Goal: Answer question/provide support: Share knowledge or assist other users

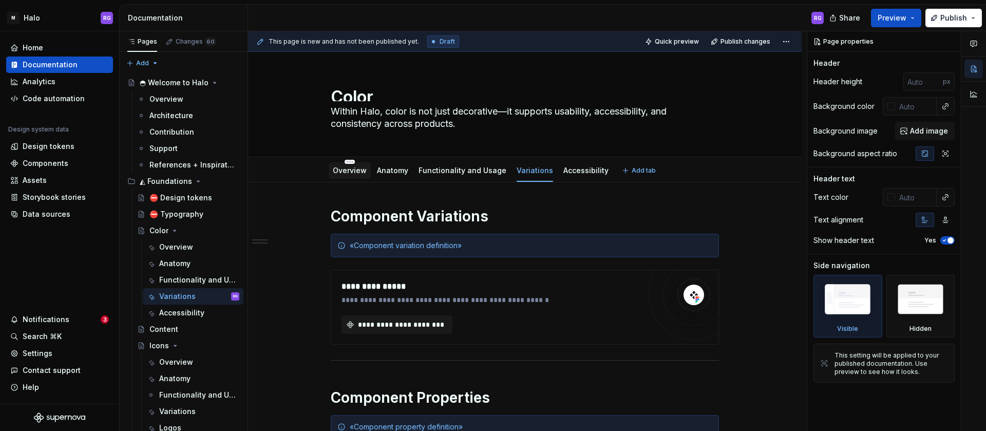
click at [355, 171] on link "Overview" at bounding box center [350, 170] width 34 height 9
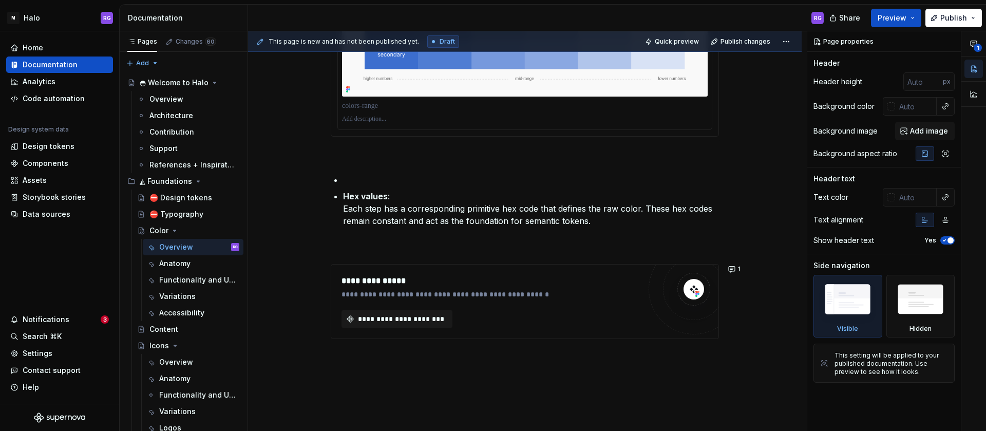
scroll to position [713, 0]
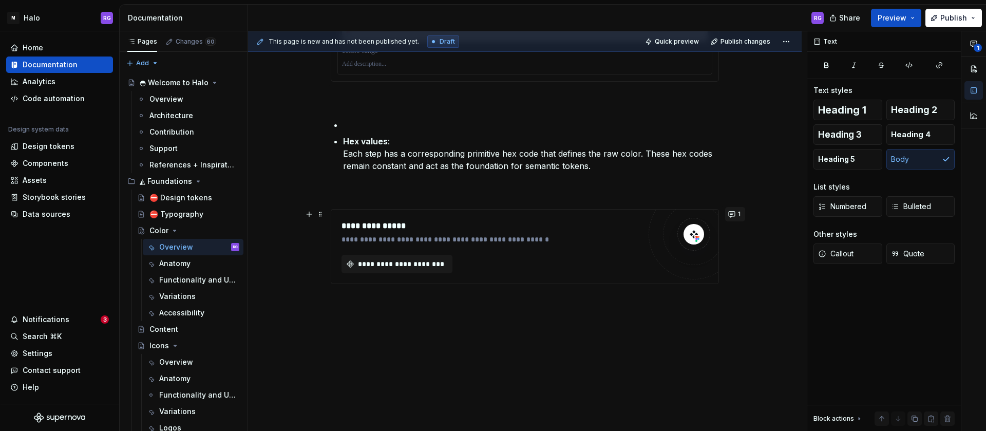
click at [738, 216] on span "1" at bounding box center [739, 214] width 3 height 8
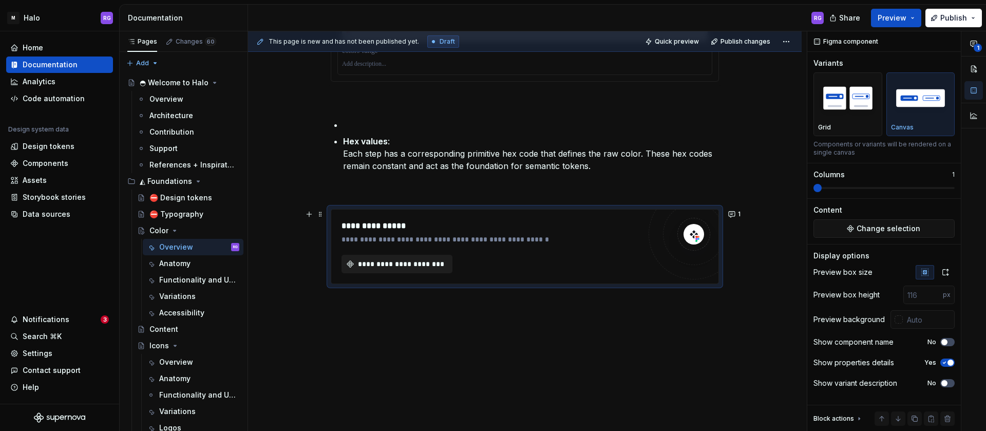
click at [424, 262] on span "**********" at bounding box center [400, 264] width 89 height 10
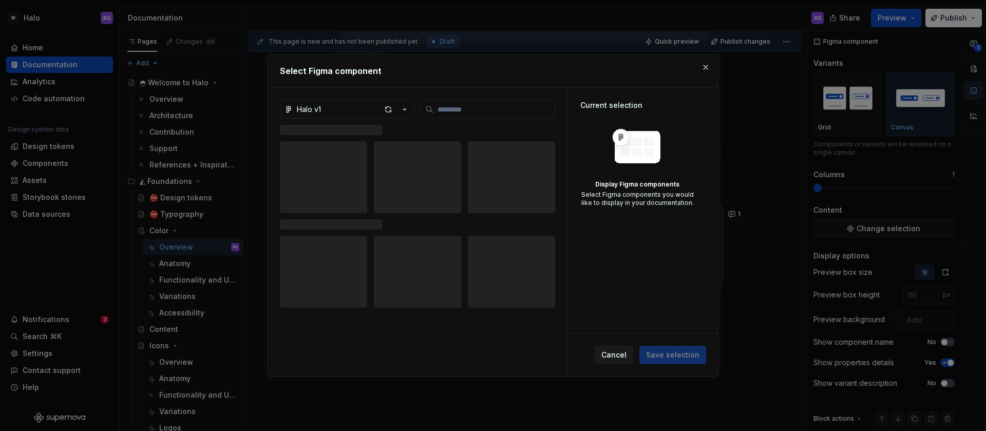
type textarea "*"
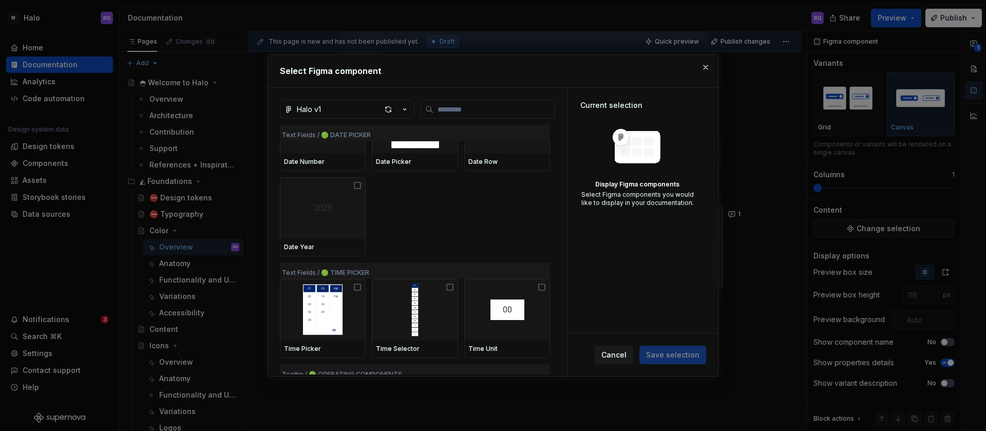
scroll to position [7495, 0]
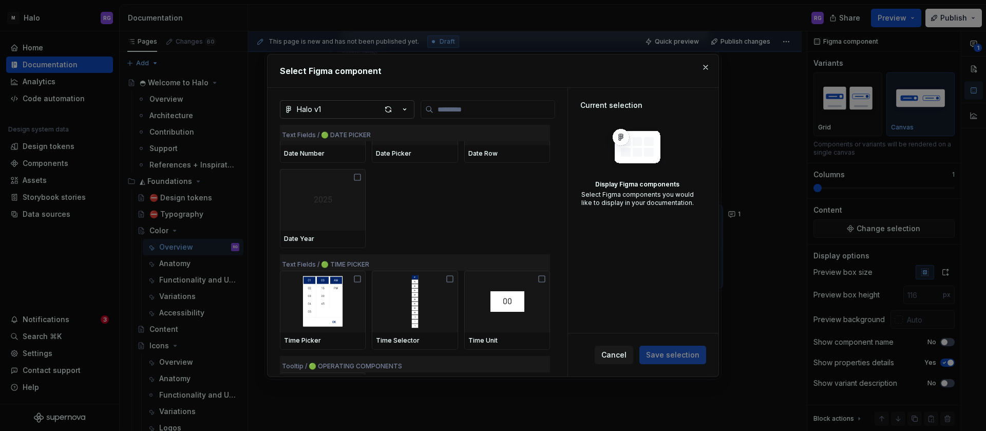
click at [403, 107] on icon "button" at bounding box center [405, 109] width 10 height 10
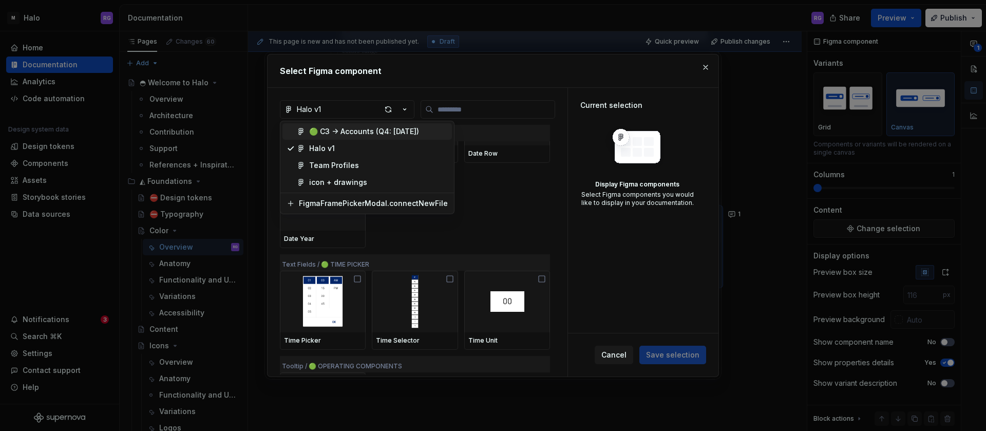
click at [461, 108] on div "Select Figma component Halo v1 Text Fields / 🟢 DATE PICKER Date Number Date Pic…" at bounding box center [493, 215] width 986 height 431
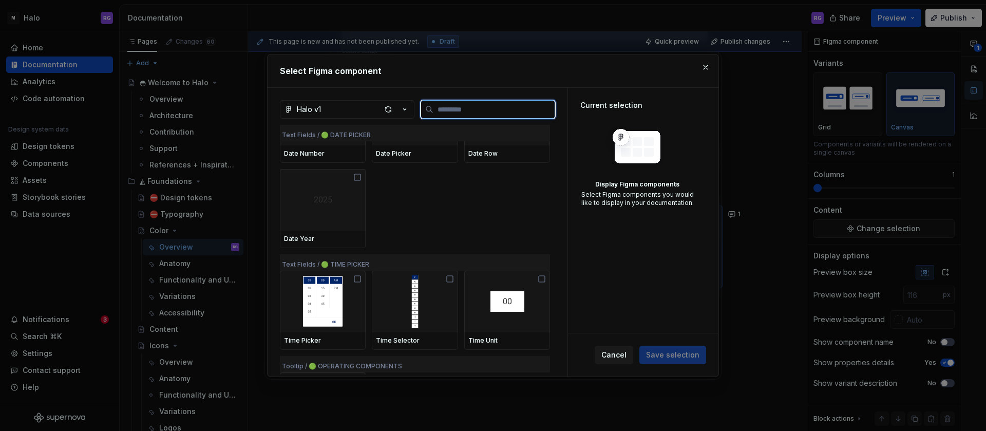
click at [474, 106] on input "search" at bounding box center [493, 109] width 121 height 10
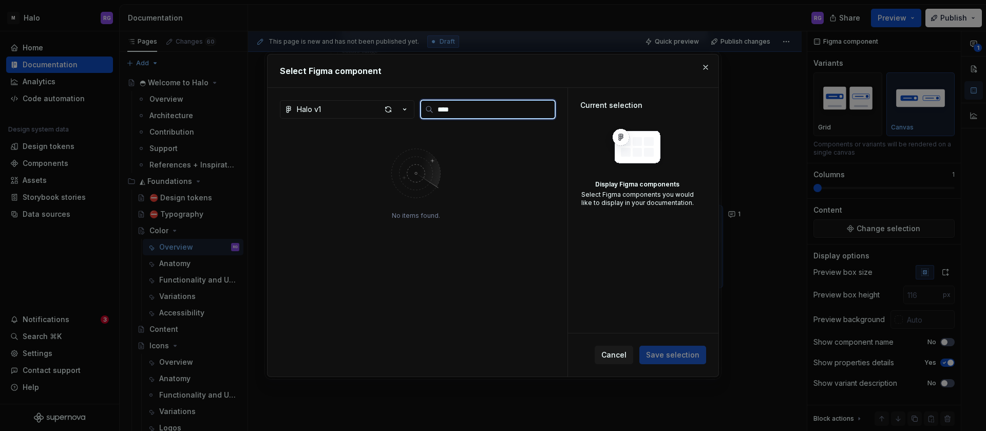
scroll to position [0, 0]
type input "***"
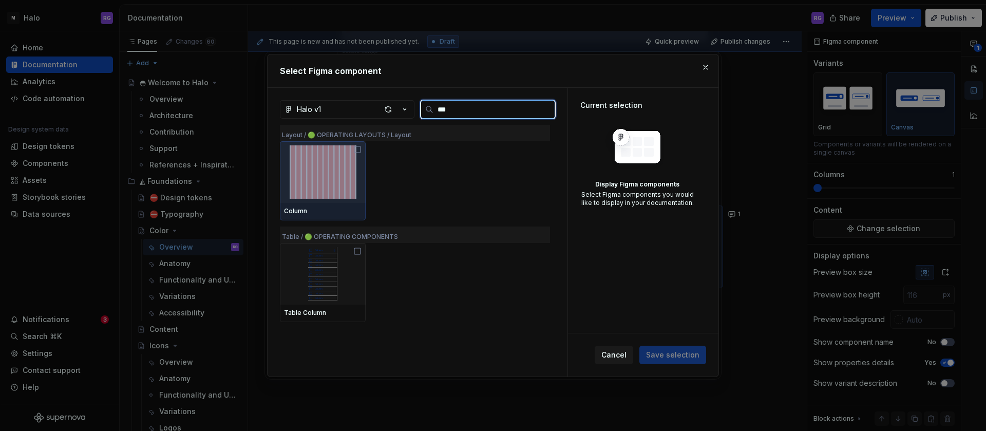
type textarea "*"
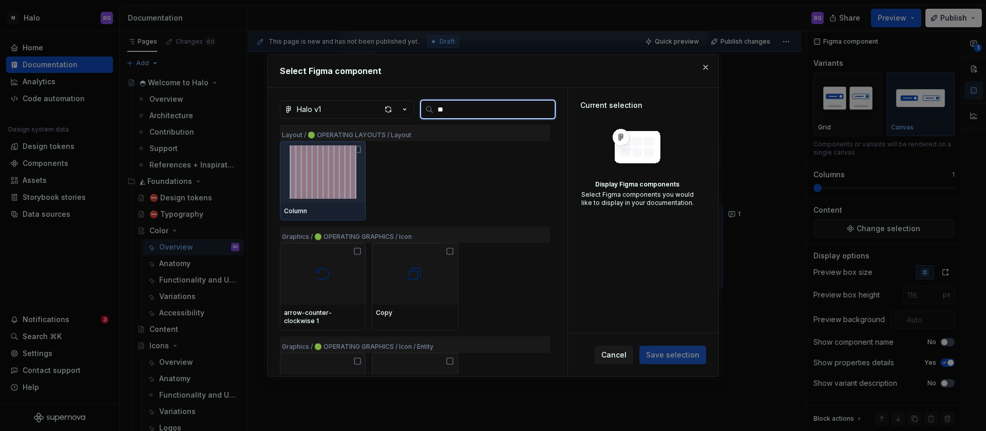
type input "*"
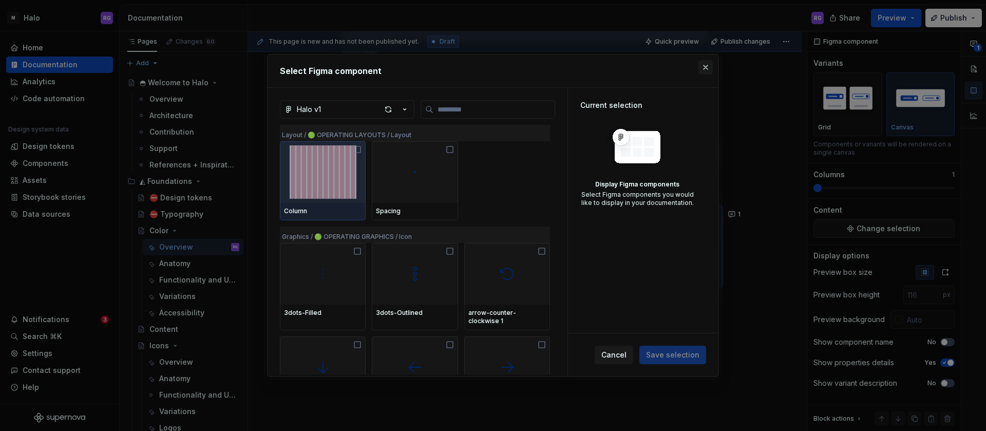
click at [707, 65] on button "button" at bounding box center [705, 67] width 14 height 14
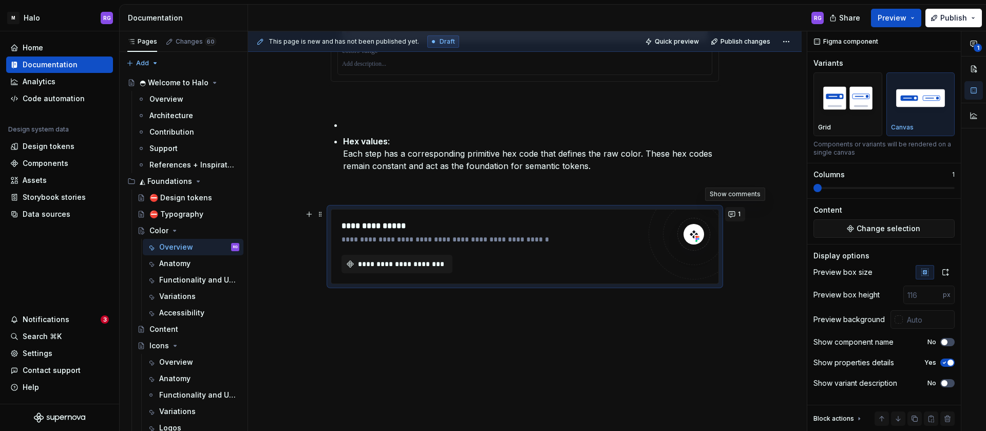
click at [740, 215] on button "1" at bounding box center [735, 214] width 20 height 14
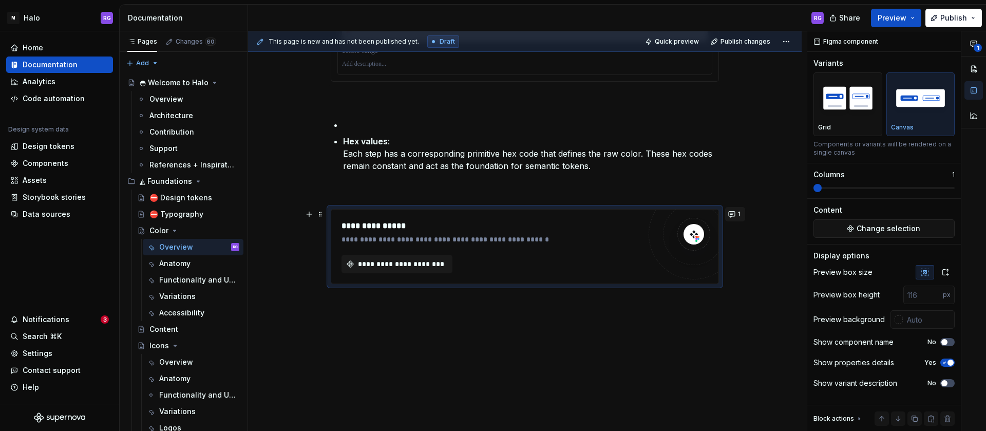
click at [734, 212] on button "1" at bounding box center [735, 214] width 20 height 14
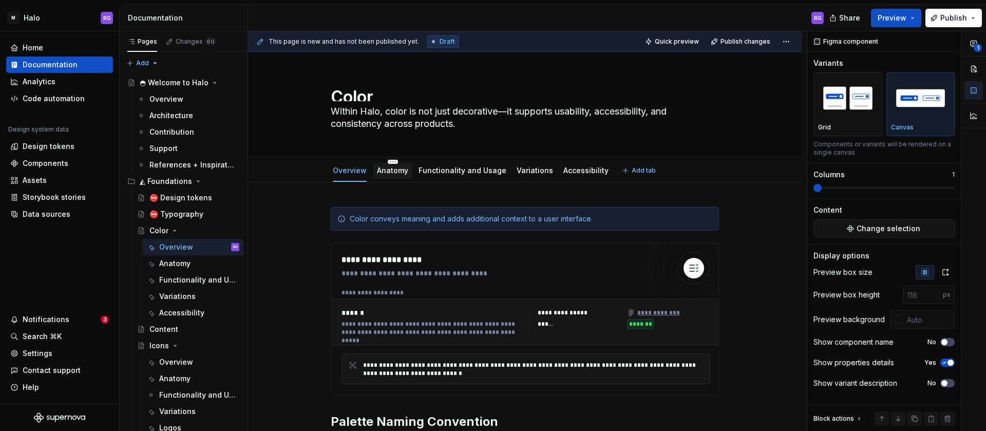
click at [405, 172] on div "Anatomy" at bounding box center [393, 170] width 40 height 16
click at [397, 172] on link "Anatomy" at bounding box center [392, 170] width 31 height 9
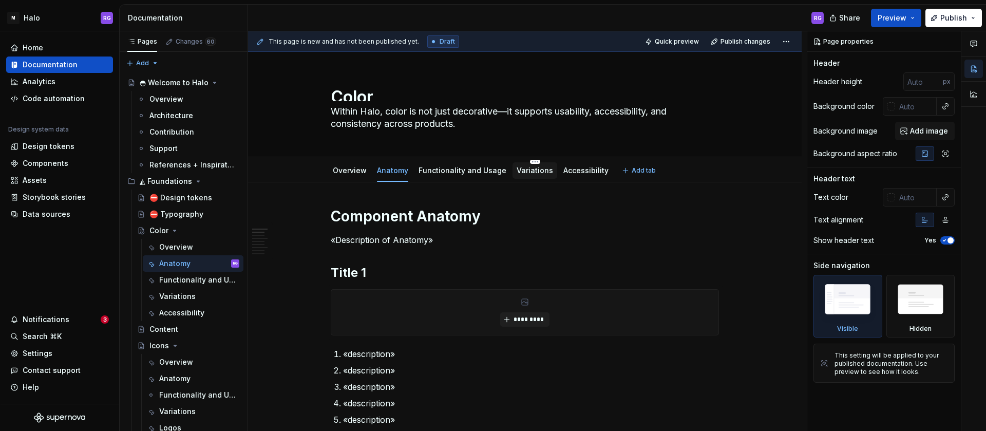
click at [526, 171] on link "Variations" at bounding box center [535, 170] width 36 height 9
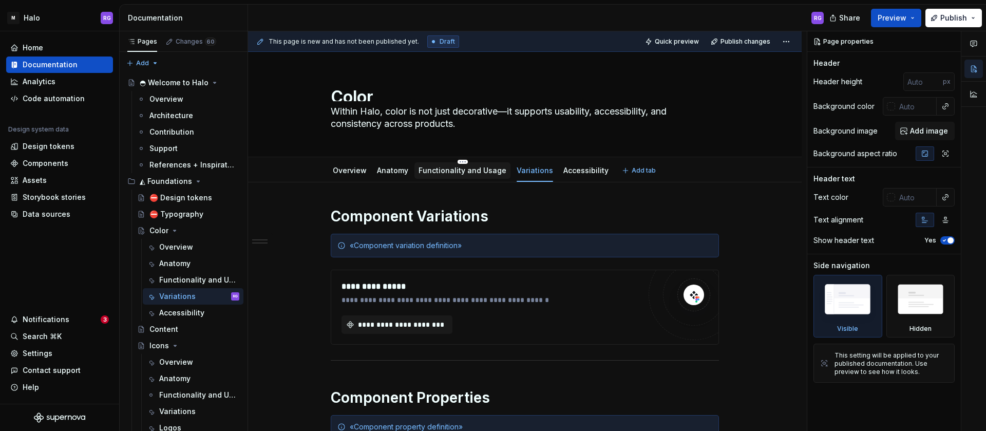
click at [475, 169] on link "Functionality and Usage" at bounding box center [463, 170] width 88 height 9
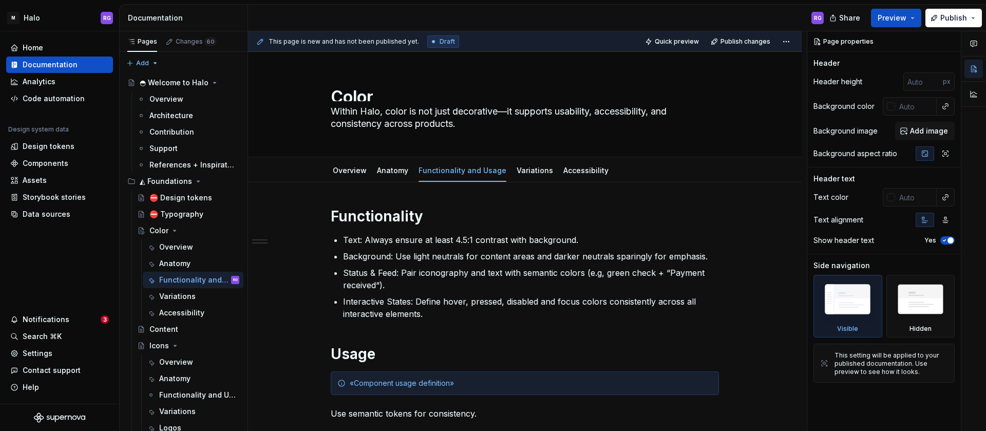
scroll to position [148, 0]
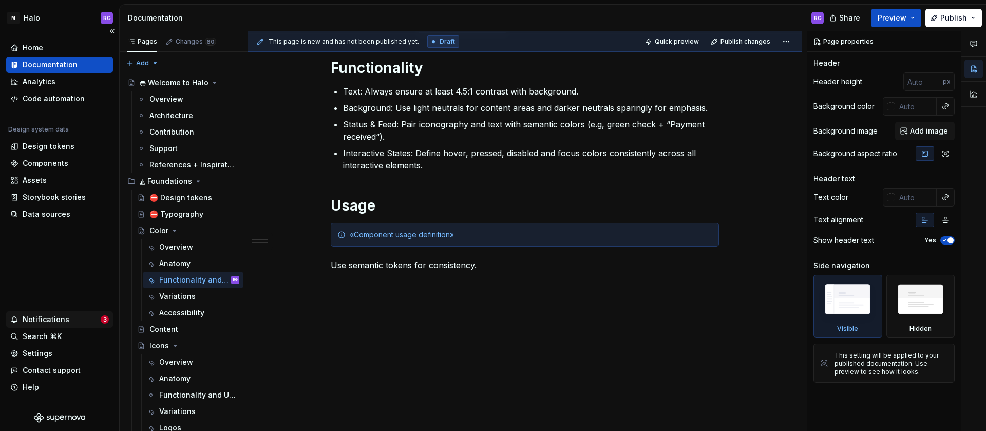
click at [39, 321] on div "Notifications" at bounding box center [46, 319] width 47 height 10
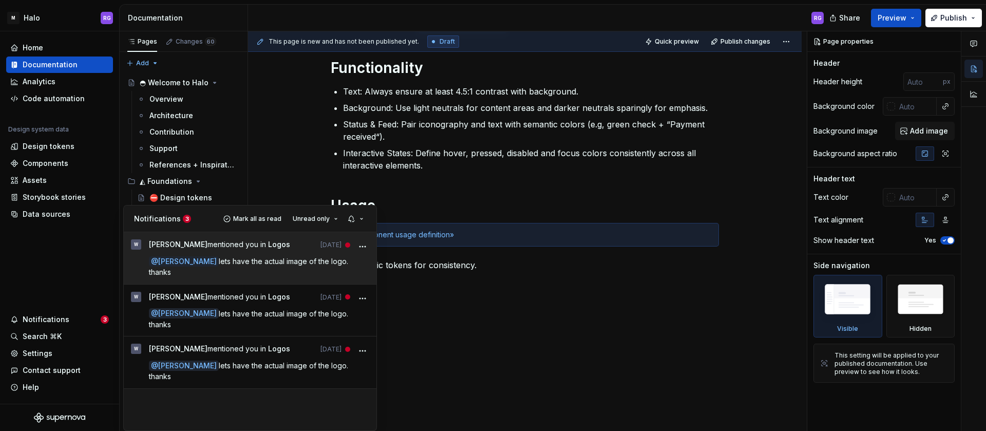
click at [272, 255] on div "walt mentioned you in Logos 2d ago @ Ritesh Goyal lets have the actual image of…" at bounding box center [259, 257] width 221 height 37
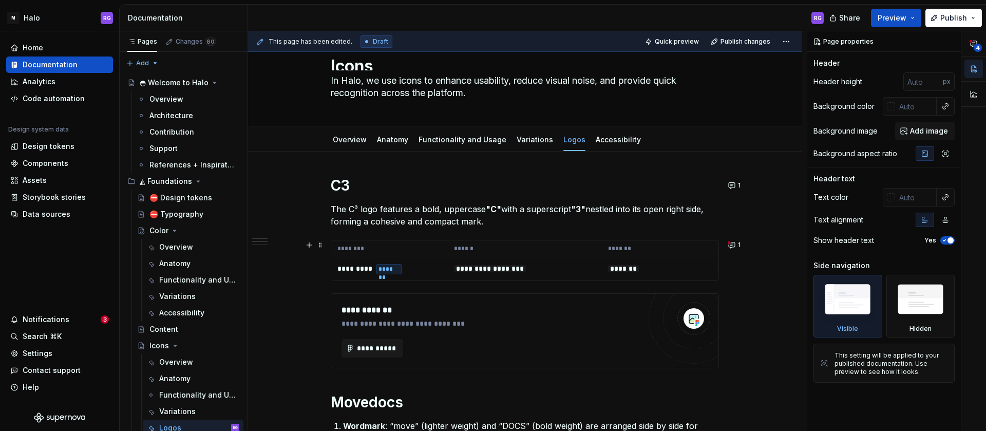
scroll to position [31, 0]
click at [735, 243] on button "1" at bounding box center [735, 244] width 20 height 14
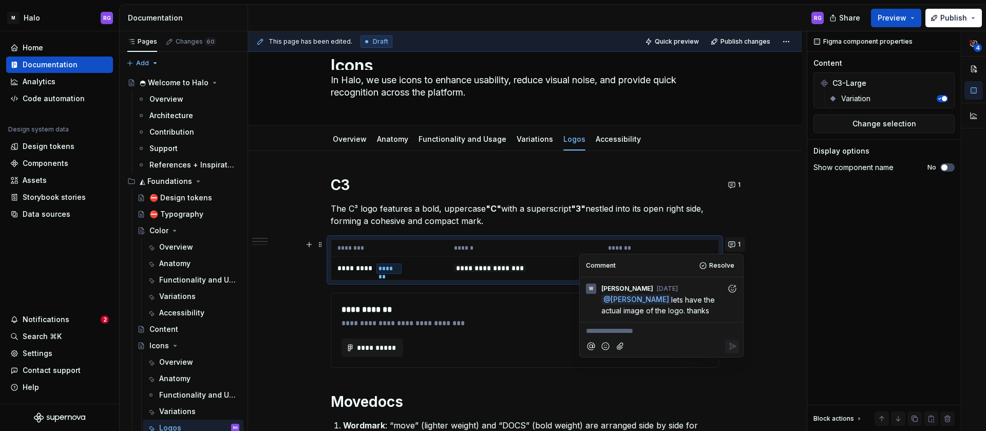
click at [735, 243] on button "1" at bounding box center [735, 244] width 20 height 14
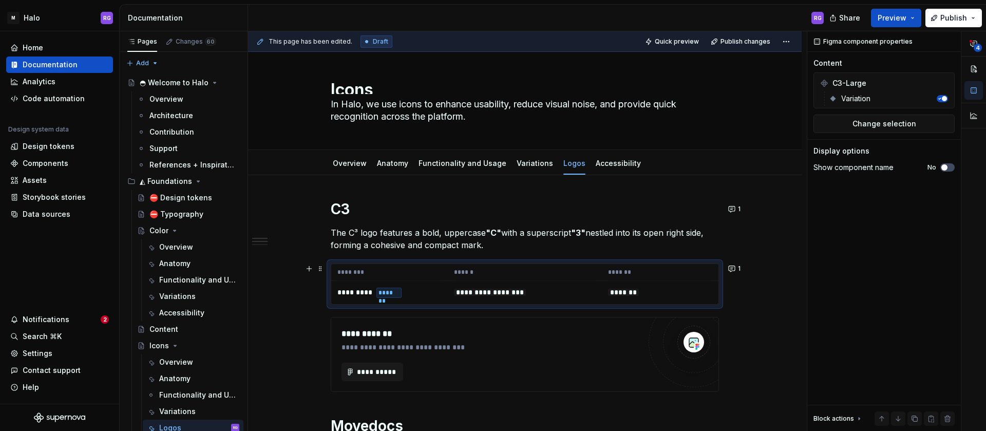
scroll to position [0, 0]
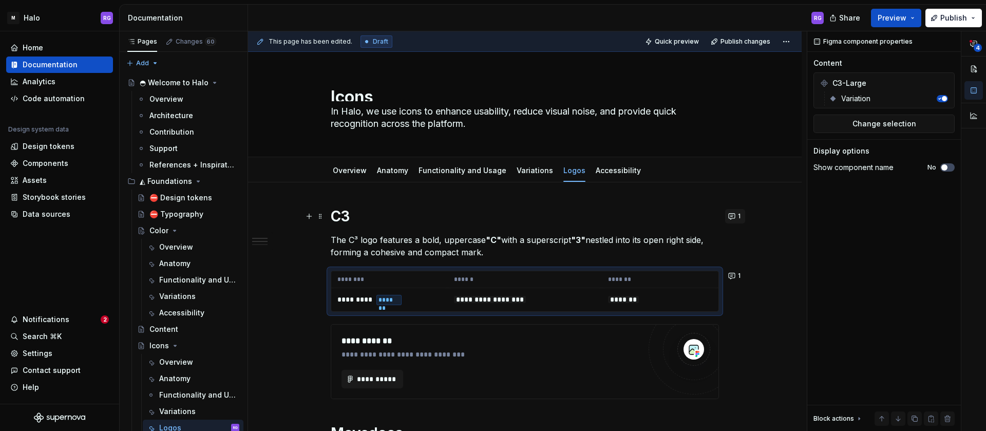
click at [732, 213] on button "1" at bounding box center [735, 216] width 20 height 14
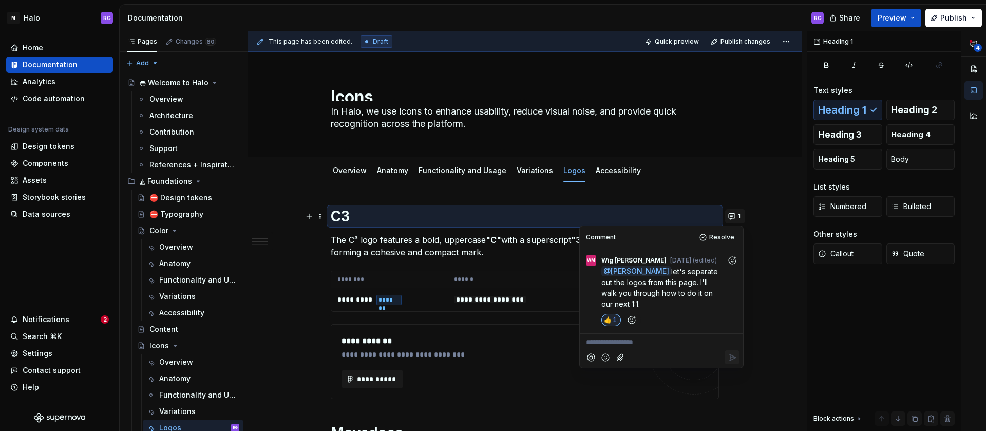
click at [732, 213] on button "1" at bounding box center [735, 216] width 20 height 14
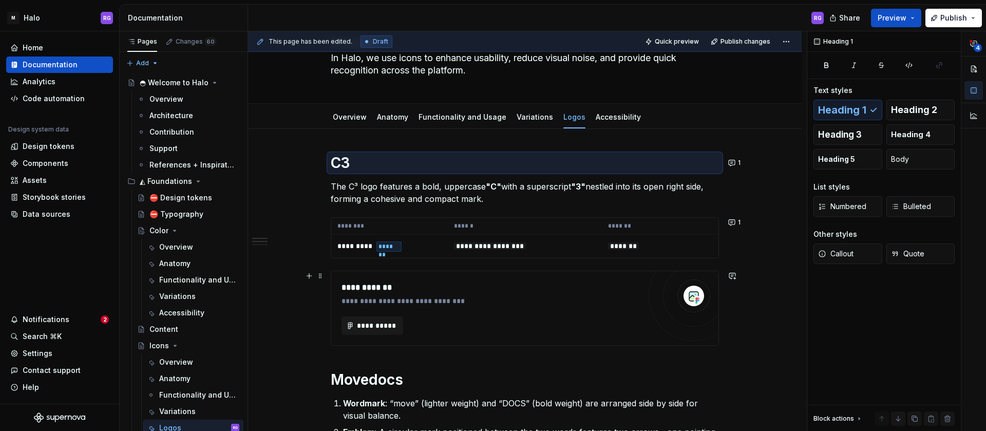
scroll to position [74, 0]
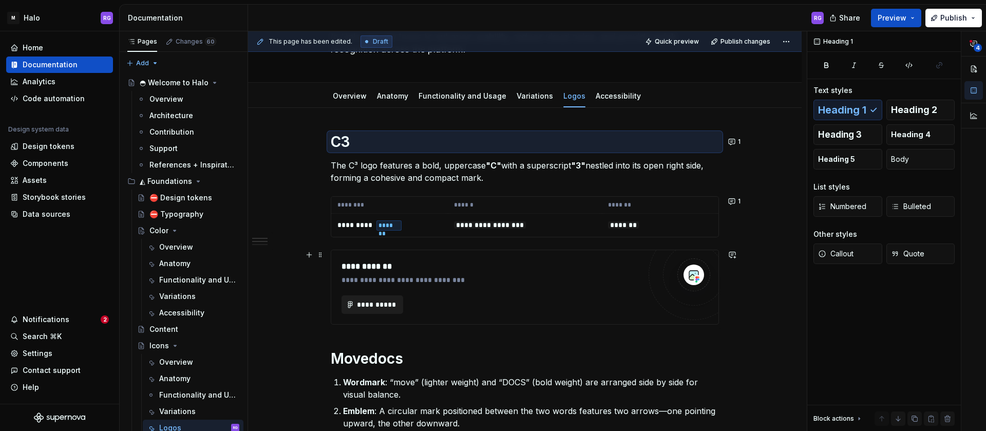
click at [376, 302] on span "**********" at bounding box center [376, 304] width 40 height 10
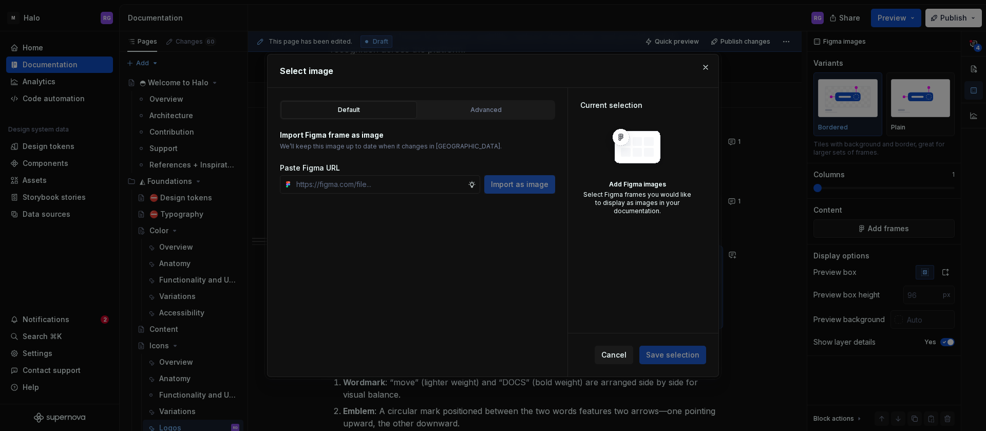
type textarea "*"
type input "https://www.figma.com/design/zrN9NGlXXPaE4H07HjjtCc/Halo-v1?node-id=6537-21195&…"
click at [470, 109] on div "Advanced" at bounding box center [486, 110] width 129 height 10
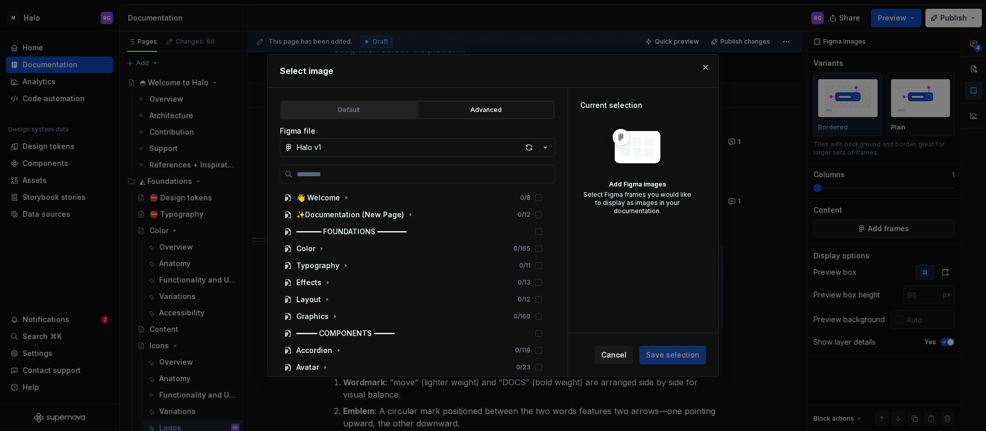
click at [384, 113] on div "Default" at bounding box center [349, 110] width 129 height 10
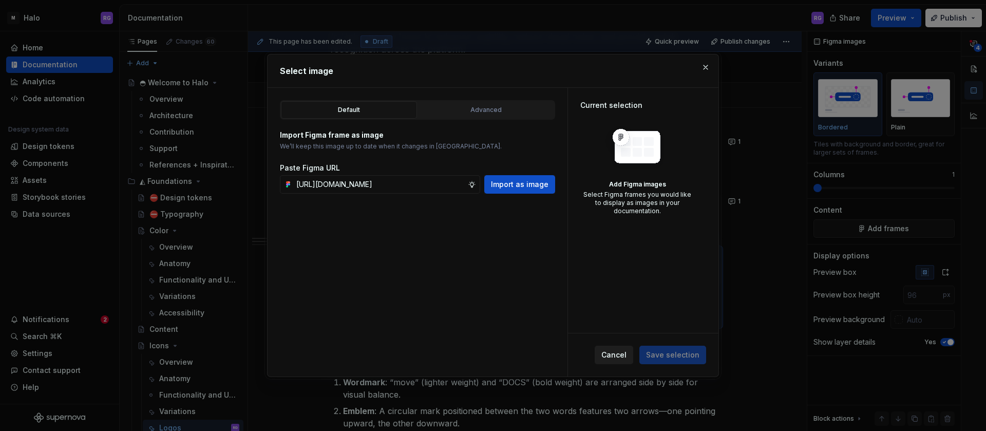
click at [610, 353] on span "Cancel" at bounding box center [613, 355] width 25 height 10
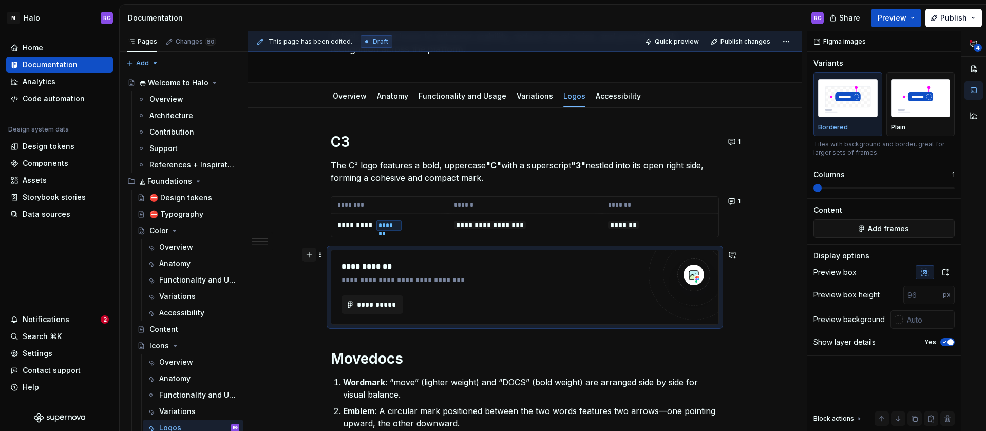
click at [310, 257] on button "button" at bounding box center [309, 255] width 14 height 14
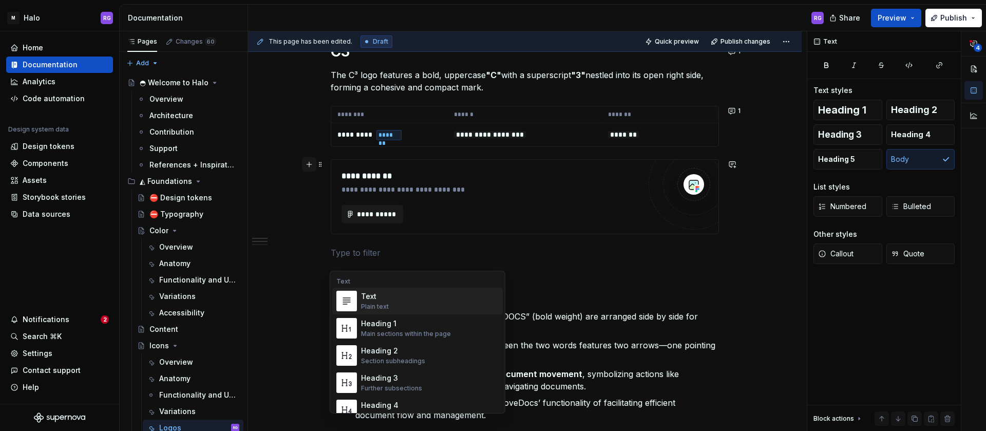
scroll to position [157, 0]
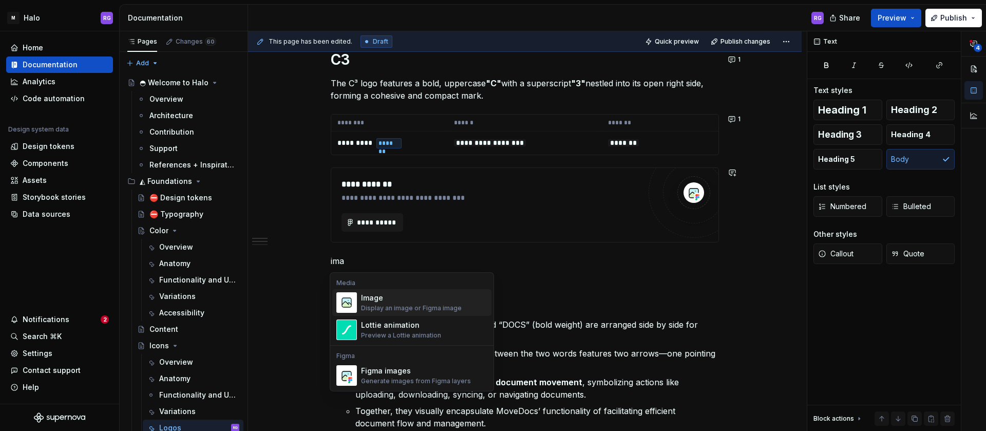
click at [402, 297] on div "Image" at bounding box center [411, 298] width 101 height 10
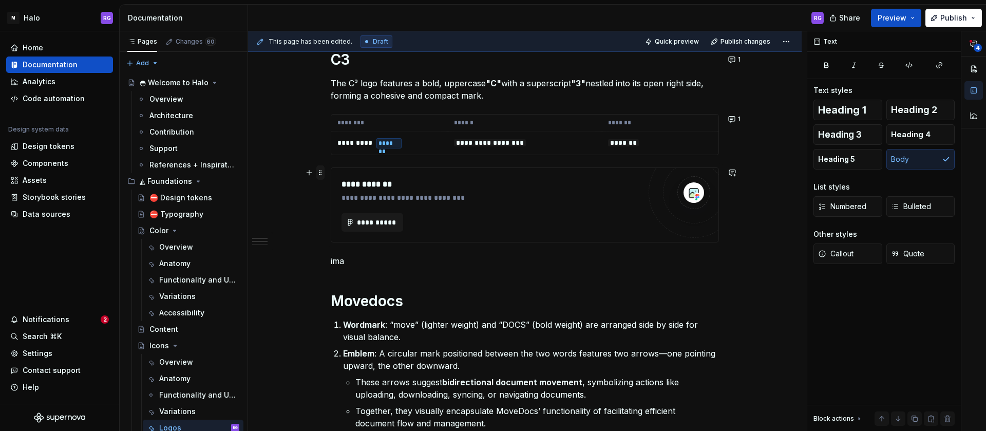
click at [321, 174] on span at bounding box center [320, 172] width 8 height 14
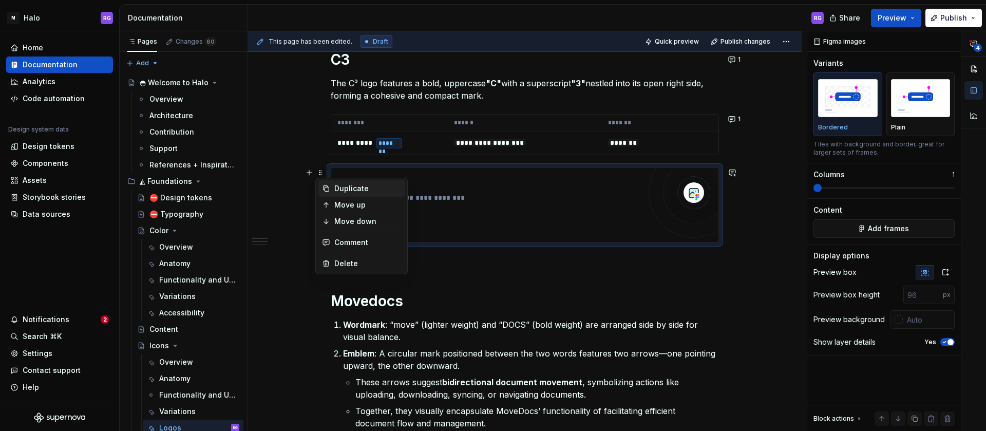
click at [355, 188] on div "Duplicate" at bounding box center [367, 188] width 67 height 10
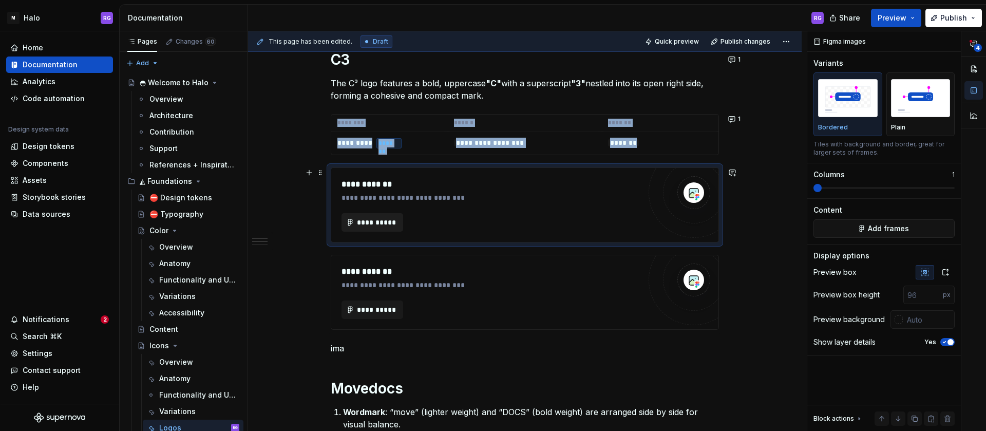
click at [377, 219] on span "**********" at bounding box center [376, 222] width 40 height 10
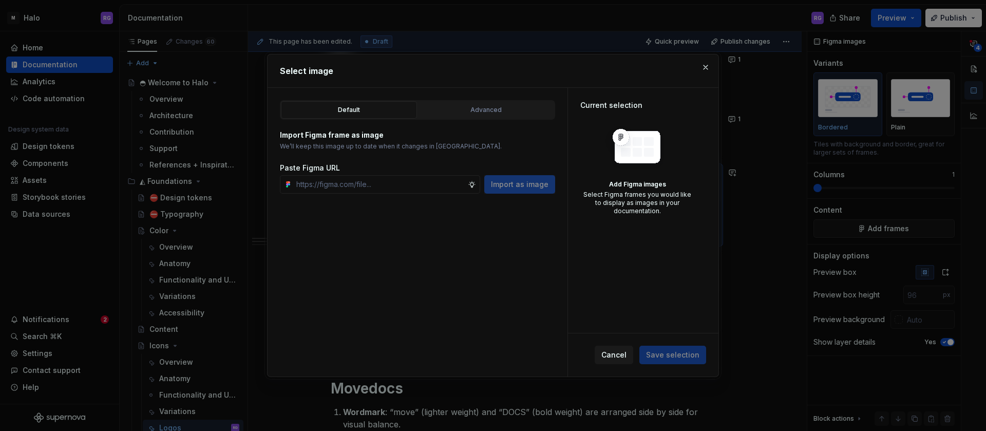
type textarea "*"
click at [622, 355] on span "Cancel" at bounding box center [613, 355] width 25 height 10
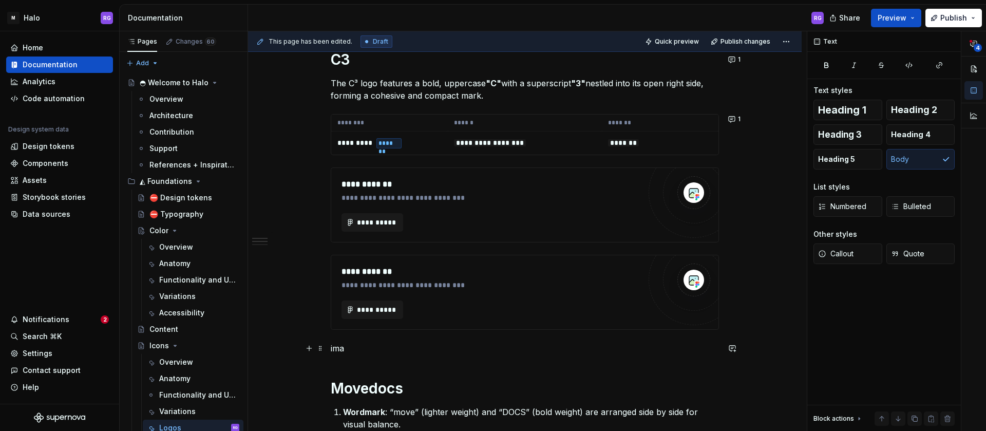
click at [346, 351] on p "ima" at bounding box center [525, 348] width 388 height 12
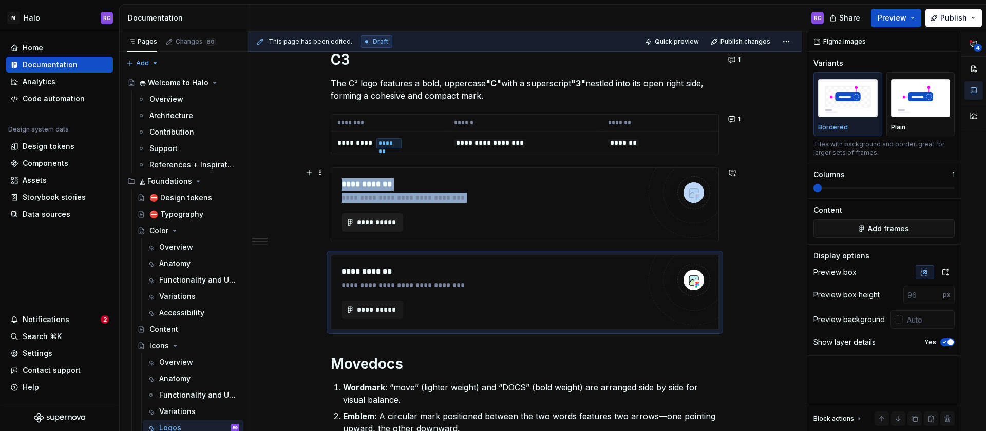
click at [387, 223] on span "**********" at bounding box center [376, 222] width 40 height 10
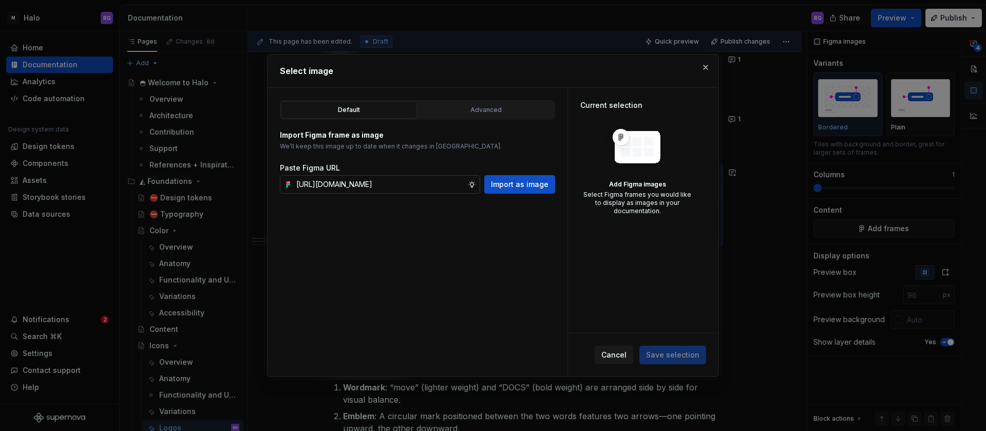
scroll to position [0, 221]
type input "https://www.figma.com/design/zrN9NGlXXPaE4H07HjjtCc/Halo-v1?node-id=6537-21195&…"
click at [512, 184] on span "Import as image" at bounding box center [520, 184] width 58 height 10
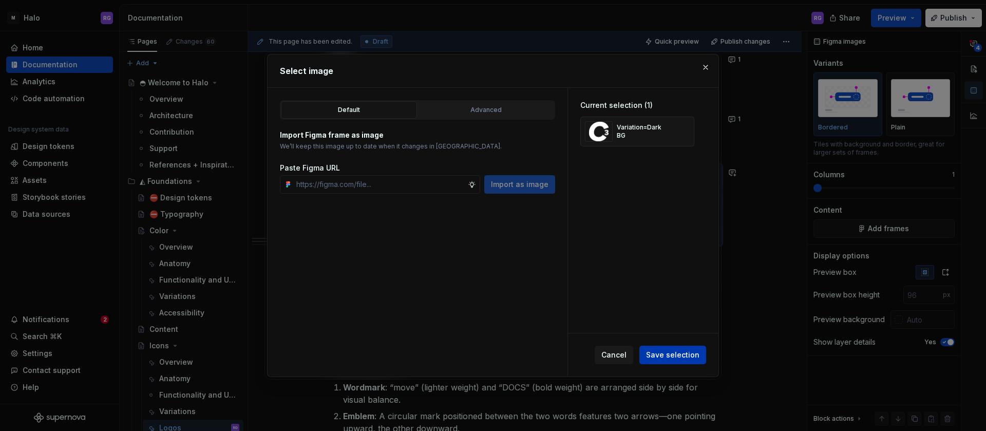
click at [667, 351] on span "Save selection" at bounding box center [672, 355] width 53 height 10
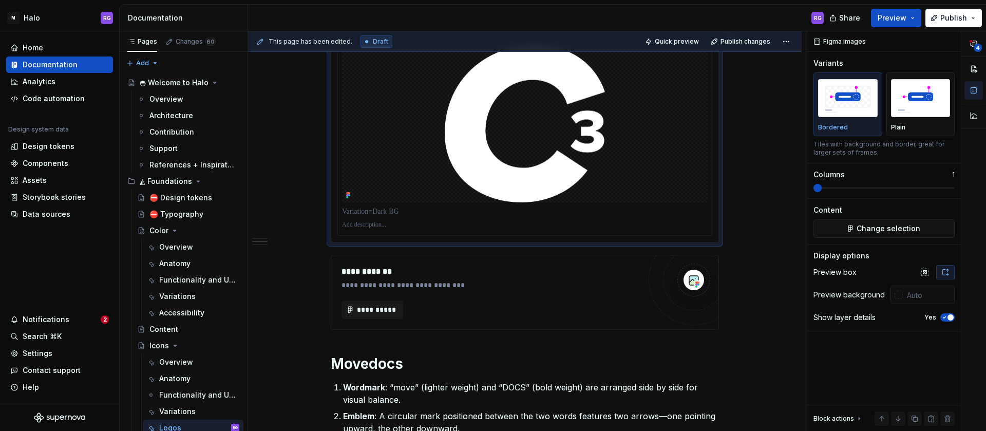
scroll to position [292, 0]
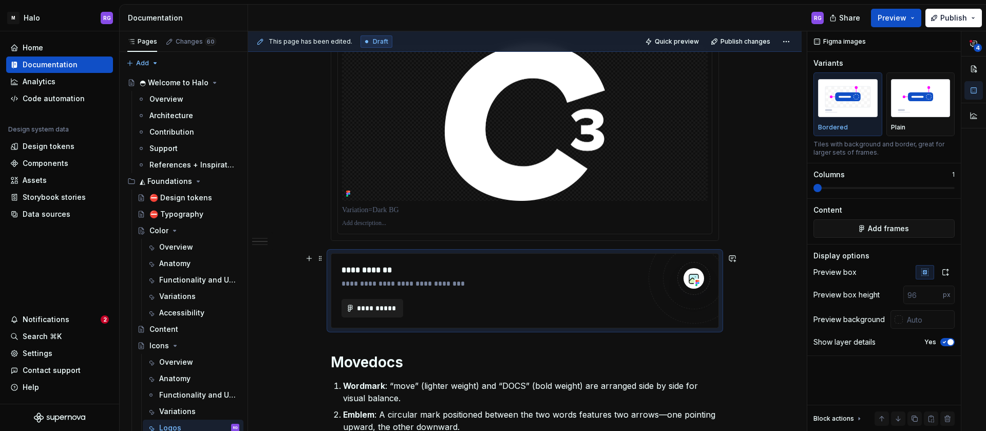
click at [381, 307] on span "**********" at bounding box center [376, 308] width 40 height 10
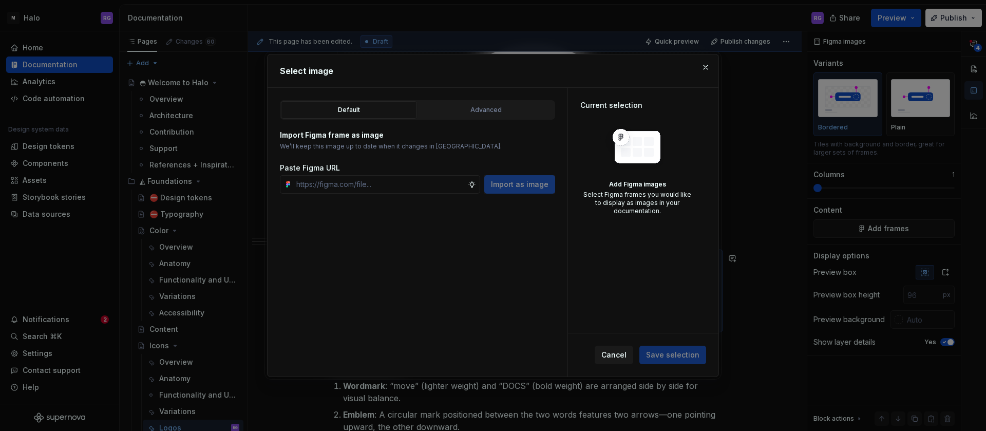
type textarea "*"
type input "https://www.figma.com/design/zrN9NGlXXPaE4H07HjjtCc/Halo-v1?node-id=19391-26942…"
click at [514, 180] on span "Import as image" at bounding box center [520, 184] width 58 height 10
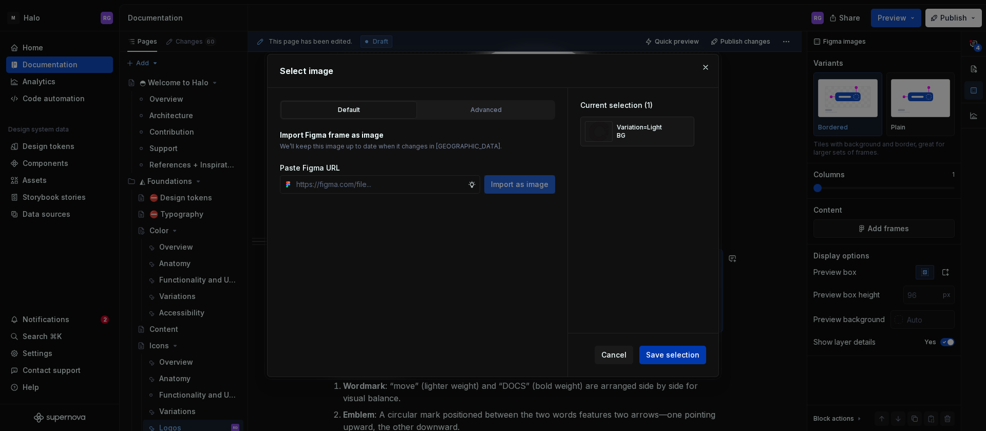
click at [680, 353] on span "Save selection" at bounding box center [672, 355] width 53 height 10
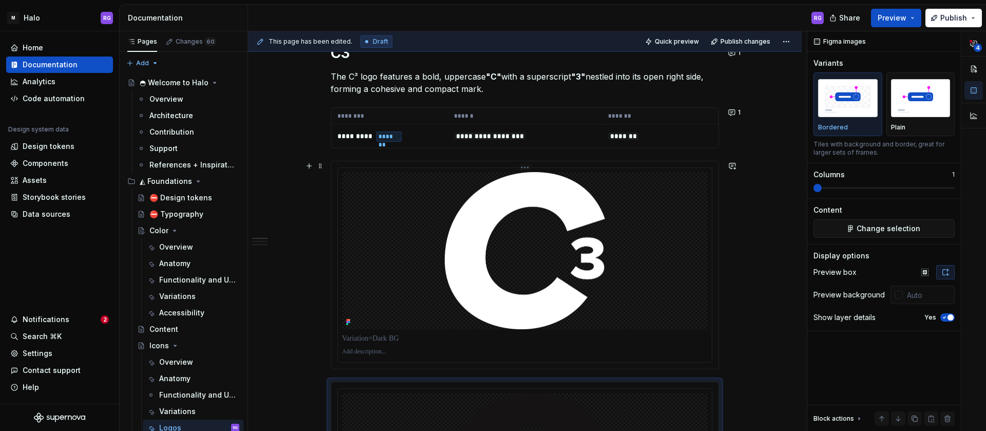
scroll to position [153, 0]
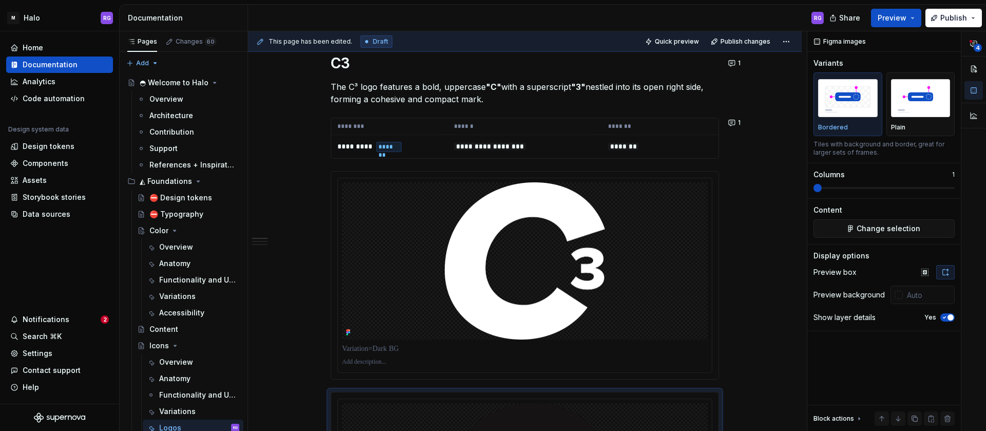
type textarea "*"
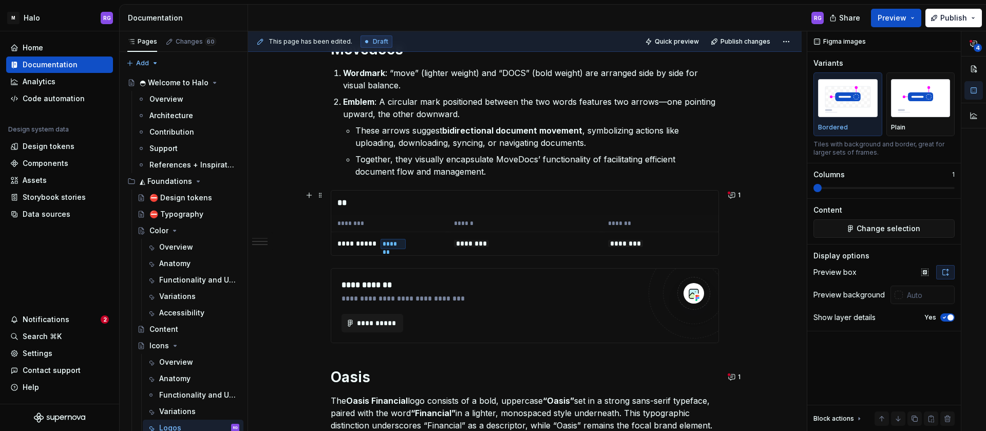
scroll to position [739, 0]
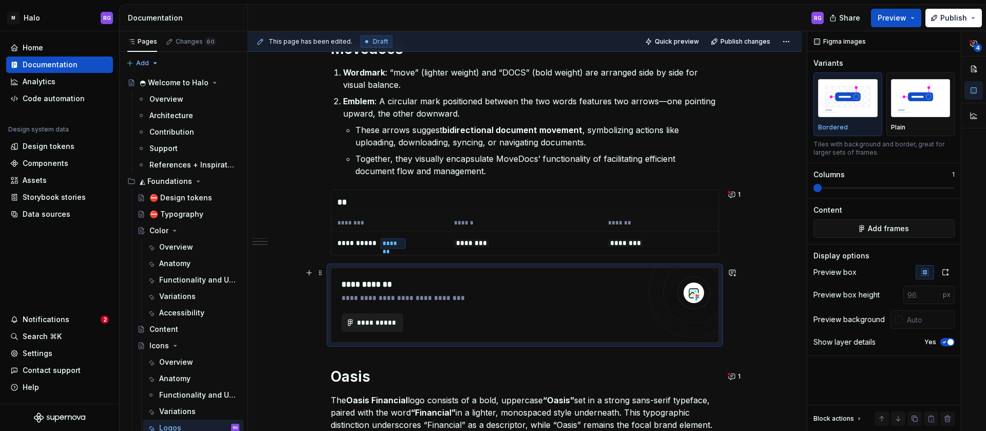
click at [382, 324] on span "**********" at bounding box center [376, 322] width 40 height 10
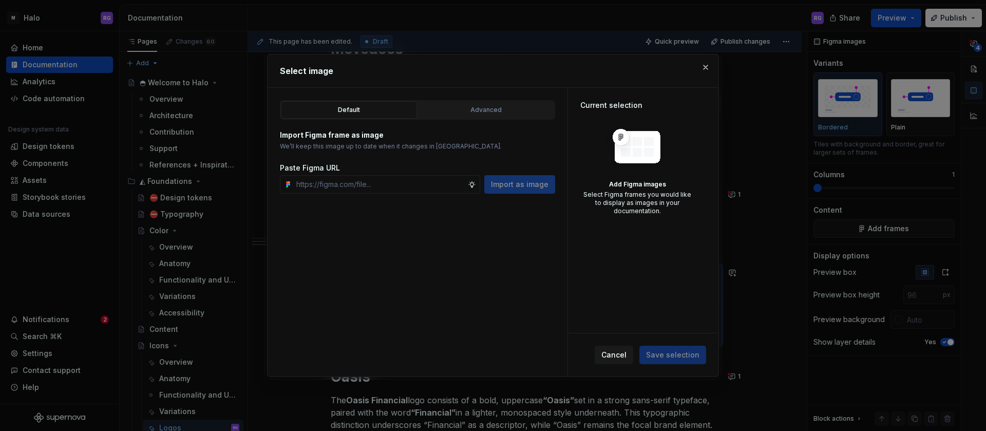
type textarea "*"
type input "https://www.figma.com/design/zrN9NGlXXPaE4H07HjjtCc/Halo-v1?node-id=6026-16227&…"
click at [505, 184] on span "Import as image" at bounding box center [520, 184] width 58 height 10
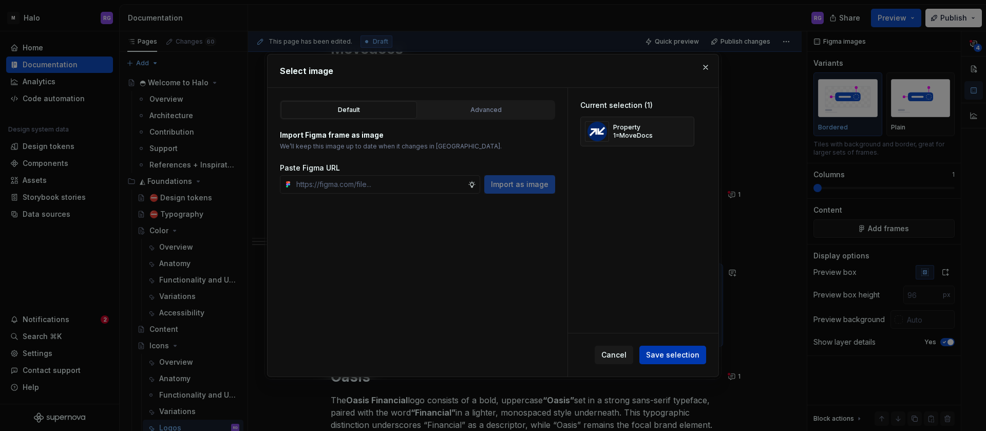
click at [662, 354] on span "Save selection" at bounding box center [672, 355] width 53 height 10
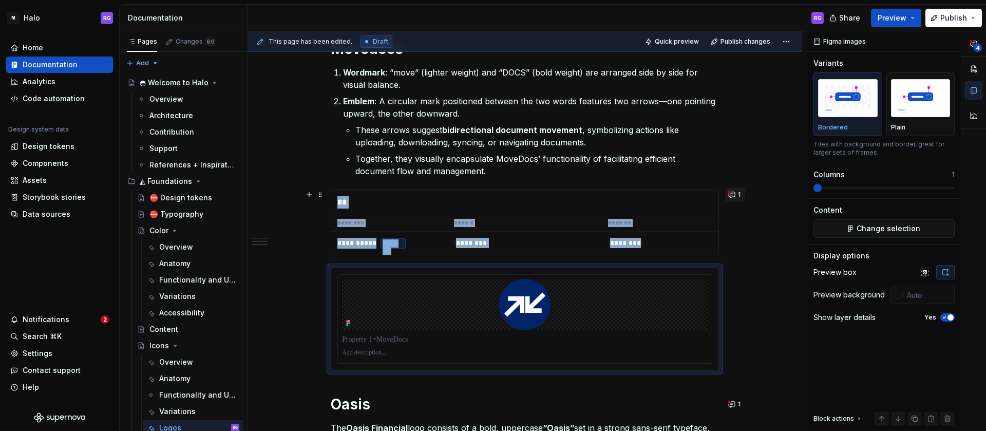
click at [738, 196] on span "1" at bounding box center [739, 195] width 3 height 8
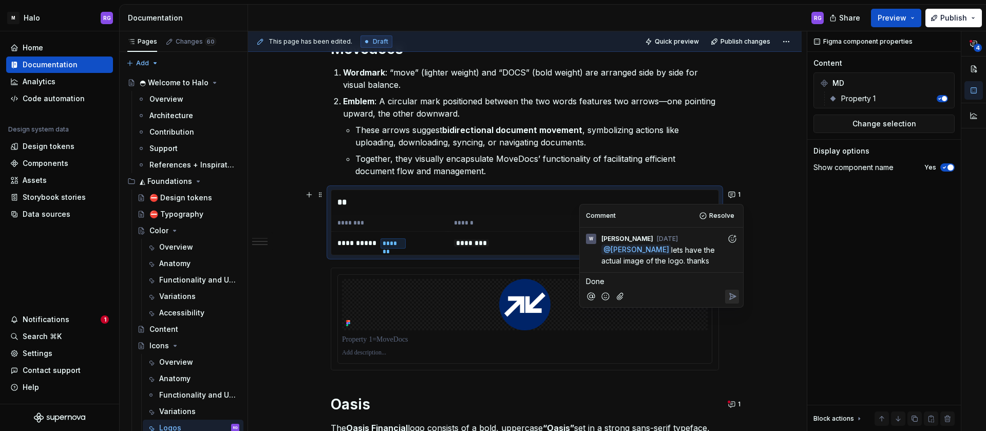
click at [735, 297] on icon "Reply" at bounding box center [732, 296] width 10 height 10
click at [735, 195] on button "1" at bounding box center [735, 194] width 20 height 14
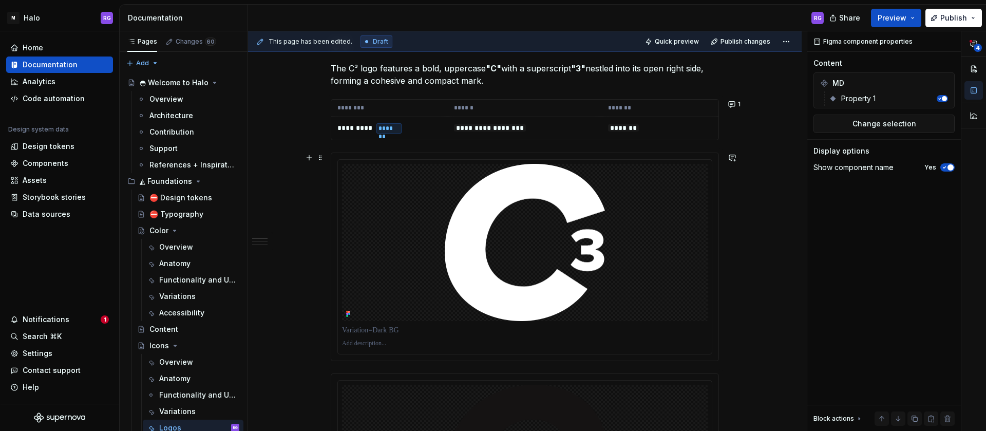
scroll to position [171, 0]
click at [735, 105] on button "1" at bounding box center [735, 105] width 20 height 14
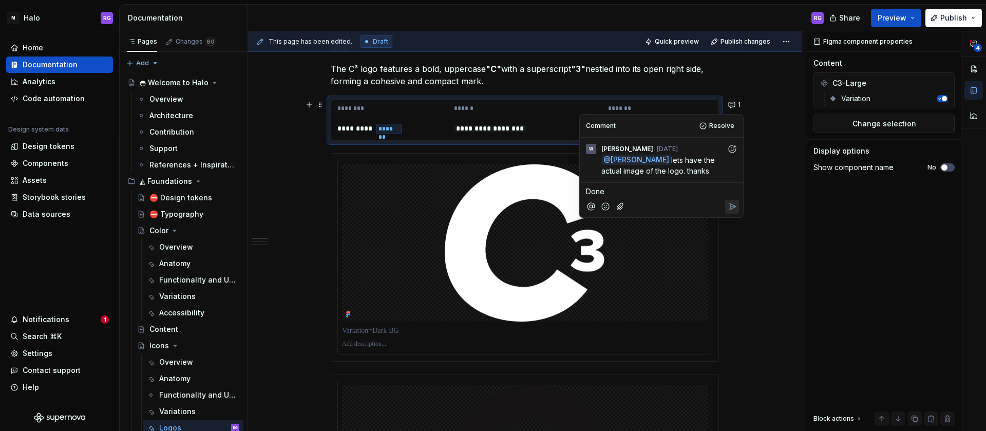
click at [733, 204] on icon "Reply" at bounding box center [732, 206] width 10 height 10
click at [734, 104] on button "1" at bounding box center [735, 105] width 20 height 14
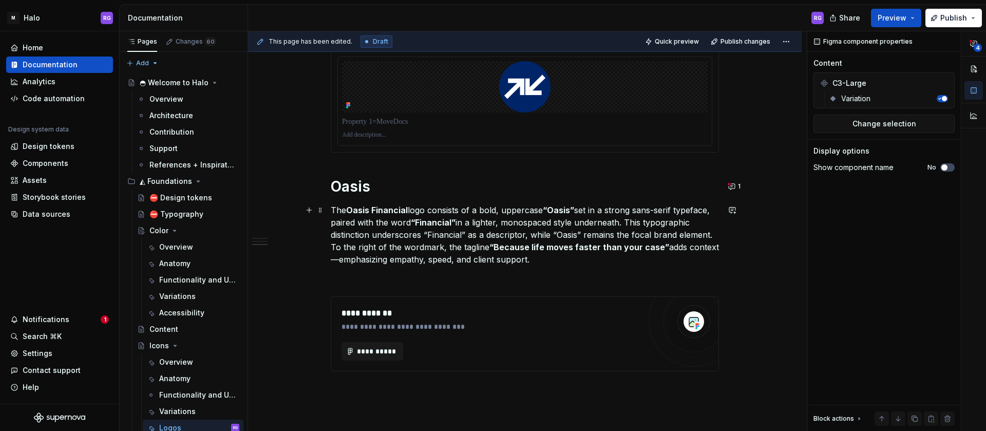
scroll to position [951, 0]
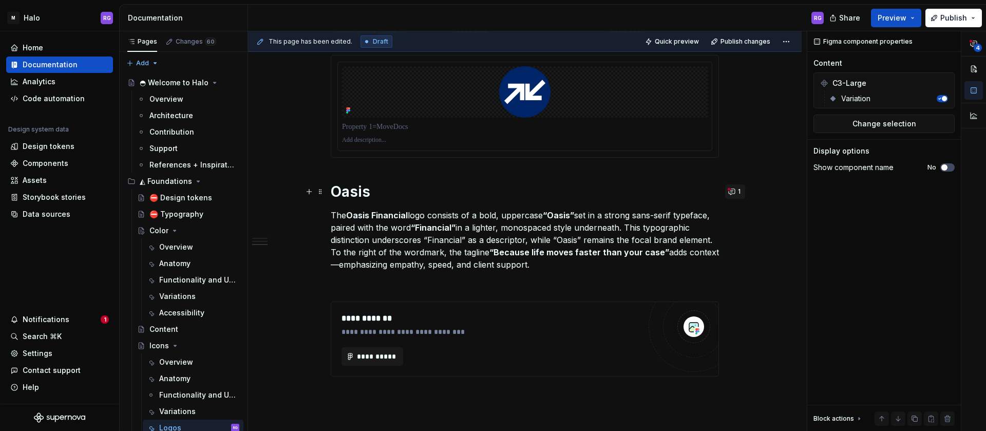
click at [730, 190] on button "1" at bounding box center [735, 191] width 20 height 14
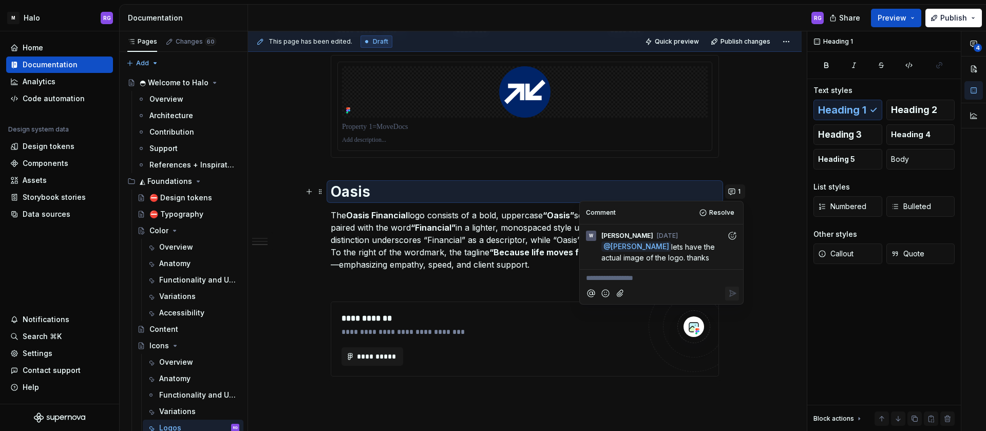
click at [730, 190] on button "1" at bounding box center [735, 191] width 20 height 14
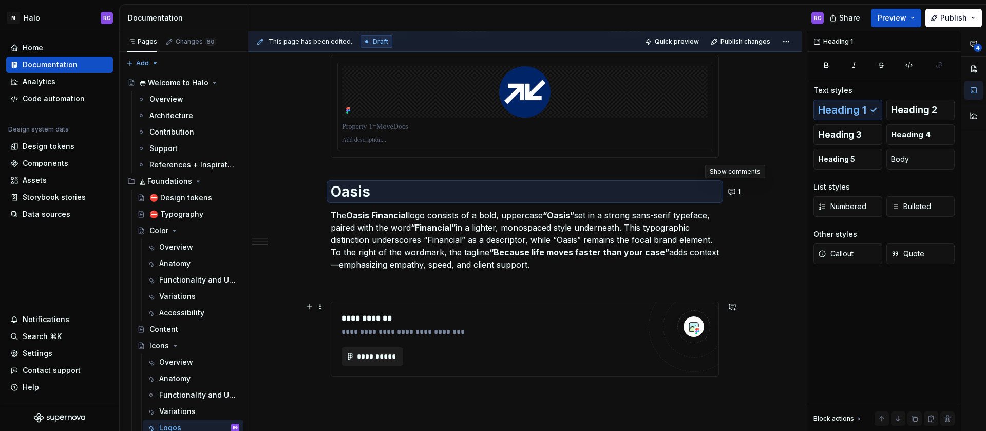
click at [374, 357] on span "**********" at bounding box center [376, 356] width 40 height 10
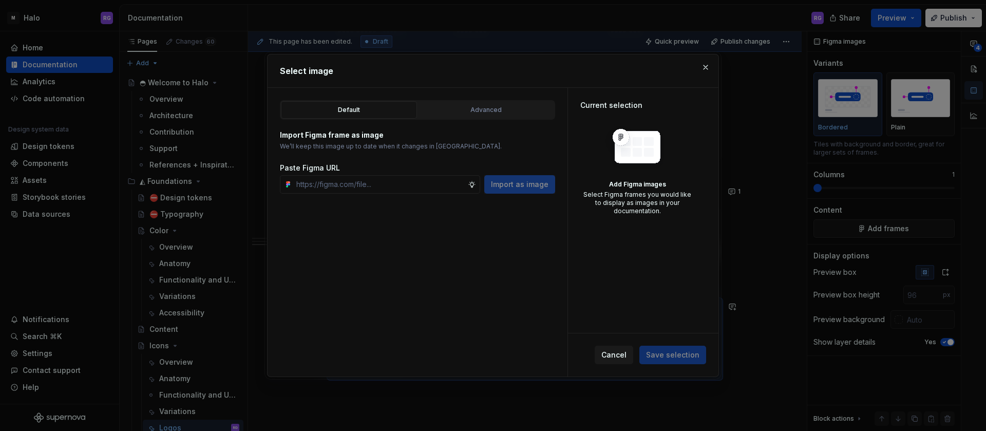
type textarea "*"
type input "https://www.figma.com/design/gzrK0OuH90P46iPd1N7j8c/Components?node-id=837-3135…"
click at [509, 186] on span "Import as image" at bounding box center [520, 184] width 58 height 10
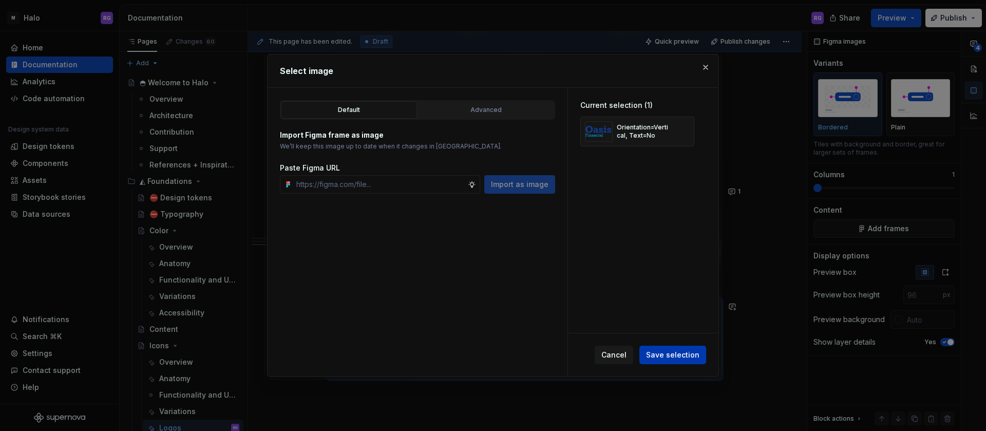
click at [681, 354] on span "Save selection" at bounding box center [672, 355] width 53 height 10
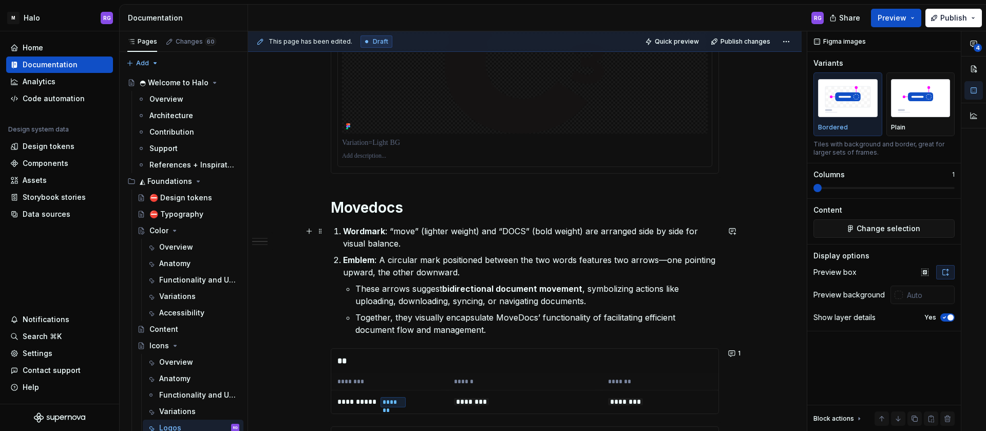
scroll to position [577, 0]
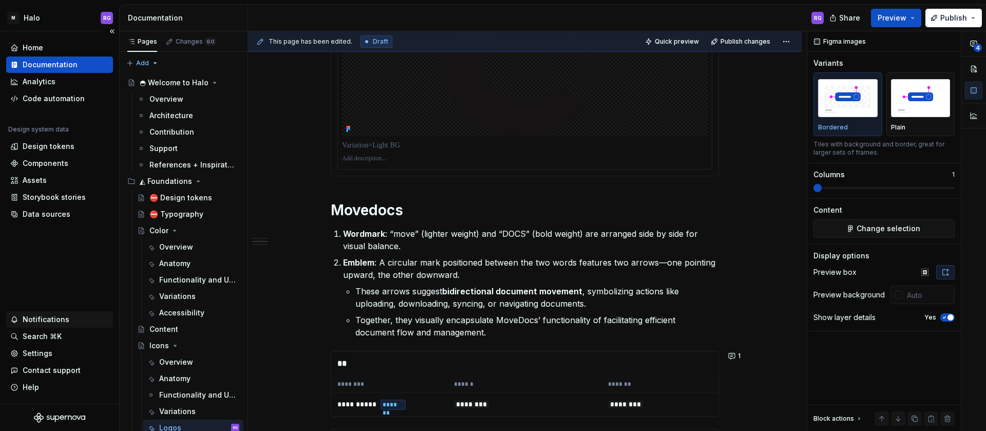
click at [40, 319] on div "Notifications" at bounding box center [46, 319] width 47 height 10
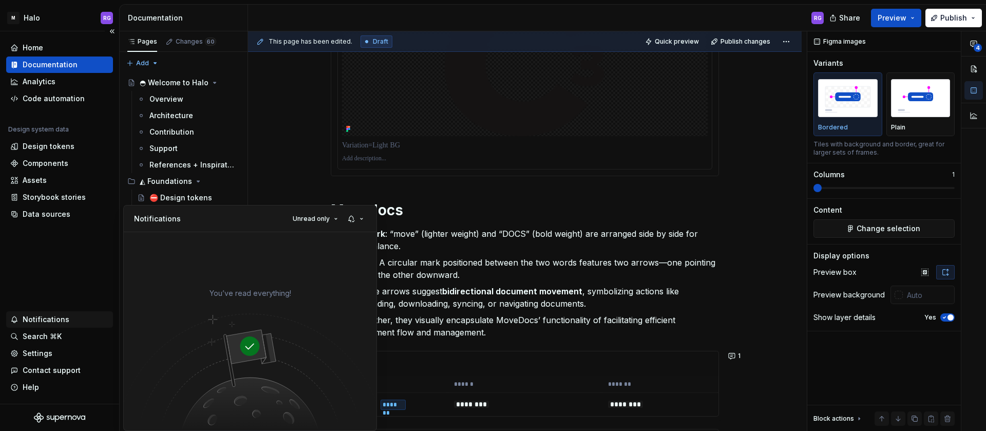
click at [40, 319] on html "M Halo RG Home Documentation Analytics Code automation Design system data Desig…" at bounding box center [493, 215] width 986 height 431
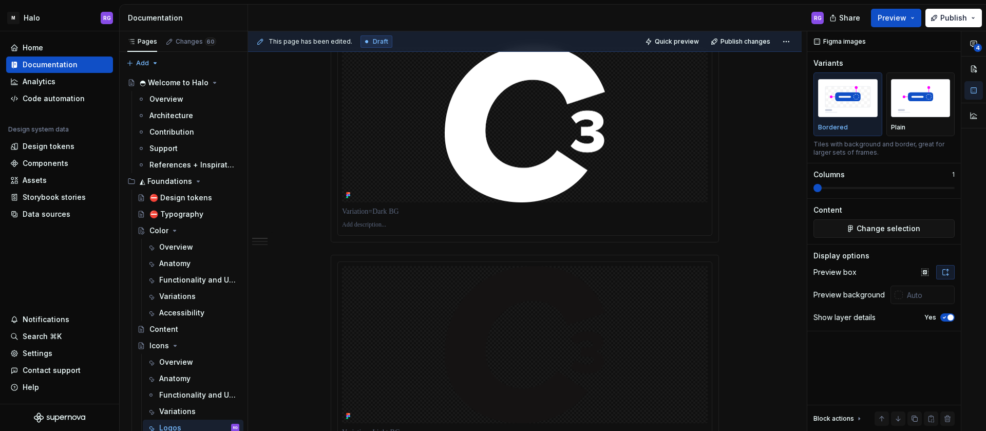
scroll to position [0, 0]
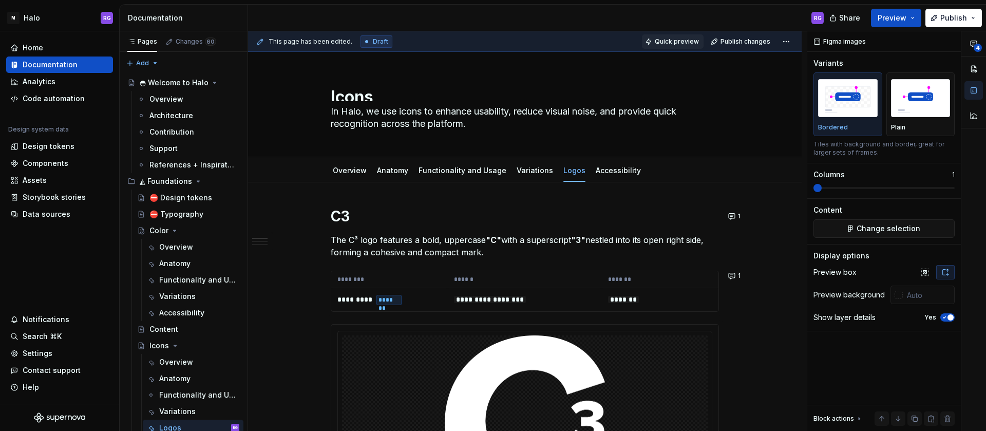
click at [677, 37] on span "Quick preview" at bounding box center [677, 41] width 44 height 8
click at [915, 18] on button "Preview" at bounding box center [896, 18] width 50 height 18
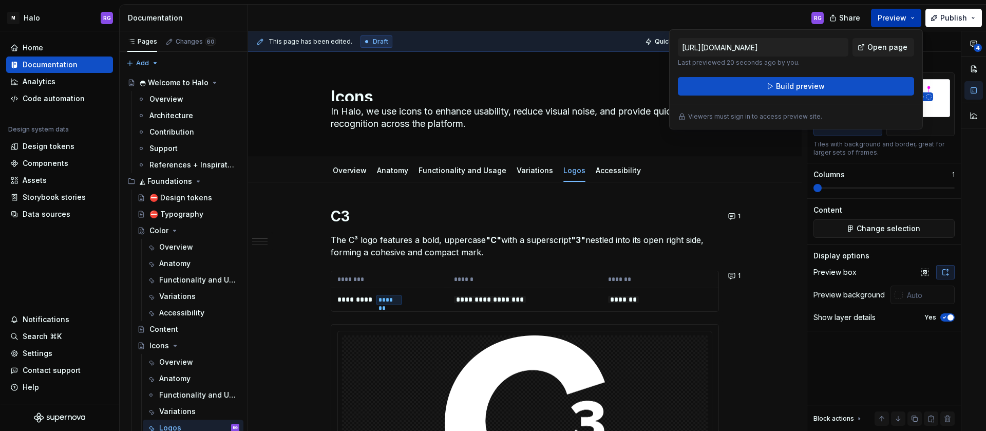
click at [911, 17] on button "Preview" at bounding box center [896, 18] width 50 height 18
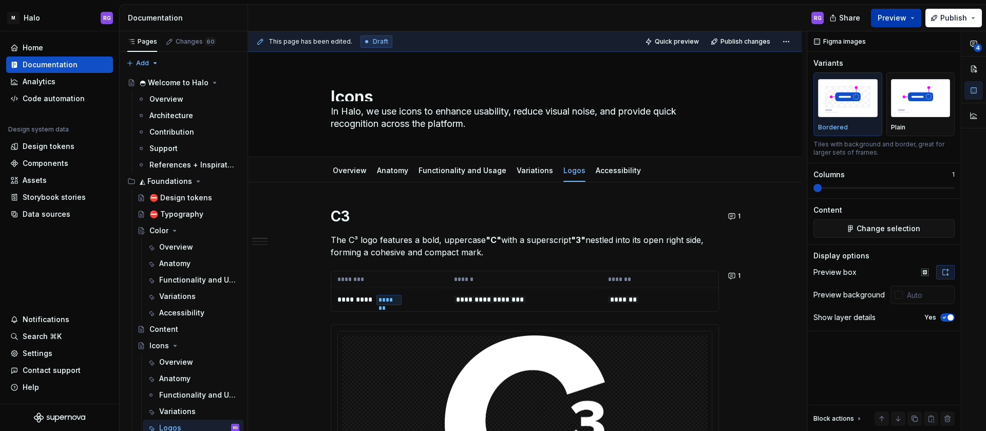
click at [895, 17] on span "Preview" at bounding box center [892, 18] width 29 height 10
click at [628, 63] on div "Edit header" at bounding box center [520, 69] width 545 height 18
click at [677, 42] on span "Quick preview" at bounding box center [677, 41] width 44 height 8
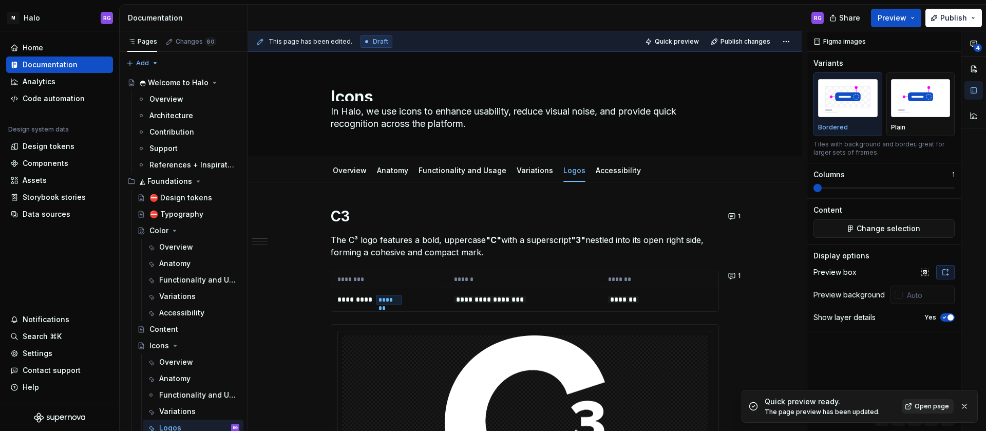
click at [936, 404] on span "Open page" at bounding box center [932, 406] width 34 height 8
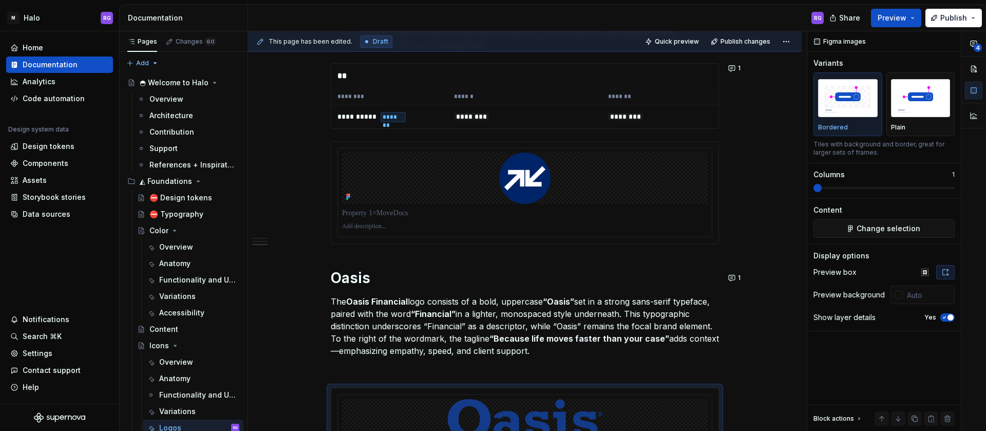
scroll to position [858, 0]
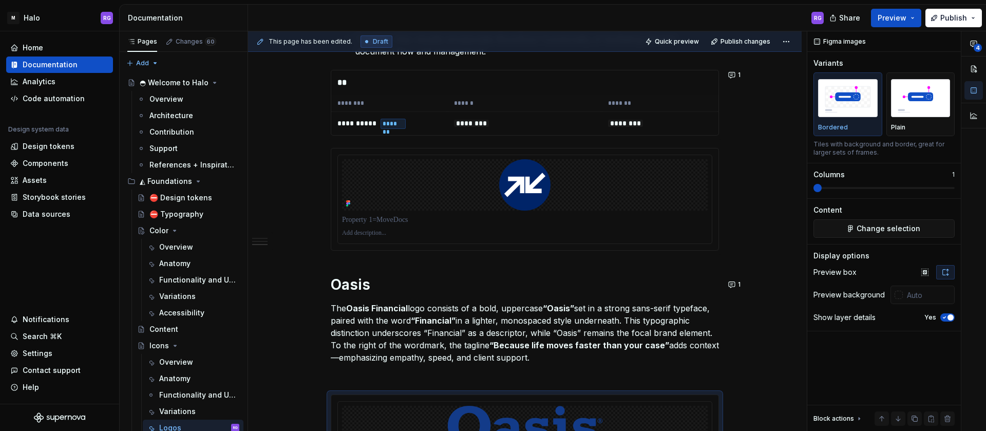
type textarea "*"
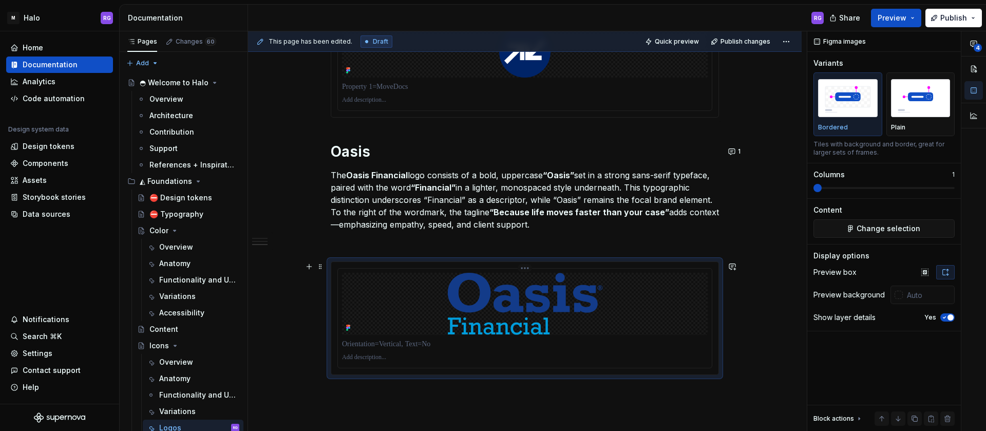
scroll to position [989, 0]
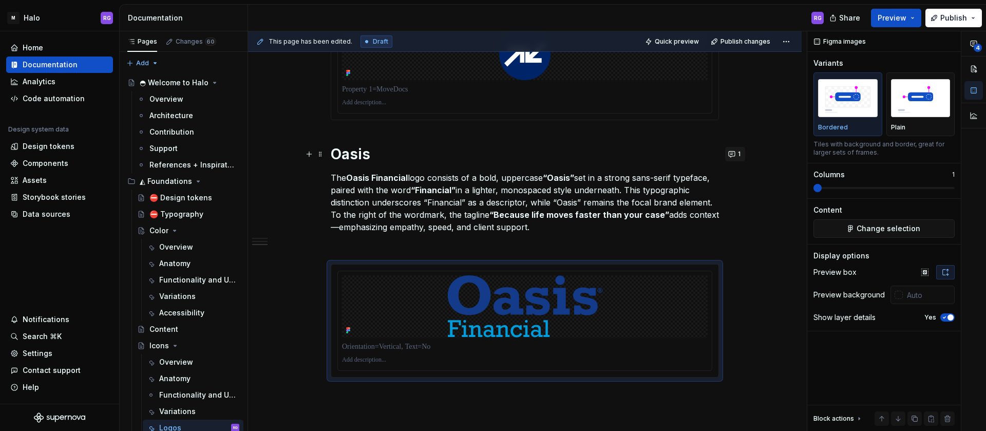
click at [732, 154] on button "1" at bounding box center [735, 154] width 20 height 14
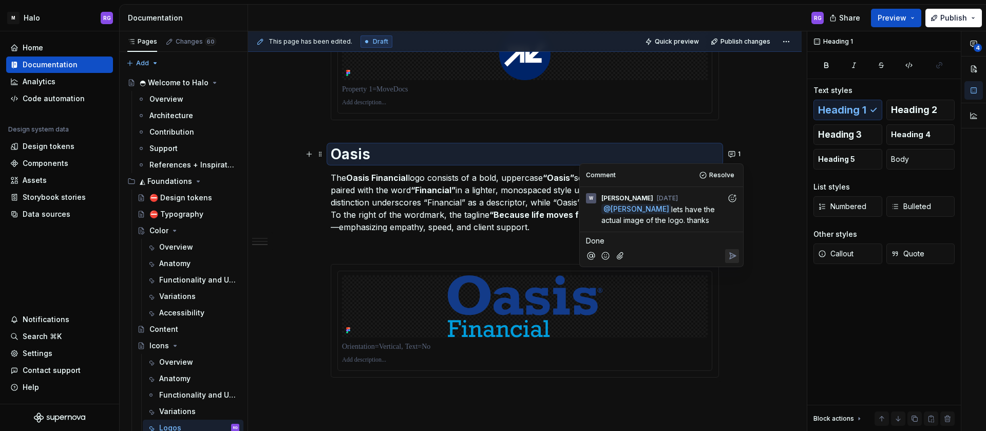
click at [733, 257] on icon "Reply" at bounding box center [733, 256] width 6 height 6
click at [731, 153] on button "1" at bounding box center [735, 154] width 20 height 14
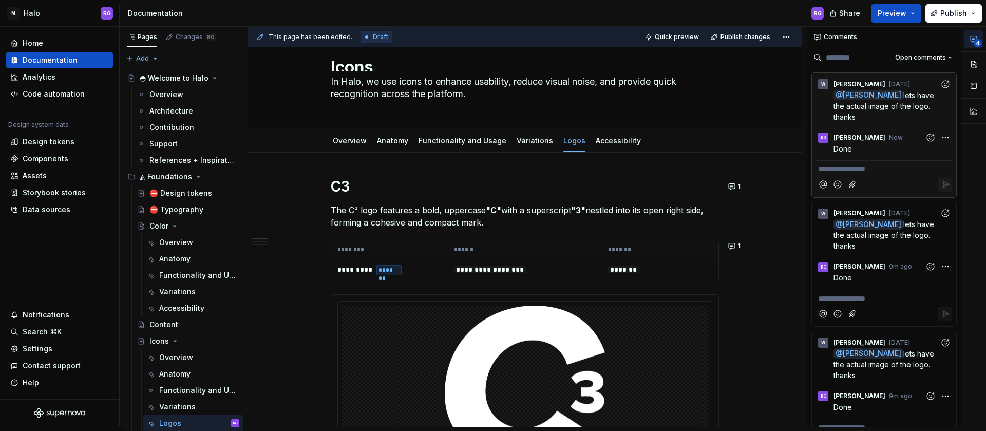
click at [975, 41] on span "4" at bounding box center [978, 43] width 8 height 8
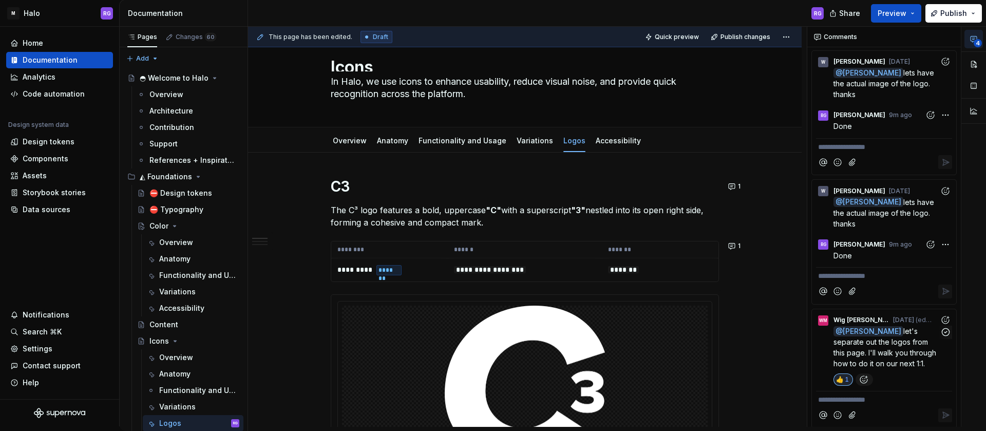
scroll to position [168, 0]
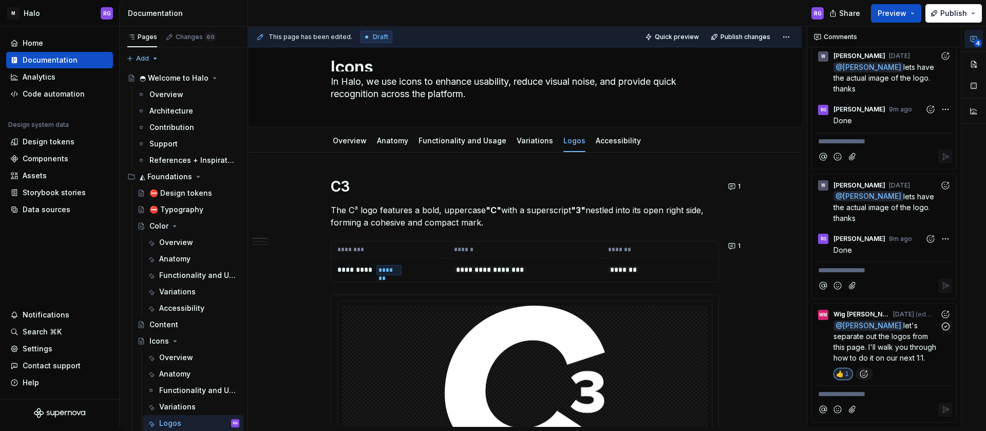
drag, startPoint x: 890, startPoint y: 313, endPoint x: 865, endPoint y: 359, distance: 52.2
click at [865, 359] on p "@ [PERSON_NAME] let's separate out the logos from this page. I'll walk you thro…" at bounding box center [887, 341] width 106 height 43
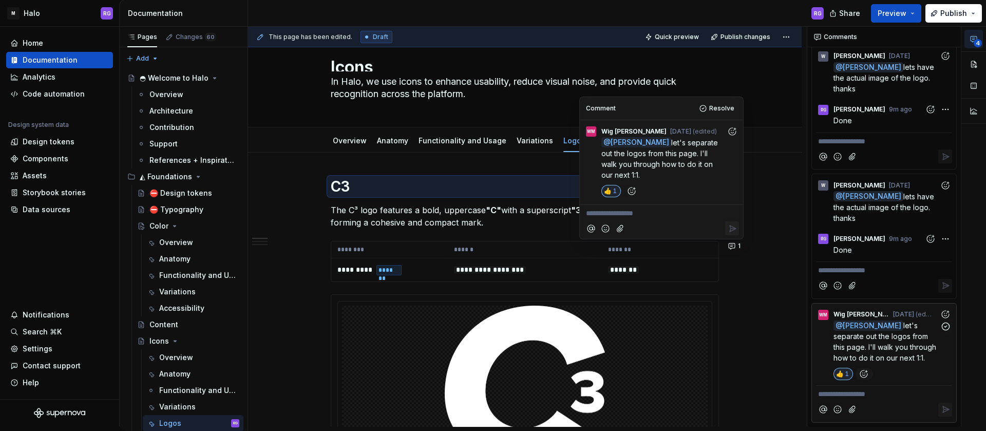
scroll to position [124, 0]
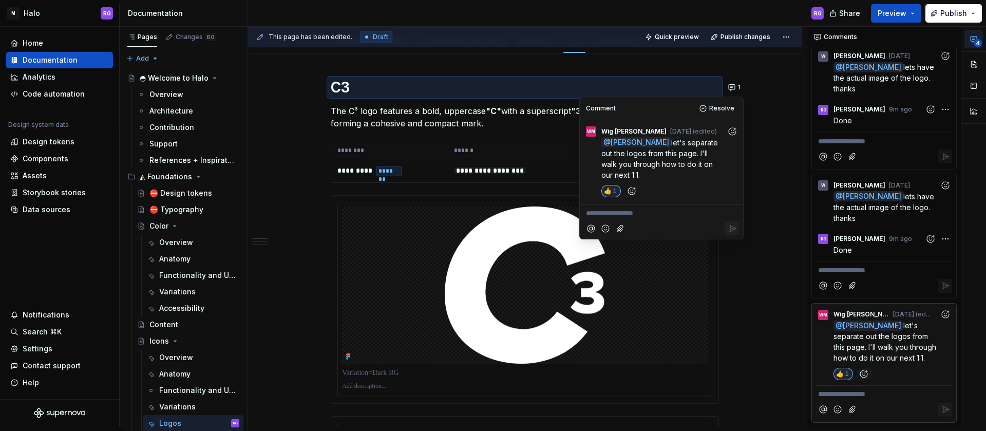
drag, startPoint x: 615, startPoint y: 173, endPoint x: 658, endPoint y: 142, distance: 53.3
click at [658, 142] on p "@ [PERSON_NAME] let's separate out the logos from this page. I'll walk you thro…" at bounding box center [663, 158] width 125 height 43
copy span "let's separate out the logos from this page. I'll walk you through how to do it…"
click at [733, 85] on button "1" at bounding box center [735, 87] width 20 height 14
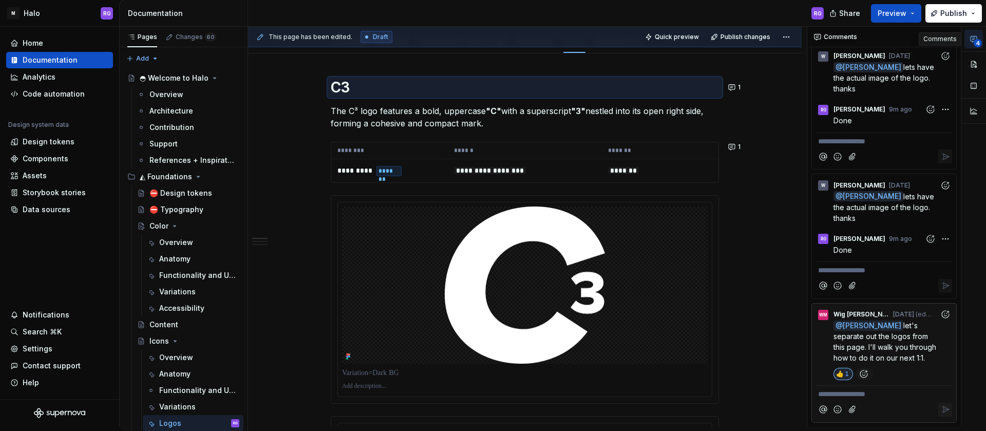
click at [975, 41] on span "4" at bounding box center [978, 43] width 8 height 8
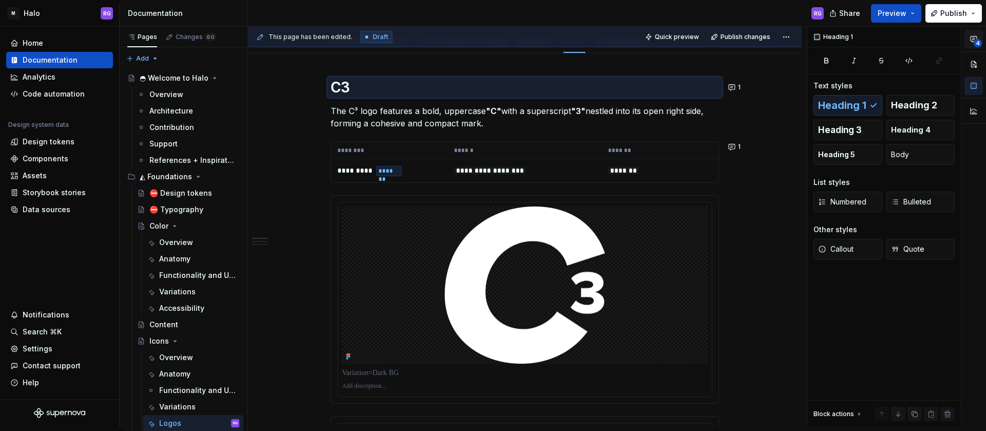
scroll to position [0, 0]
click at [975, 44] on span "4" at bounding box center [978, 43] width 8 height 8
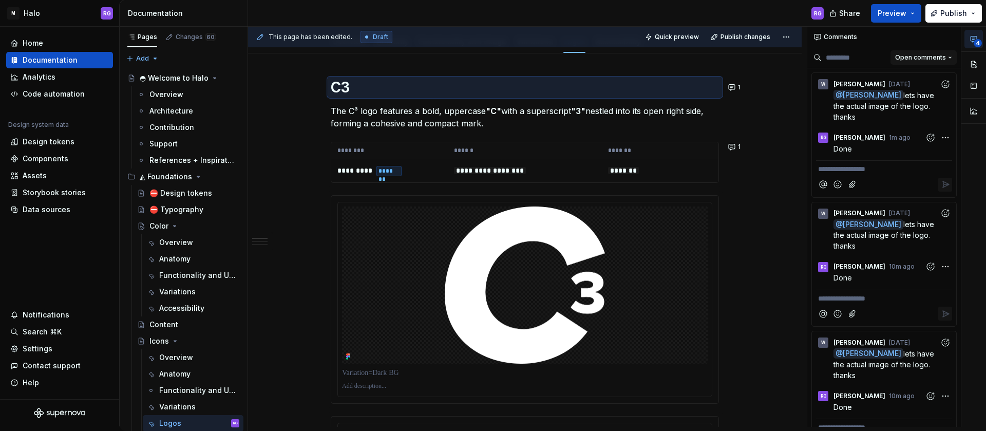
click at [943, 59] on button "Open comments" at bounding box center [924, 57] width 66 height 14
click at [941, 57] on div "**********" at bounding box center [896, 227] width 179 height 400
click at [975, 37] on icon "button" at bounding box center [974, 39] width 8 height 8
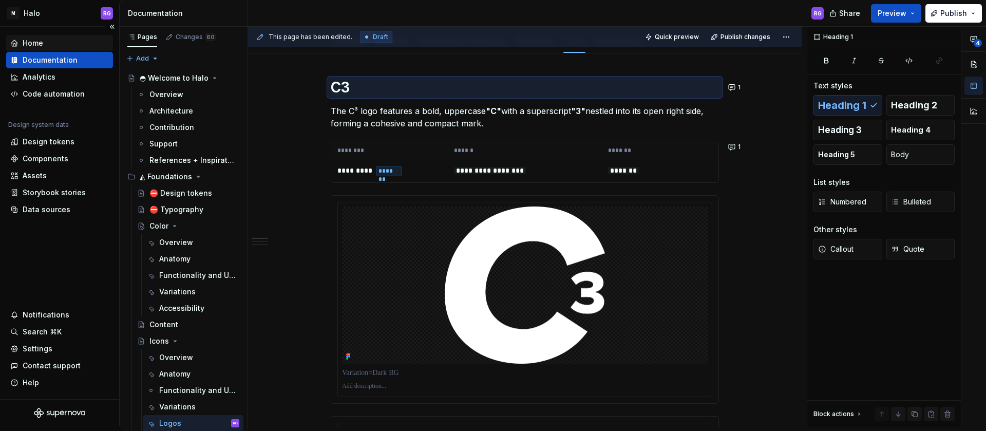
click at [39, 41] on div "Home" at bounding box center [33, 43] width 21 height 10
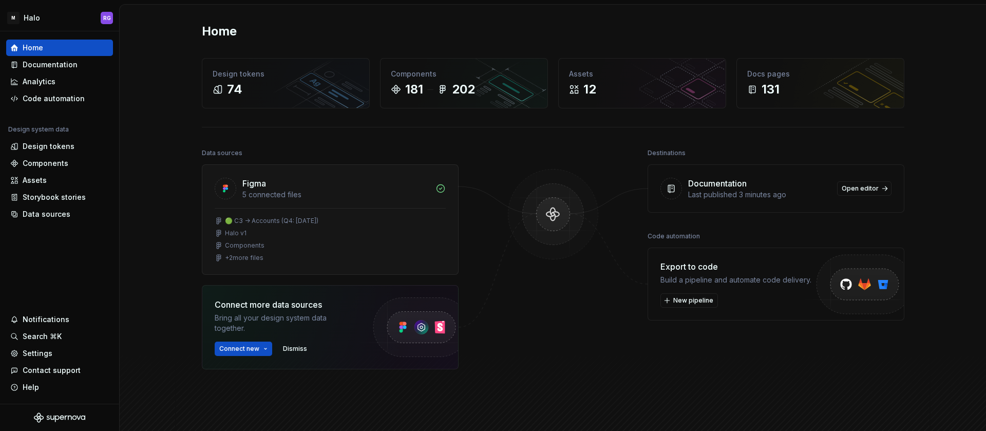
click at [304, 235] on div "Halo v1" at bounding box center [330, 233] width 231 height 8
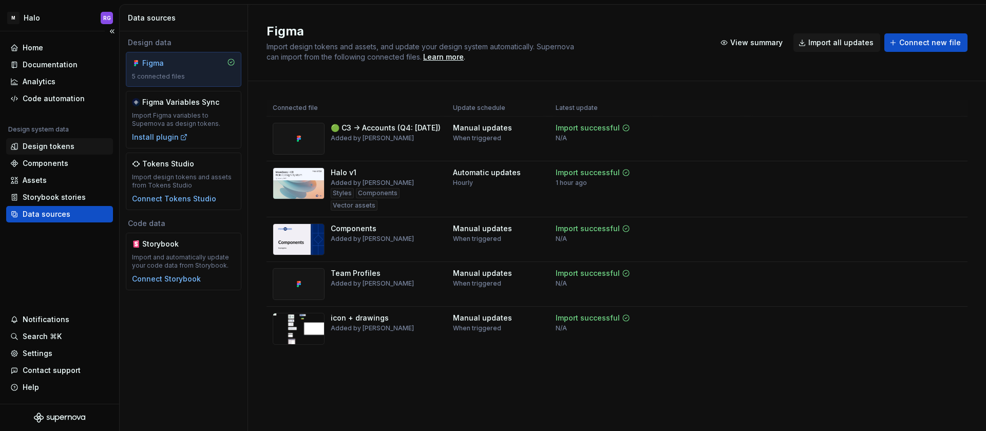
click at [40, 145] on div "Design tokens" at bounding box center [49, 146] width 52 height 10
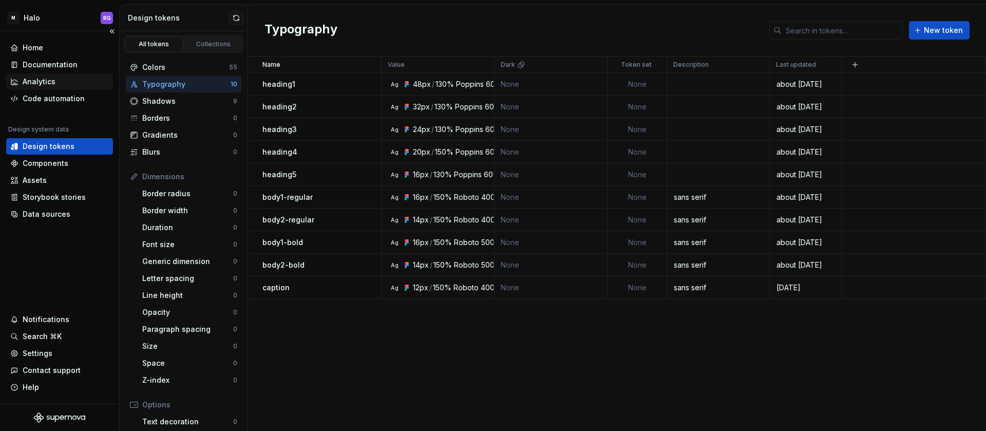
click at [50, 81] on div "Analytics" at bounding box center [39, 82] width 33 height 10
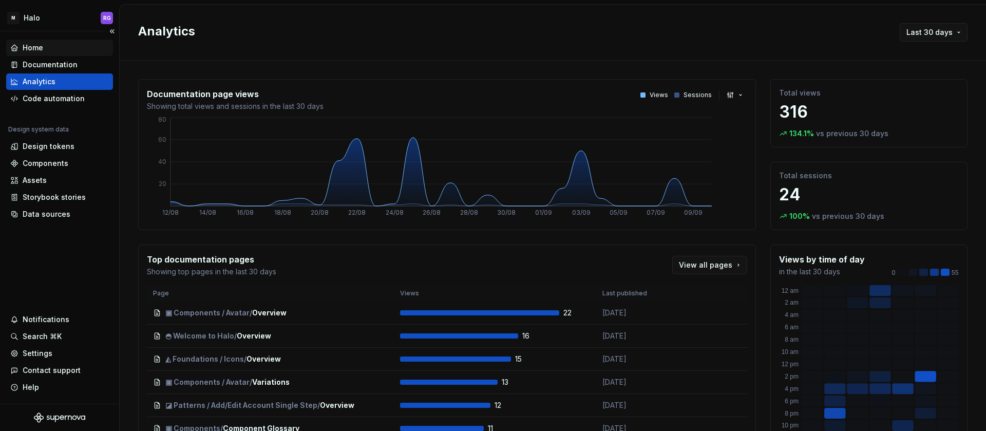
click at [38, 44] on div "Home" at bounding box center [33, 48] width 21 height 10
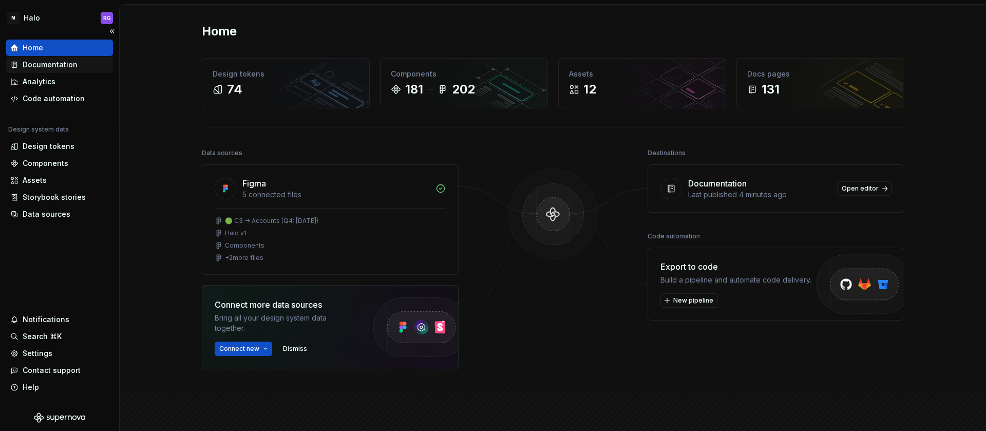
click at [54, 67] on div "Documentation" at bounding box center [50, 65] width 55 height 10
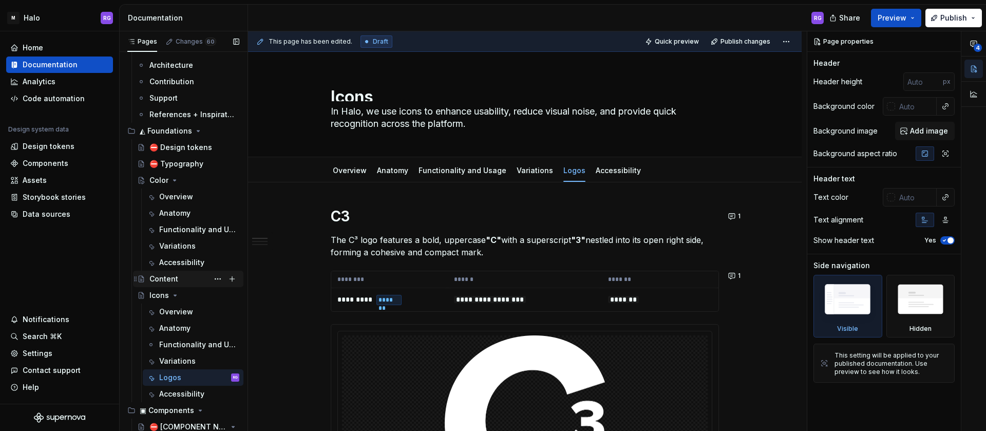
scroll to position [43, 0]
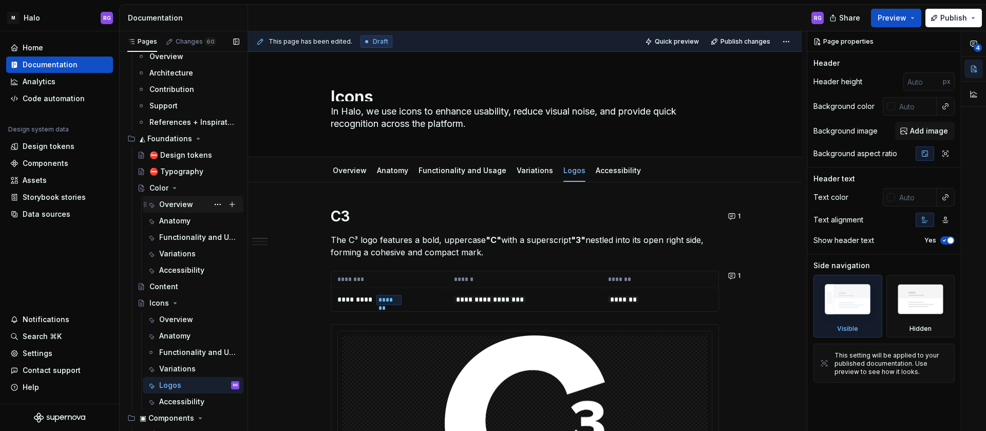
click at [183, 204] on div "Overview" at bounding box center [176, 204] width 34 height 10
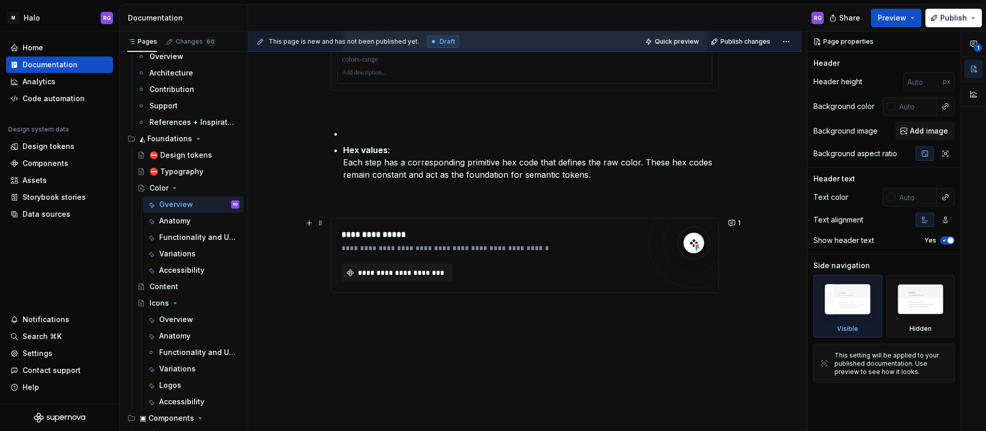
scroll to position [713, 0]
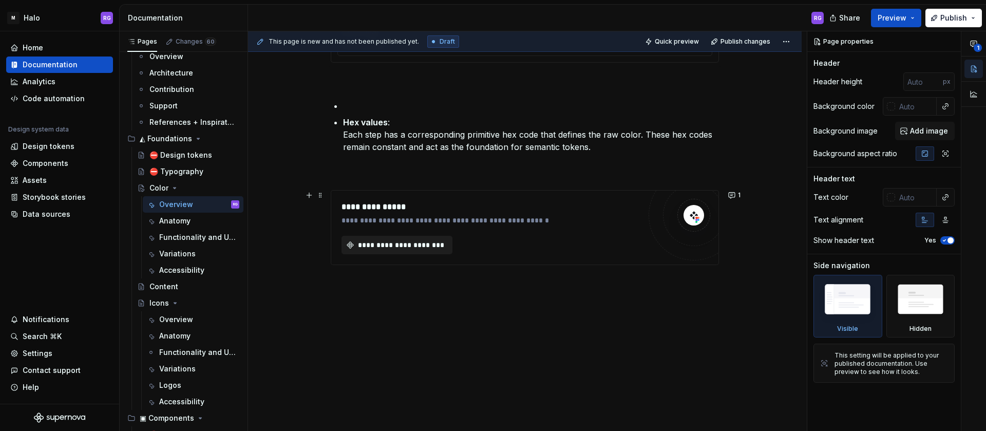
click at [411, 245] on span "**********" at bounding box center [400, 245] width 89 height 10
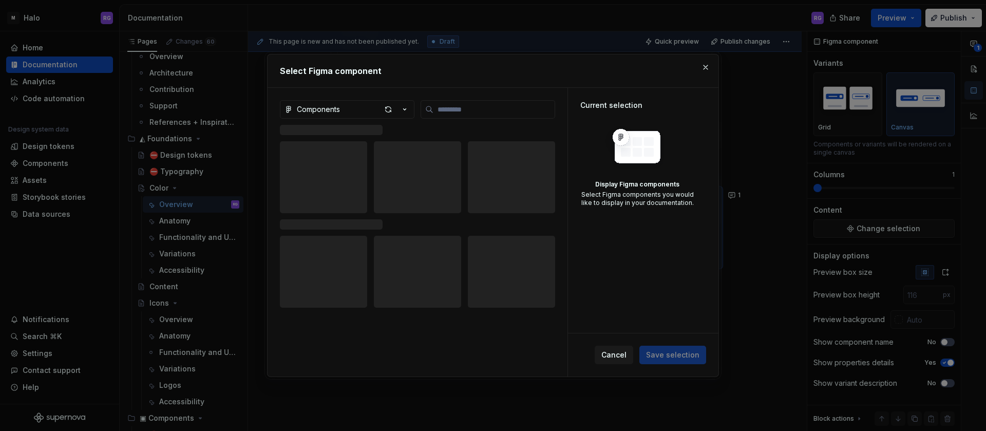
type textarea "*"
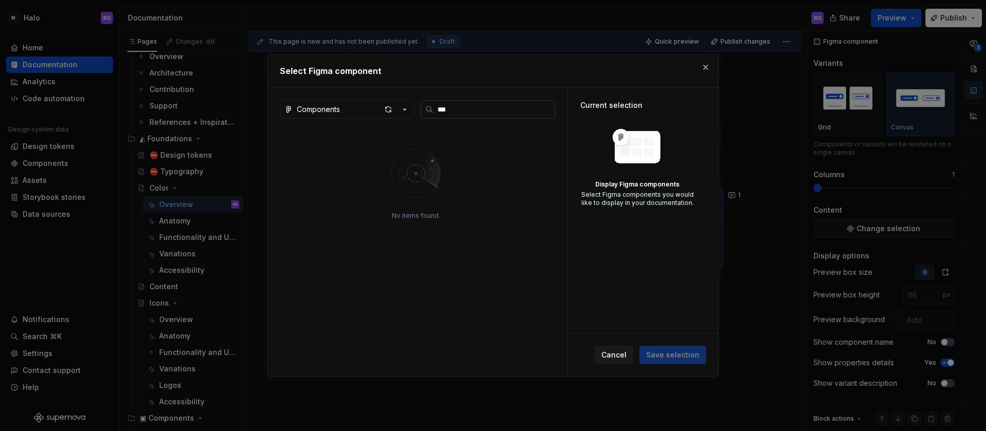
type input "****"
type textarea "*"
click at [405, 112] on icon "button" at bounding box center [405, 109] width 10 height 10
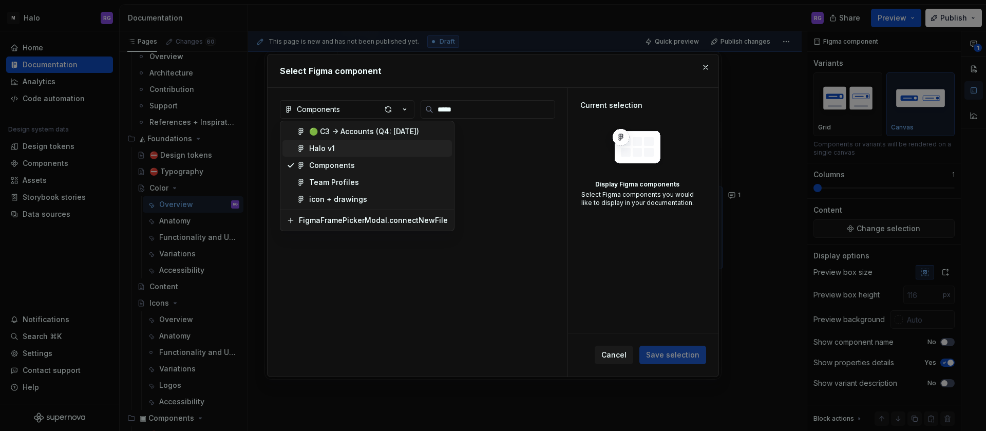
click at [377, 145] on div "Halo v1" at bounding box center [378, 148] width 139 height 10
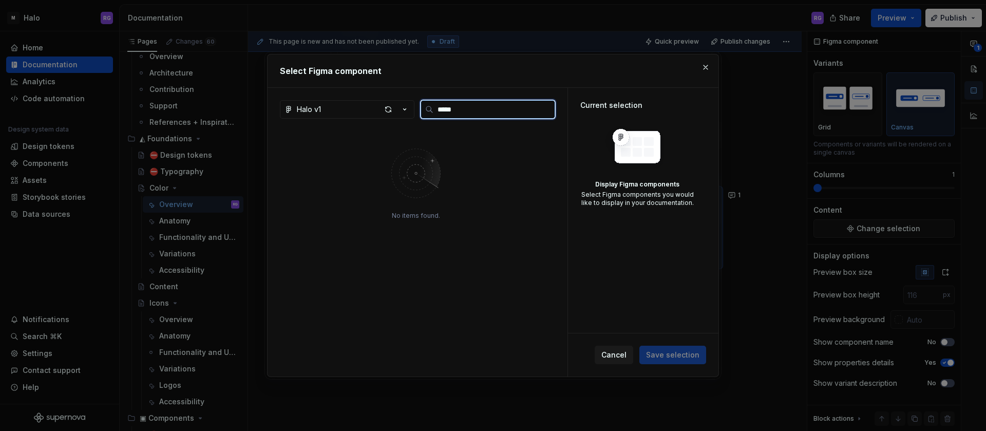
click at [483, 109] on input "*****" at bounding box center [493, 109] width 121 height 10
type input "*"
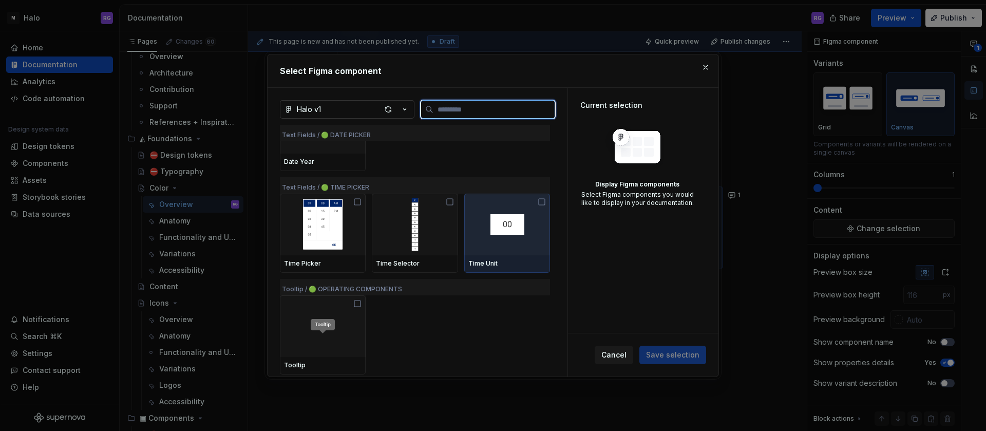
scroll to position [7572, 0]
click at [404, 107] on icon "button" at bounding box center [405, 109] width 10 height 10
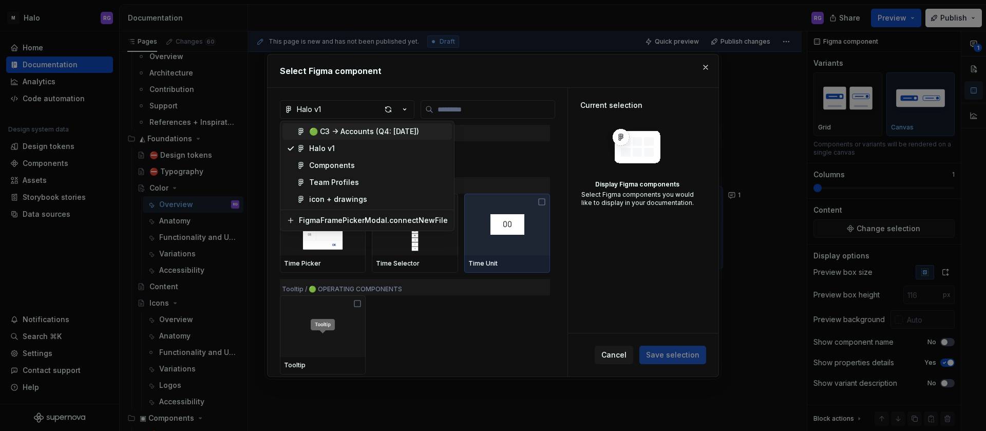
scroll to position [7487, 0]
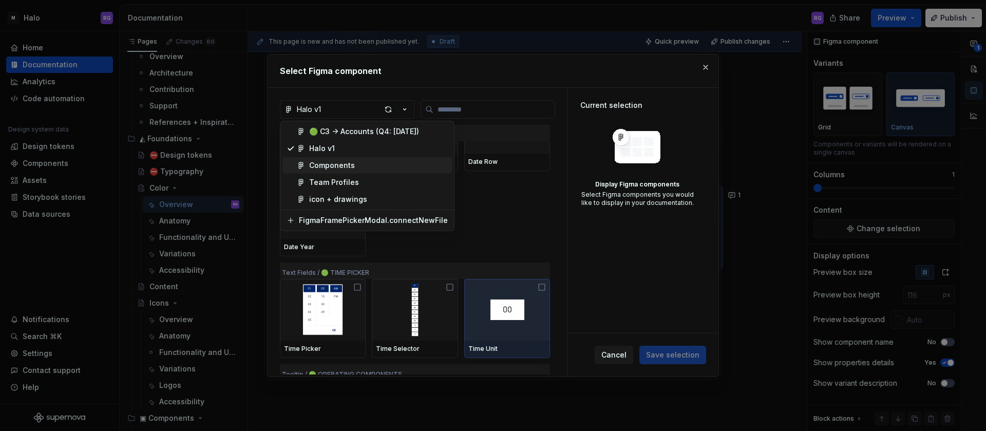
click at [485, 301] on div "Select Figma component Halo v1 Text Fields / 🟢 DATE PICKER Date Number Date Pic…" at bounding box center [493, 215] width 986 height 431
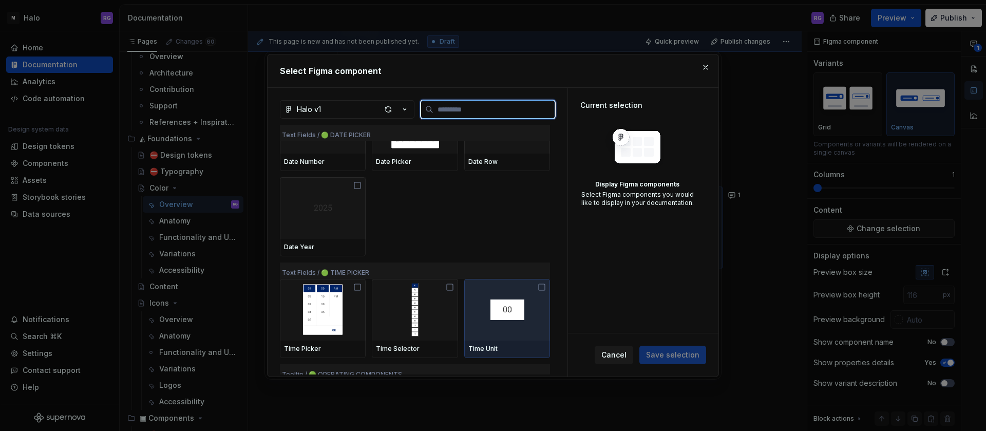
click at [539, 288] on icon at bounding box center [542, 287] width 8 height 8
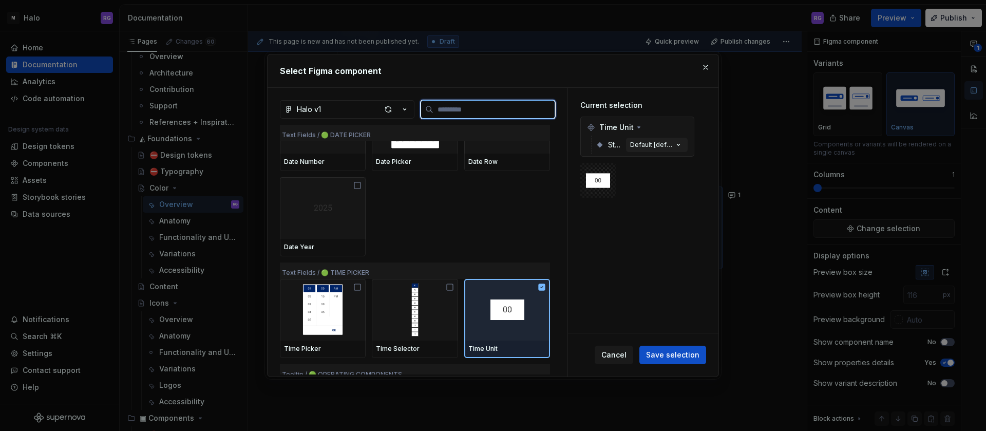
click at [539, 288] on icon at bounding box center [542, 286] width 7 height 7
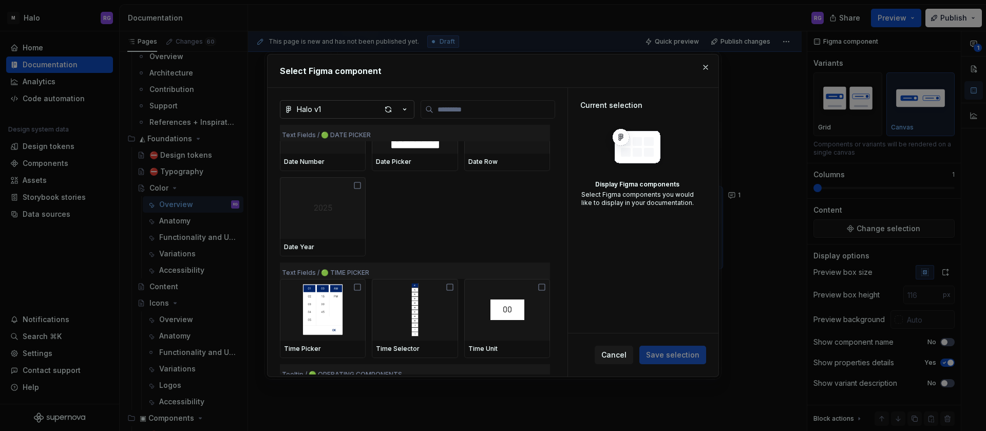
click at [407, 108] on icon "button" at bounding box center [405, 109] width 10 height 10
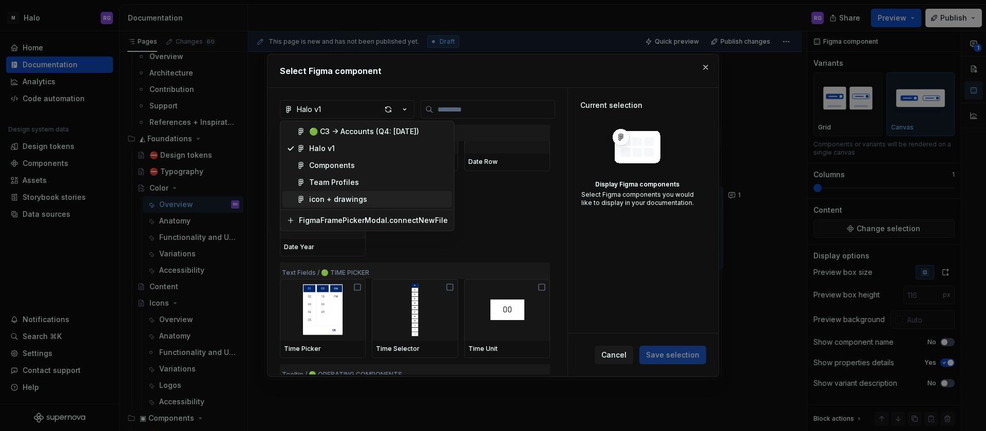
click at [365, 197] on div "icon + drawings" at bounding box center [378, 199] width 139 height 10
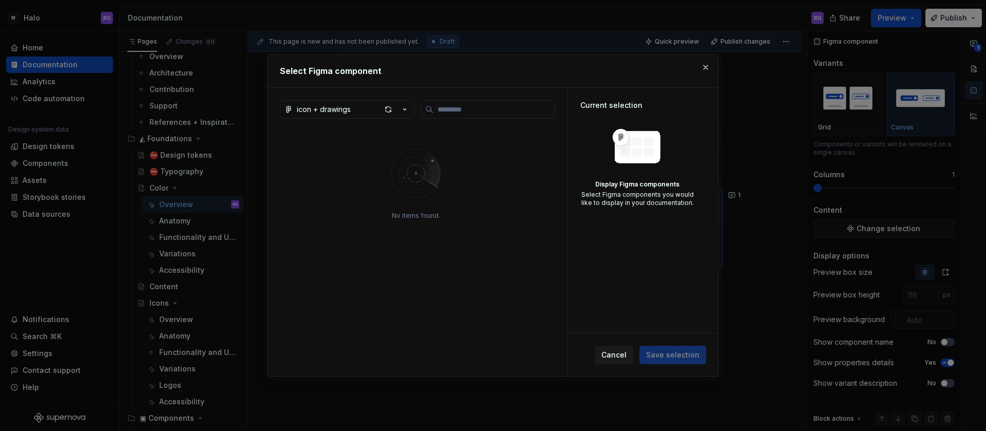
scroll to position [0, 0]
click at [404, 109] on icon "button" at bounding box center [405, 110] width 3 height 2
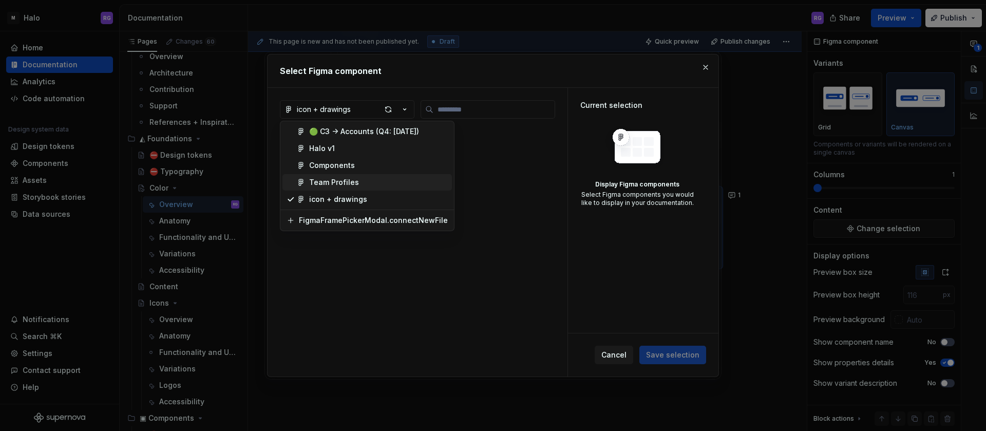
click at [357, 180] on div "Team Profiles" at bounding box center [378, 182] width 139 height 10
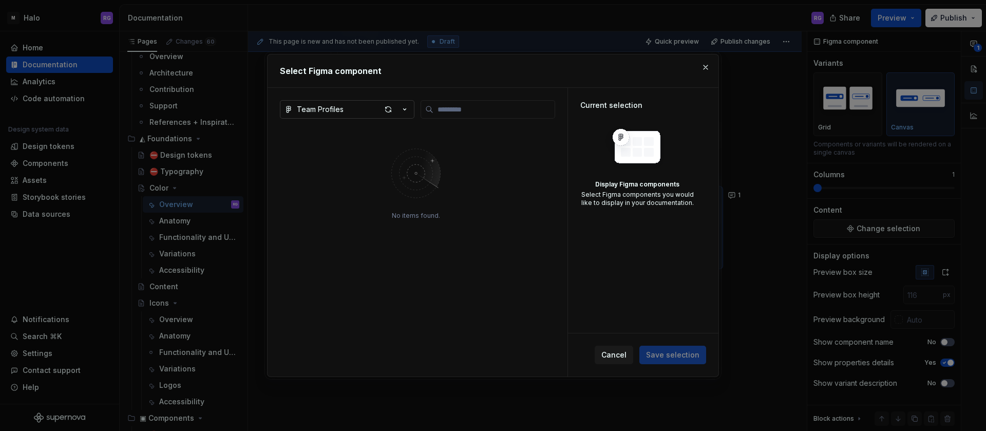
click at [405, 109] on icon "button" at bounding box center [405, 109] width 10 height 10
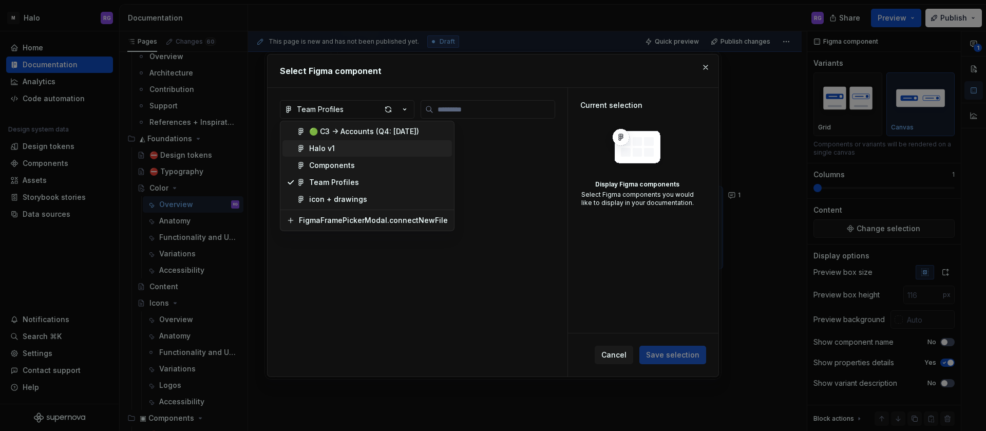
click at [357, 148] on div "Halo v1" at bounding box center [378, 148] width 139 height 10
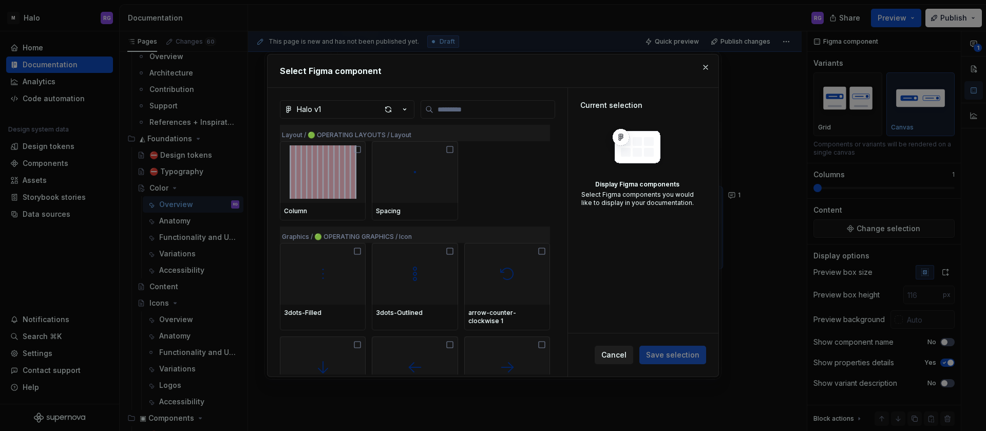
click at [615, 361] on button "Cancel" at bounding box center [614, 355] width 39 height 18
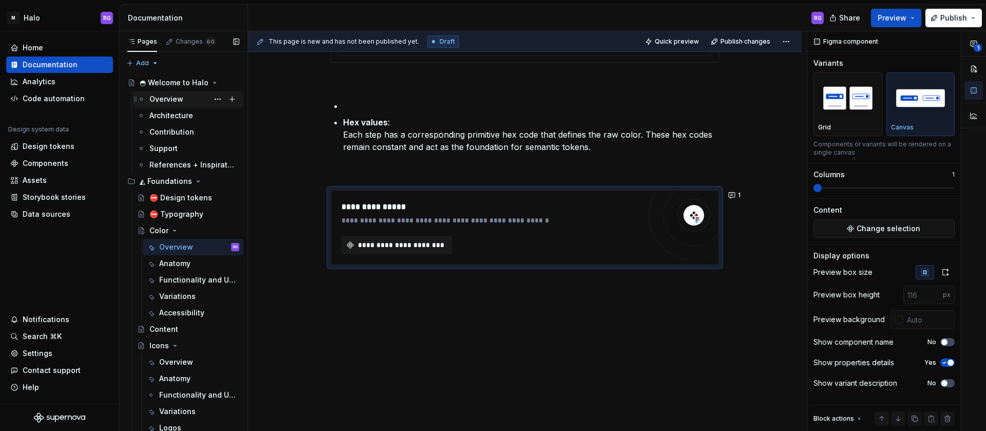
click at [177, 103] on div "Overview" at bounding box center [166, 99] width 34 height 10
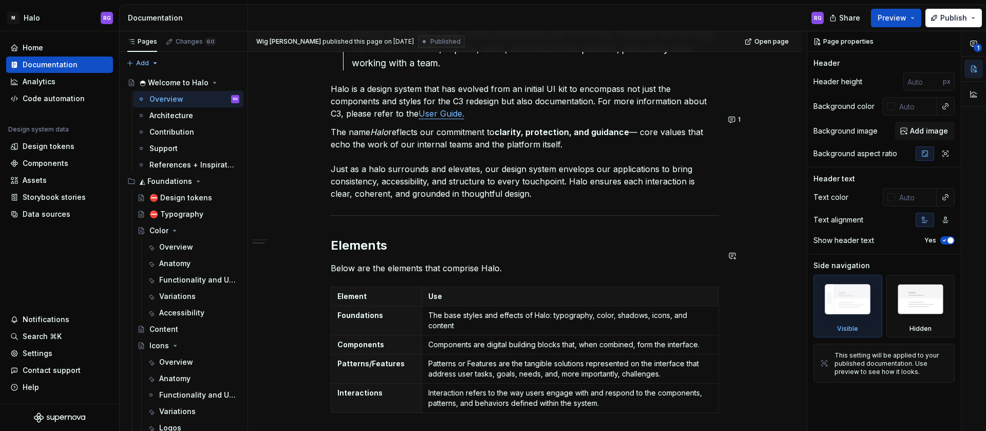
scroll to position [426, 0]
click at [183, 134] on div "Contribution" at bounding box center [171, 132] width 45 height 10
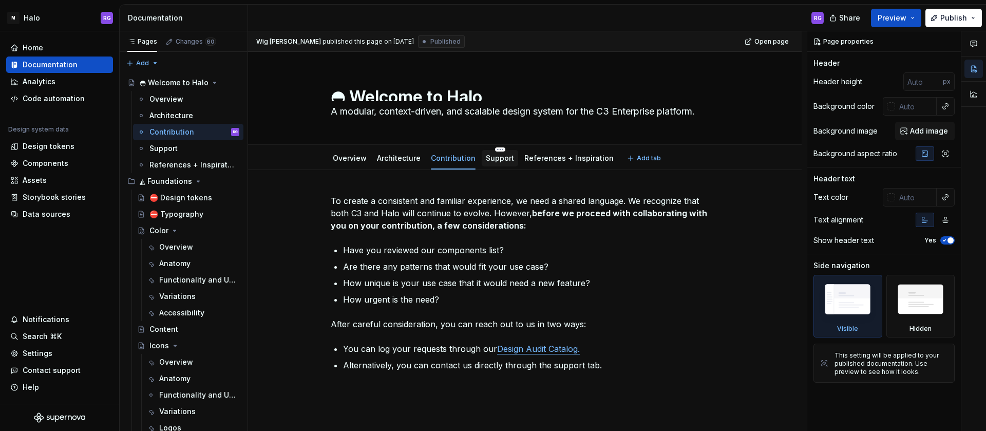
click at [494, 155] on link "Support" at bounding box center [500, 158] width 28 height 9
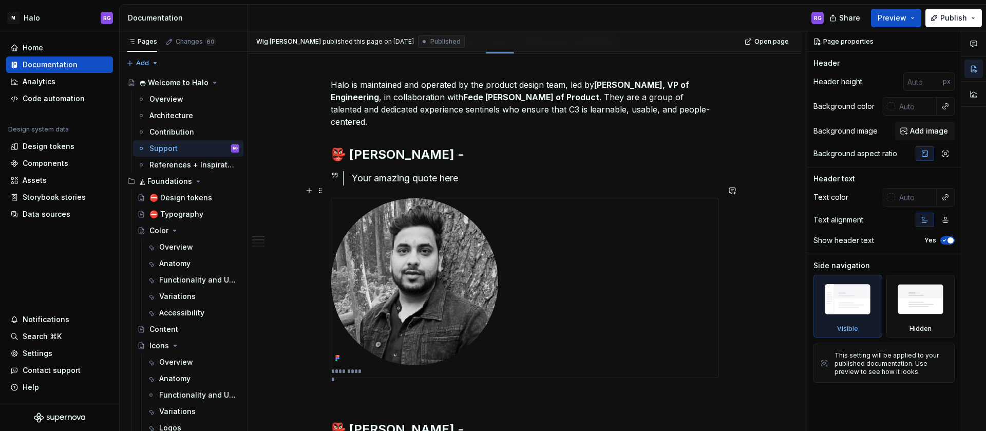
scroll to position [115, 0]
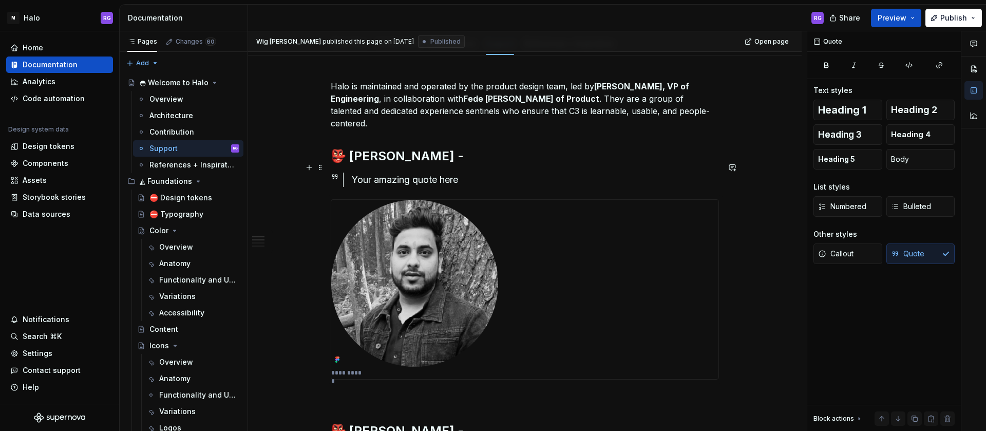
click at [409, 173] on div "Your amazing quote here" at bounding box center [535, 180] width 367 height 14
click at [376, 173] on div "Your amazing quote here" at bounding box center [535, 180] width 367 height 14
click at [401, 173] on div "Your amazing quote here" at bounding box center [535, 180] width 367 height 14
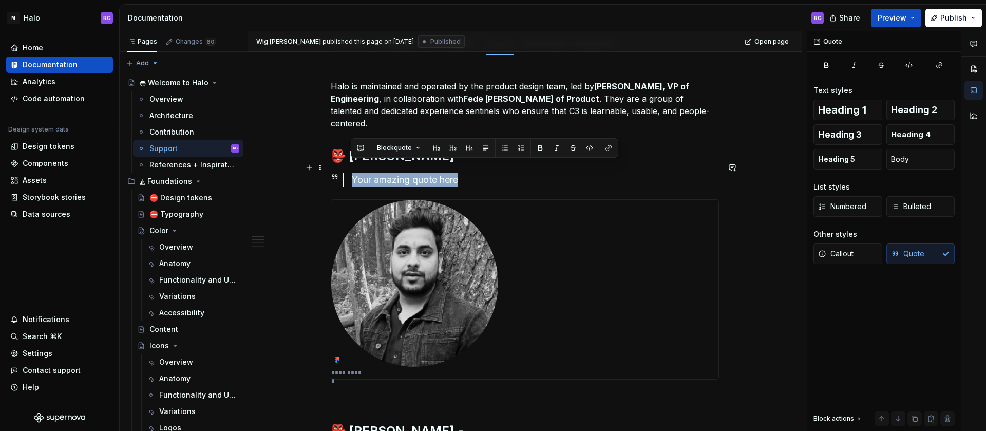
click at [401, 173] on div "Your amazing quote here" at bounding box center [535, 180] width 367 height 14
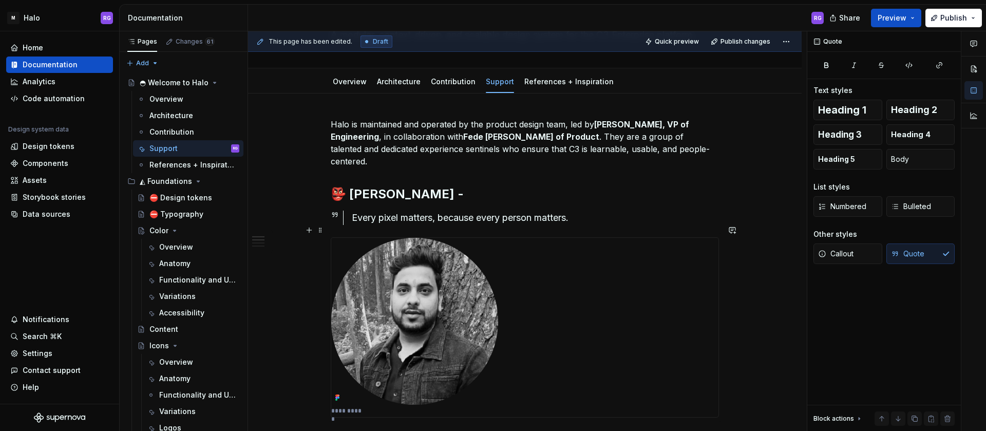
scroll to position [71, 0]
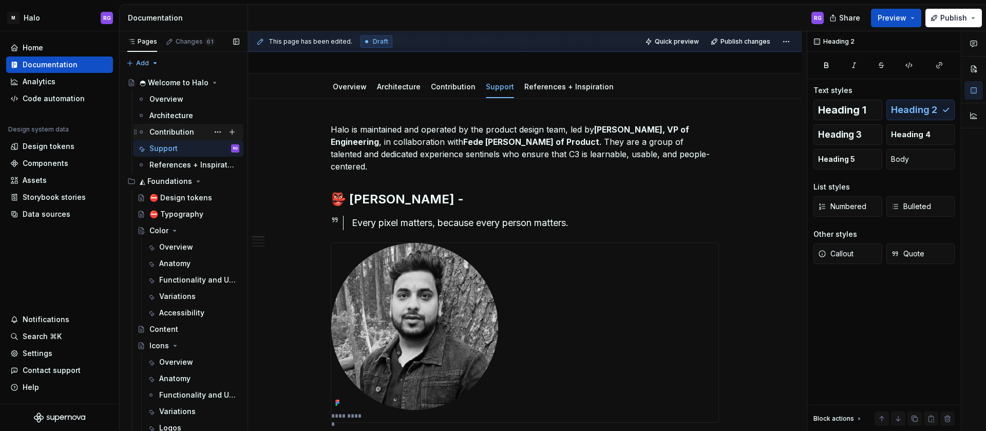
click at [158, 130] on div "Contribution" at bounding box center [171, 132] width 45 height 10
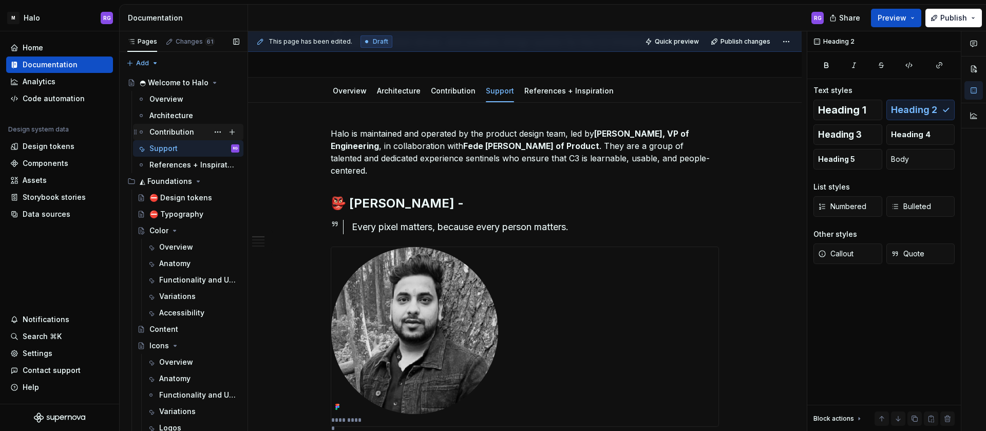
scroll to position [75, 0]
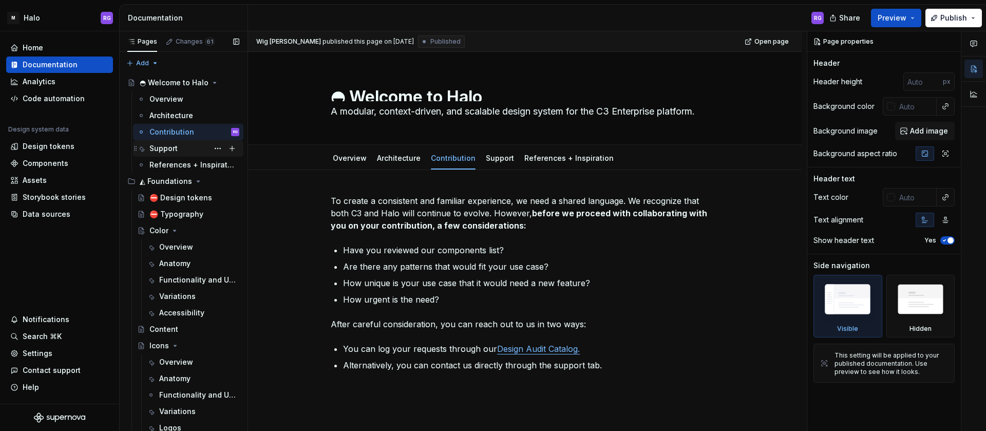
click at [168, 148] on div "Support" at bounding box center [163, 148] width 28 height 10
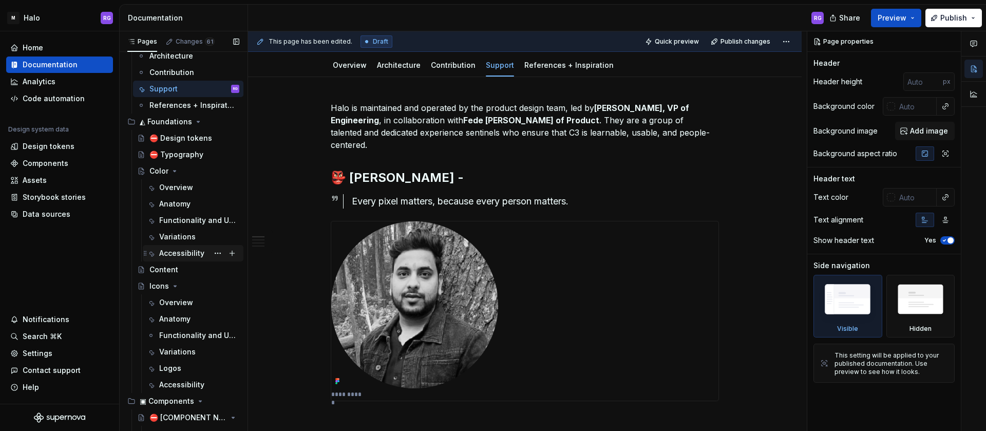
scroll to position [56, 0]
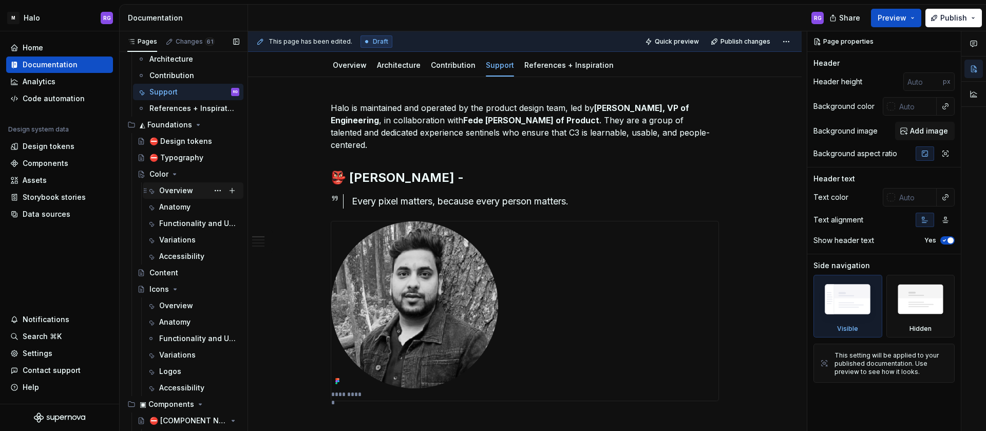
click at [182, 194] on div "Overview" at bounding box center [176, 190] width 34 height 10
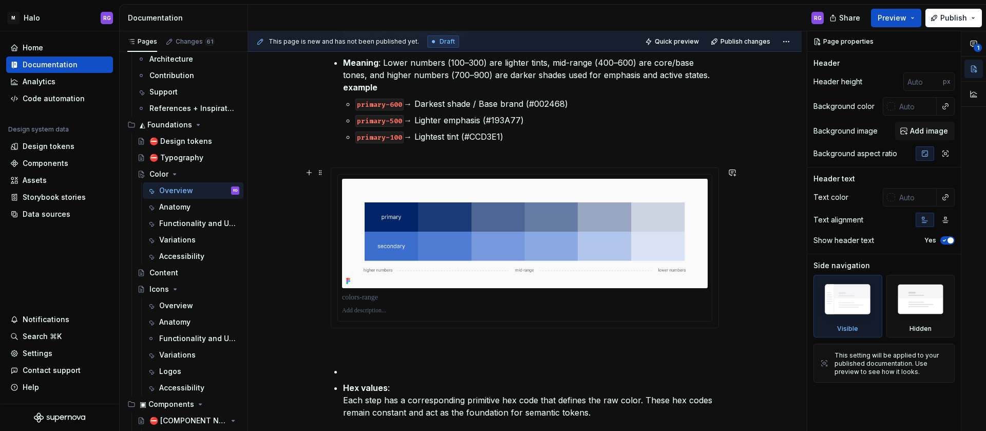
scroll to position [448, 0]
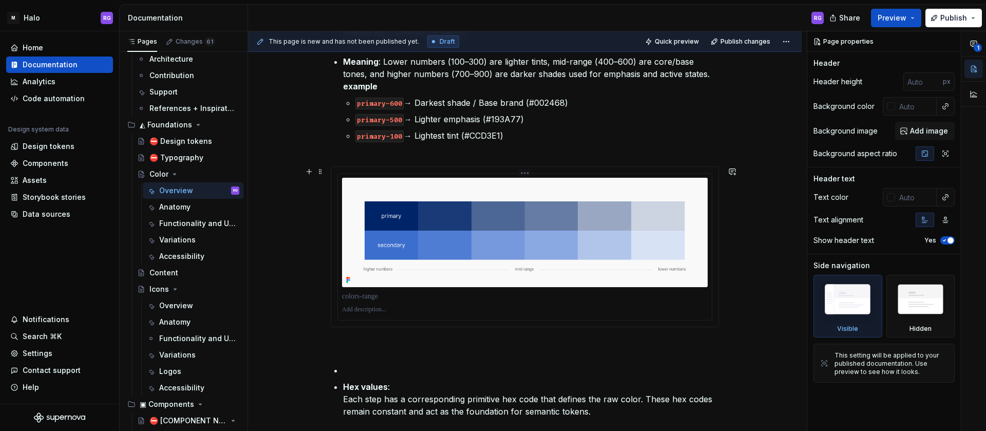
click at [494, 237] on img at bounding box center [525, 232] width 366 height 109
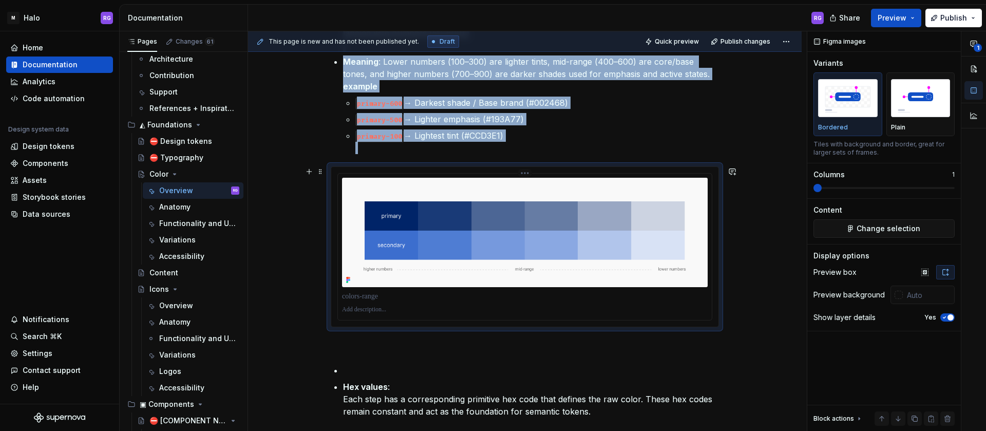
click at [494, 237] on img at bounding box center [525, 232] width 366 height 109
click at [768, 269] on div "**********" at bounding box center [525, 215] width 554 height 962
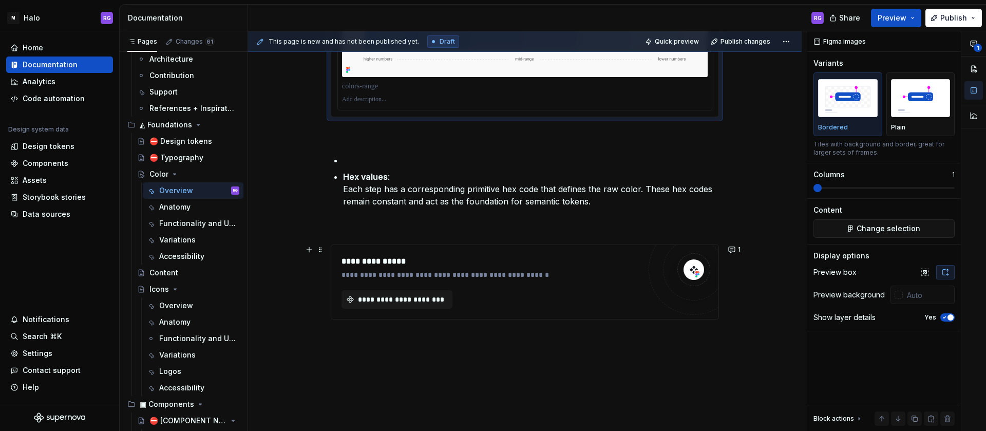
scroll to position [653, 0]
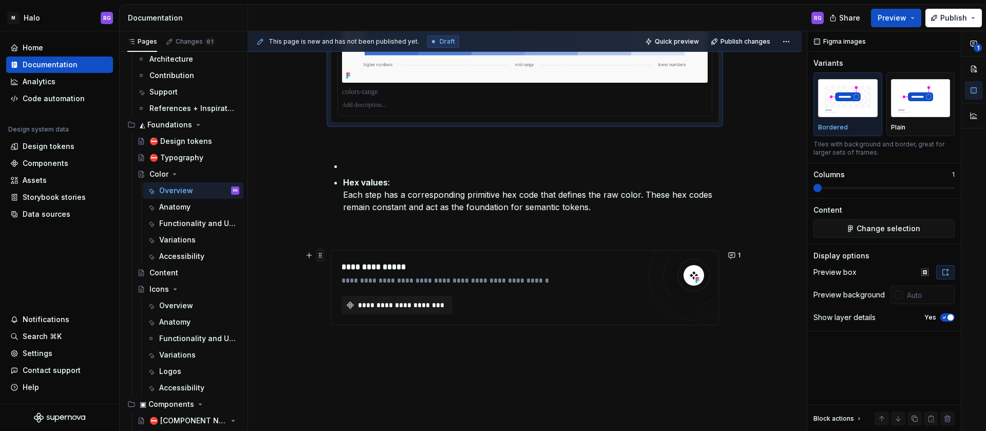
click at [318, 256] on span at bounding box center [320, 255] width 8 height 14
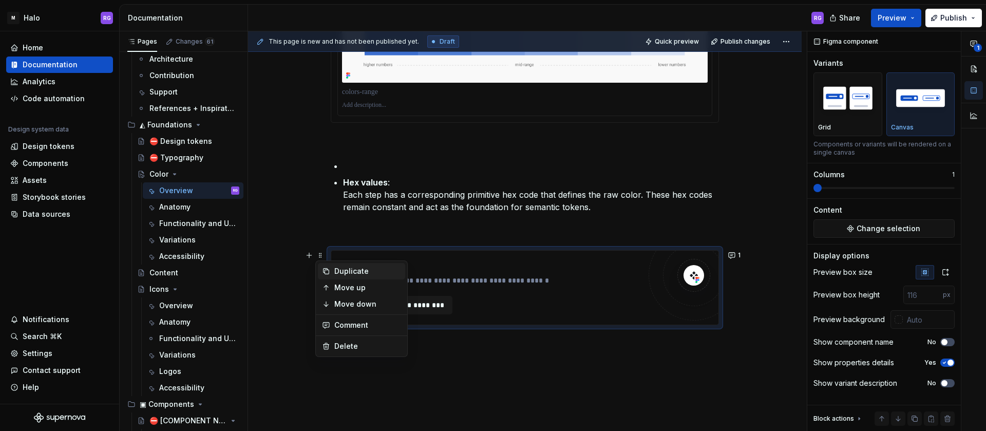
click at [341, 274] on div "Duplicate" at bounding box center [367, 271] width 67 height 10
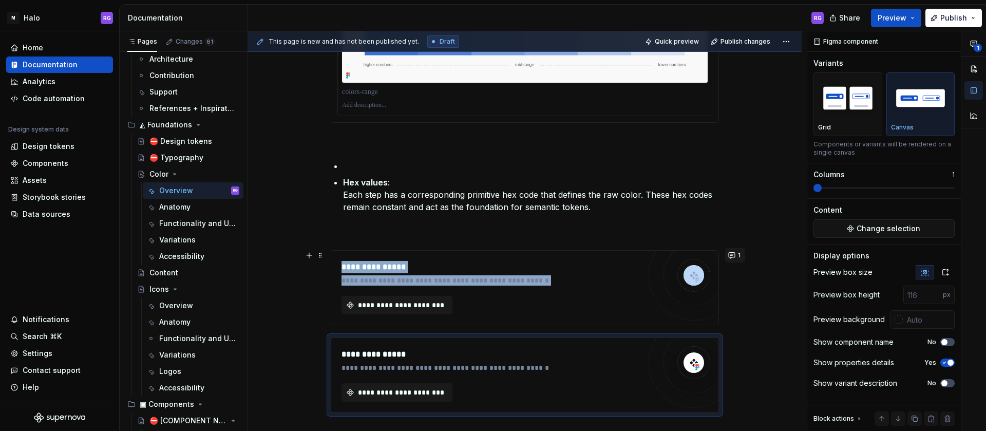
click at [735, 260] on button "1" at bounding box center [735, 255] width 20 height 14
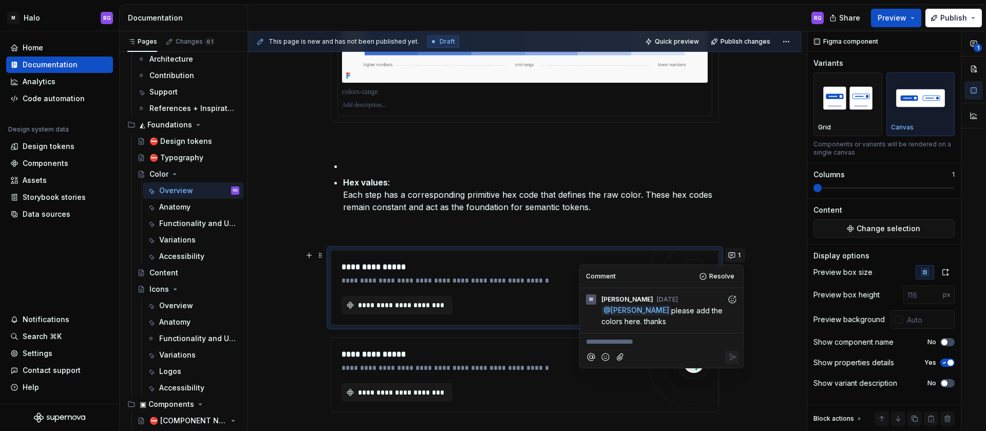
click at [738, 255] on span "1" at bounding box center [739, 255] width 3 height 8
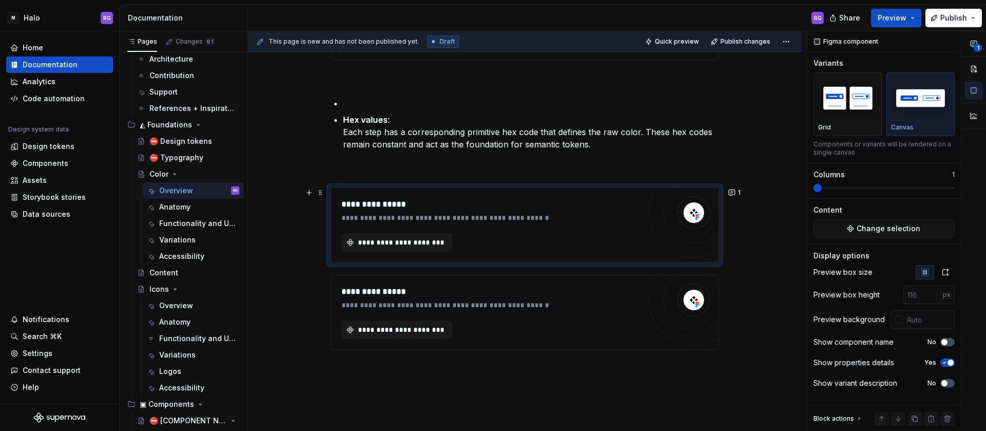
scroll to position [716, 0]
click at [425, 242] on span "**********" at bounding box center [400, 242] width 89 height 10
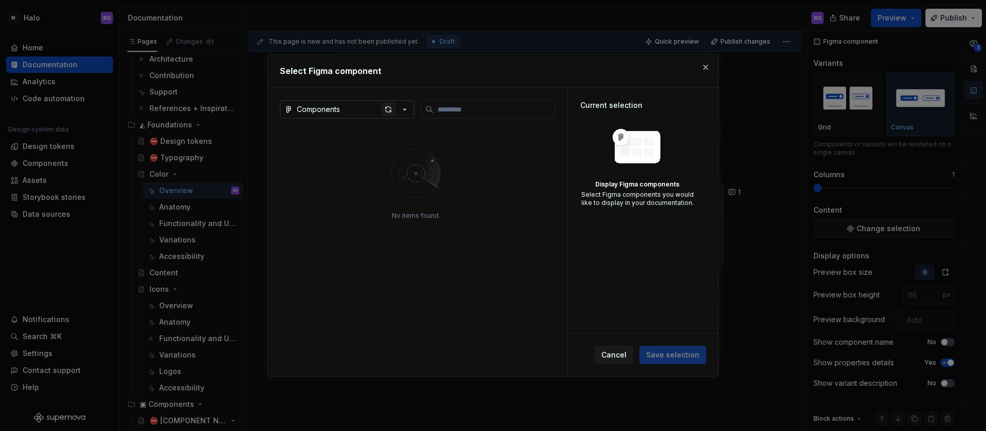
click at [387, 110] on div "button" at bounding box center [388, 109] width 14 height 14
type textarea "*"
click at [407, 112] on icon "button" at bounding box center [405, 109] width 10 height 10
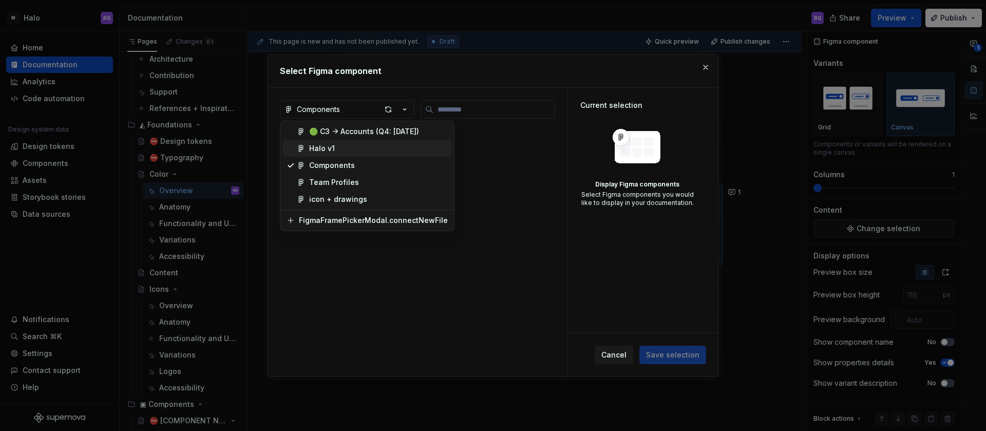
click at [381, 144] on div "Halo v1" at bounding box center [378, 148] width 139 height 10
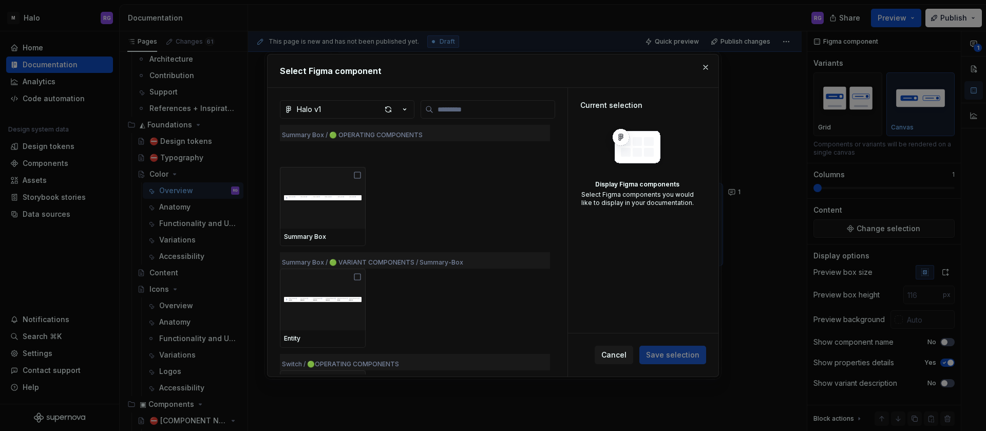
scroll to position [6222, 0]
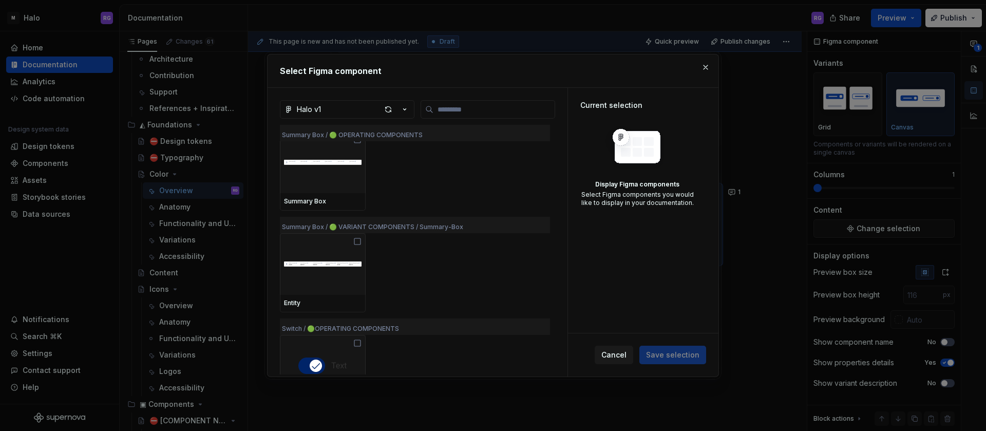
paste input "**********"
type input "**********"
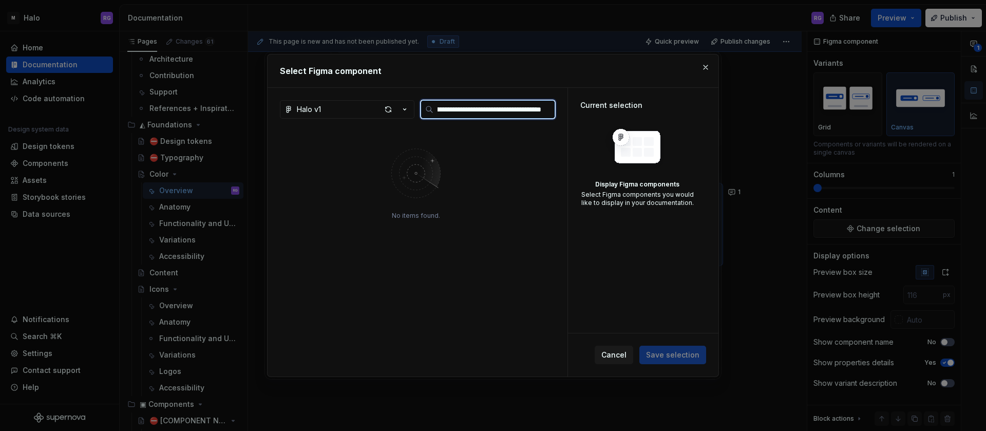
click at [546, 110] on input "**********" at bounding box center [493, 109] width 121 height 10
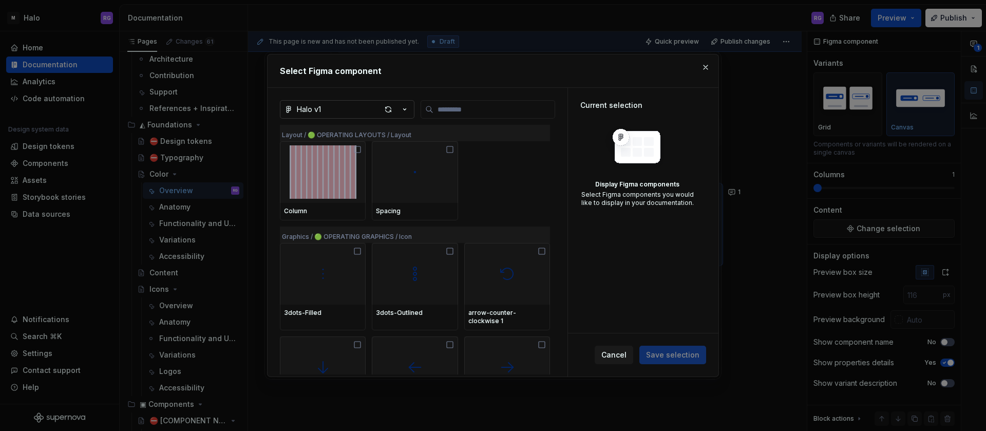
click at [404, 108] on icon "button" at bounding box center [405, 109] width 10 height 10
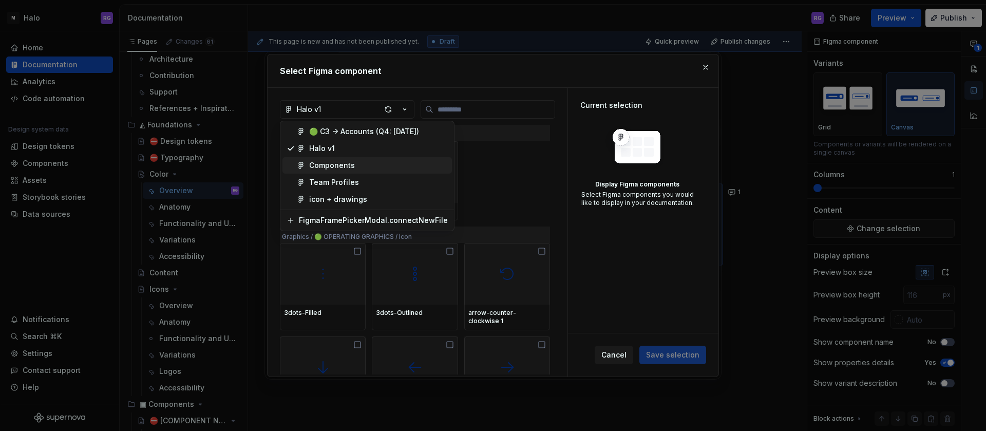
click at [706, 68] on div "Select Figma component Halo v1 Layout / 🟢 OPERATING LAYOUTS / Layout Column Spa…" at bounding box center [493, 215] width 986 height 431
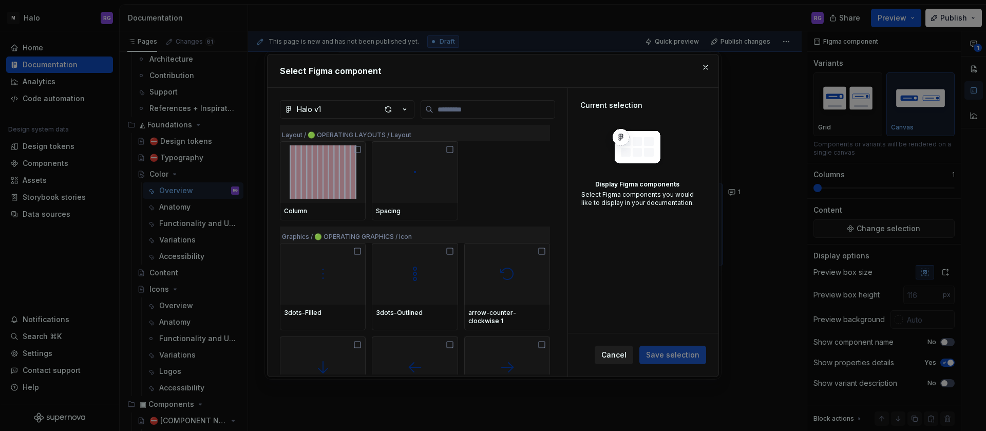
click at [623, 354] on span "Cancel" at bounding box center [613, 355] width 25 height 10
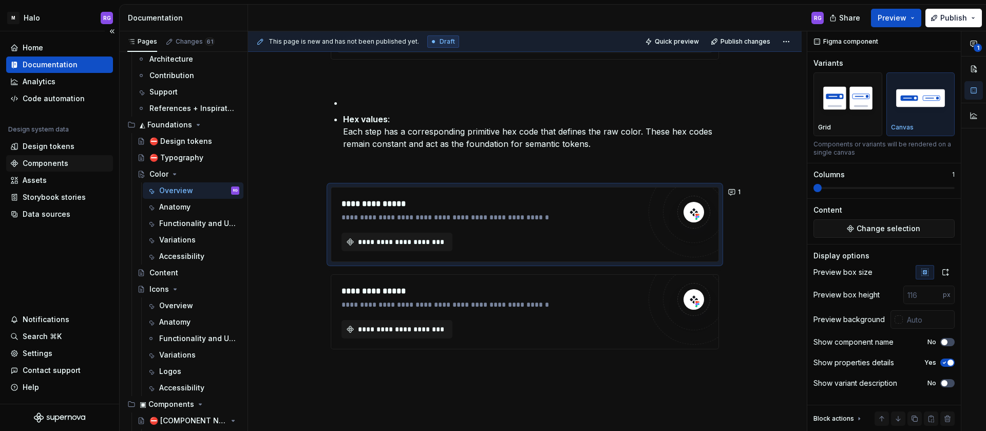
click at [50, 163] on div "Components" at bounding box center [46, 163] width 46 height 10
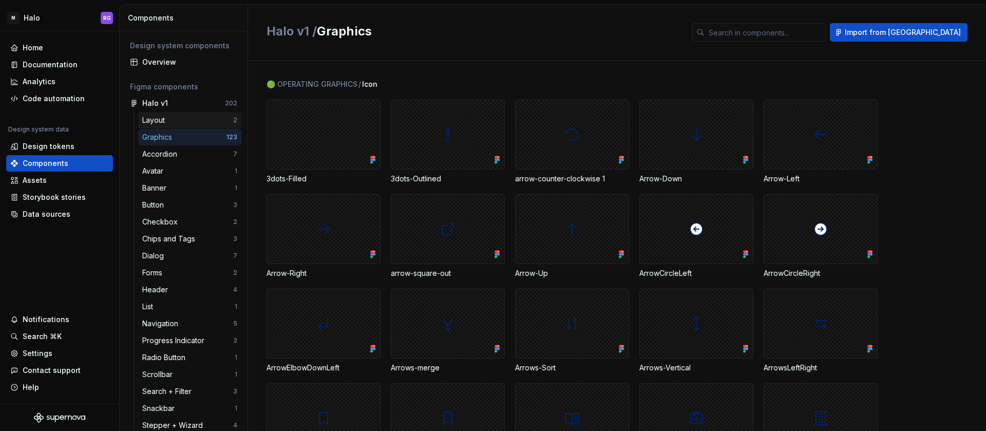
click at [157, 122] on div "Layout" at bounding box center [155, 120] width 27 height 10
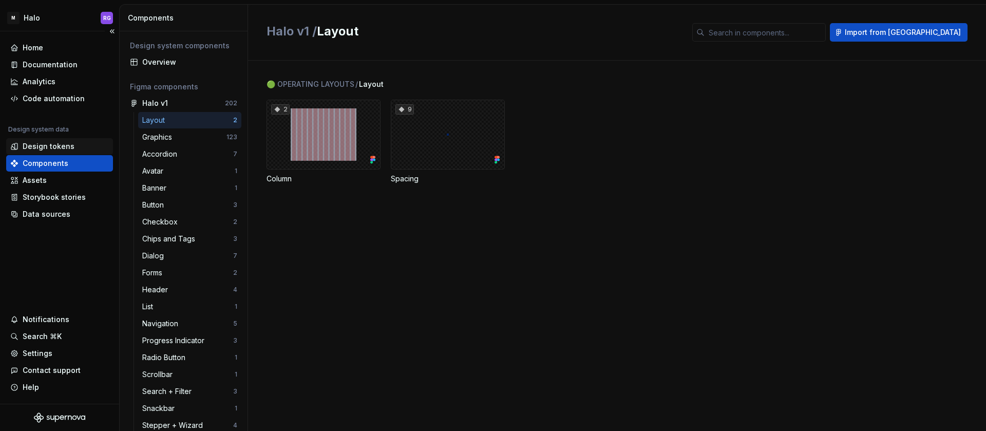
click at [49, 147] on div "Design tokens" at bounding box center [49, 146] width 52 height 10
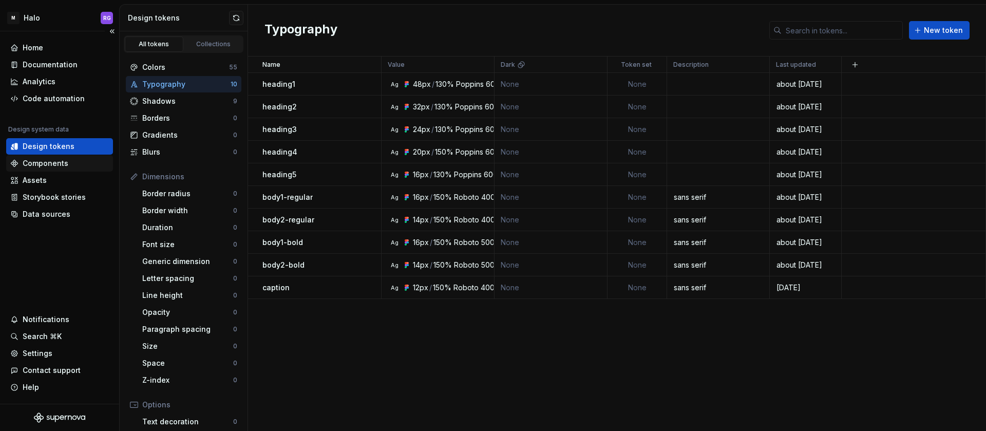
click at [51, 165] on div "Components" at bounding box center [46, 163] width 46 height 10
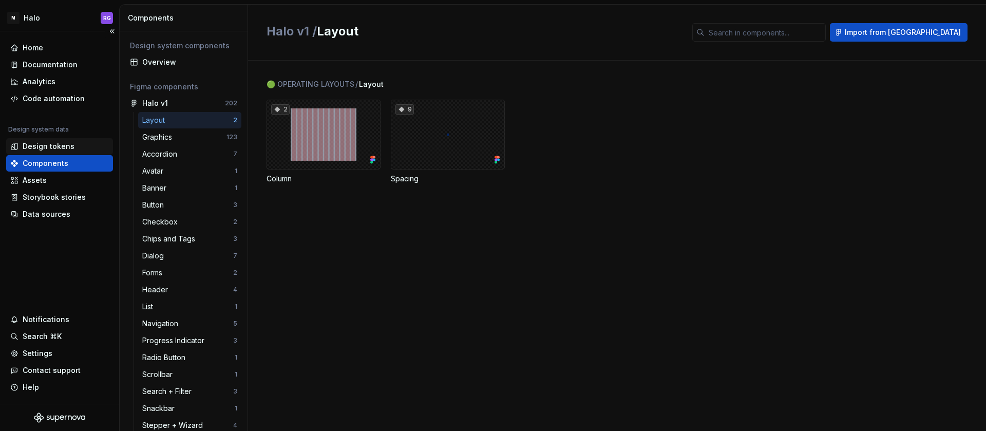
click at [55, 147] on div "Design tokens" at bounding box center [49, 146] width 52 height 10
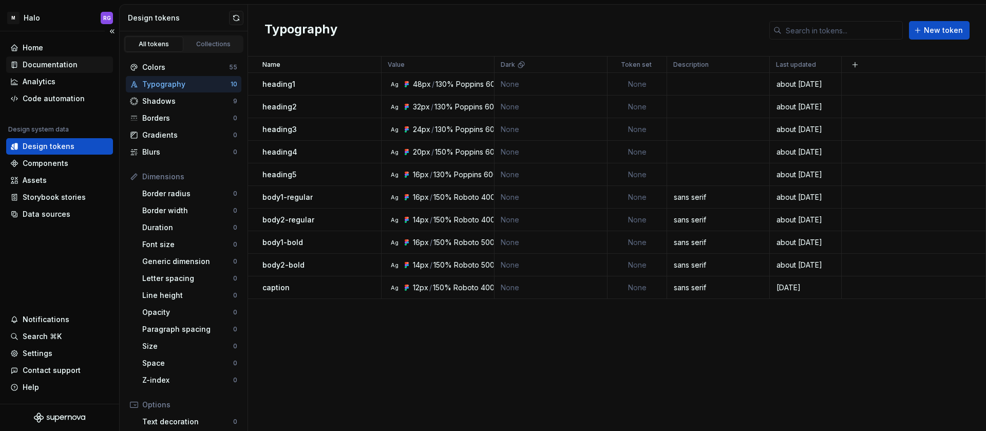
click at [49, 66] on div "Documentation" at bounding box center [50, 65] width 55 height 10
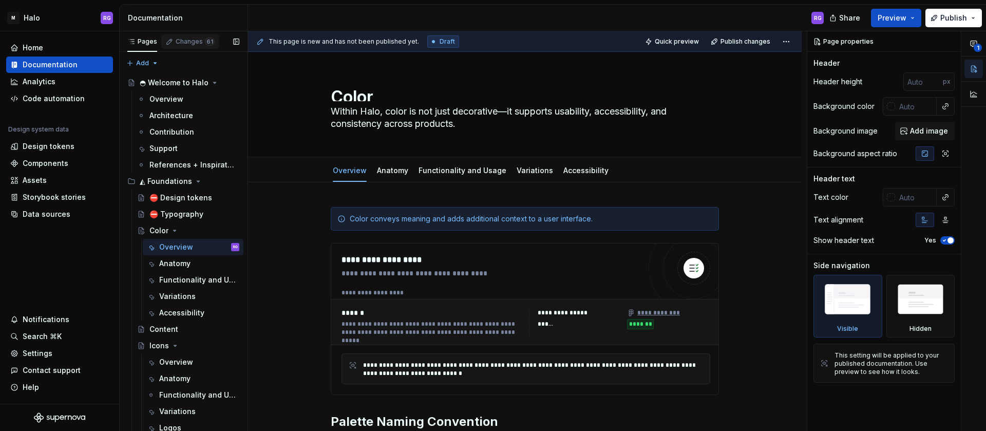
click at [193, 39] on div "Changes 61" at bounding box center [195, 41] width 39 height 8
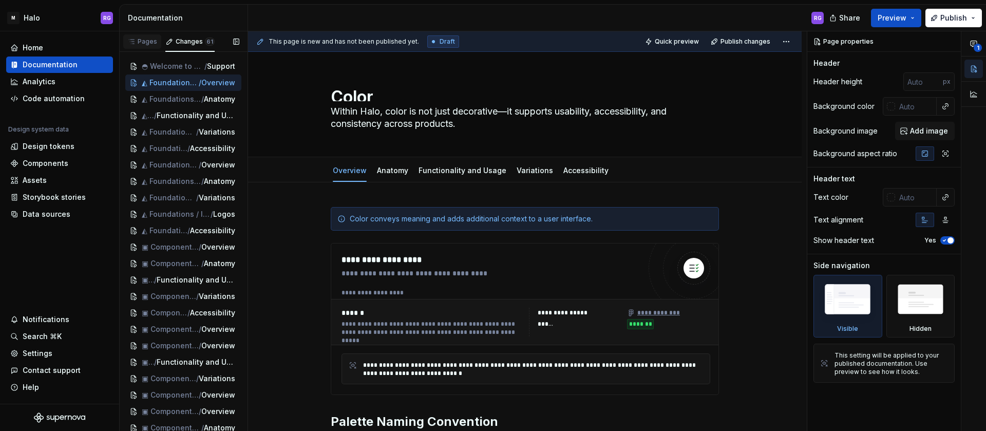
click at [152, 42] on div "Pages" at bounding box center [142, 41] width 30 height 8
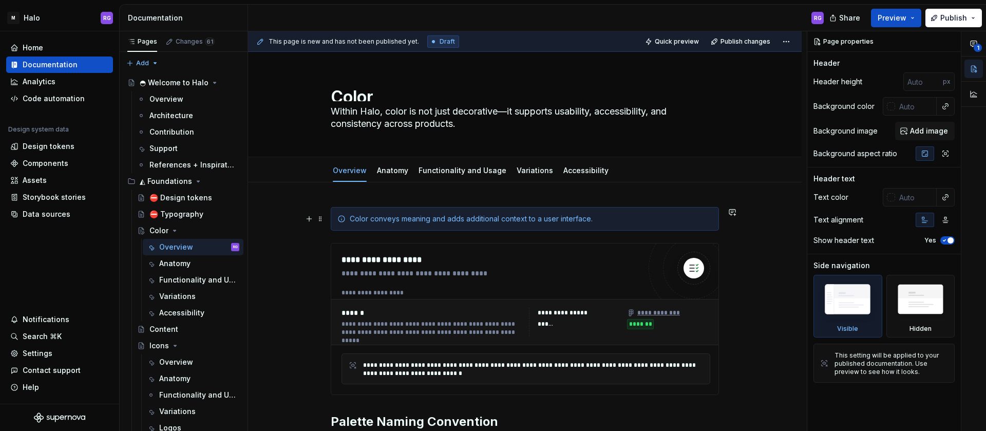
click at [671, 226] on div "Color conveys meaning and adds additional context to a user interface." at bounding box center [525, 219] width 388 height 24
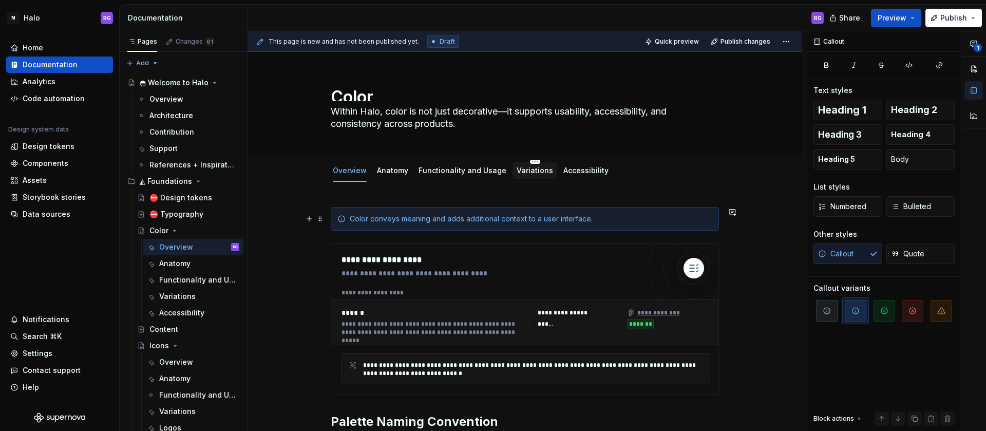
click at [517, 172] on link "Variations" at bounding box center [535, 170] width 36 height 9
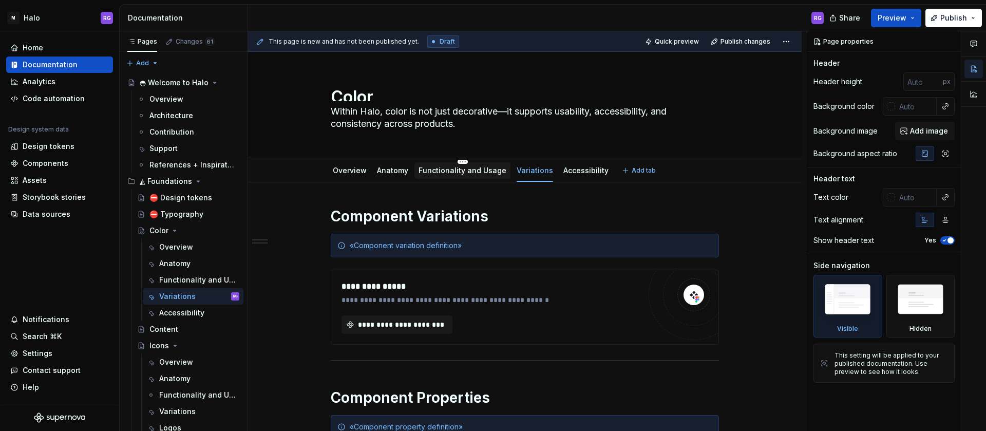
click at [450, 171] on link "Functionality and Usage" at bounding box center [463, 170] width 88 height 9
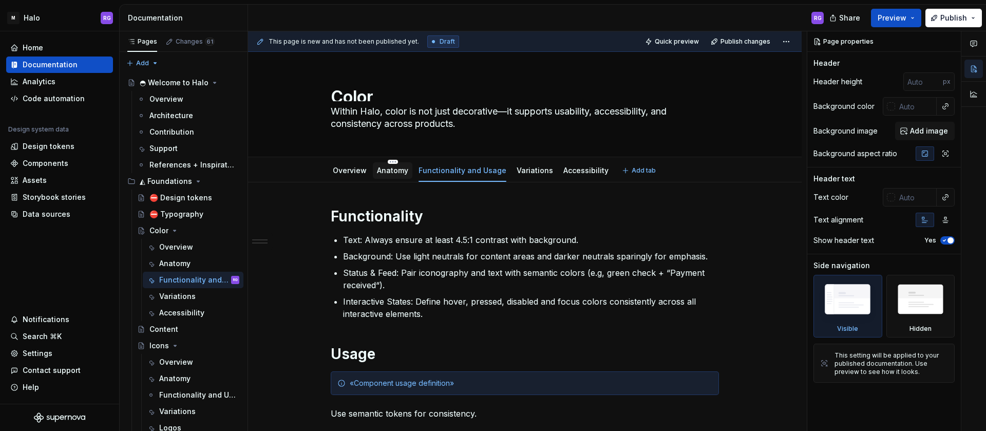
click at [385, 171] on link "Anatomy" at bounding box center [392, 170] width 31 height 9
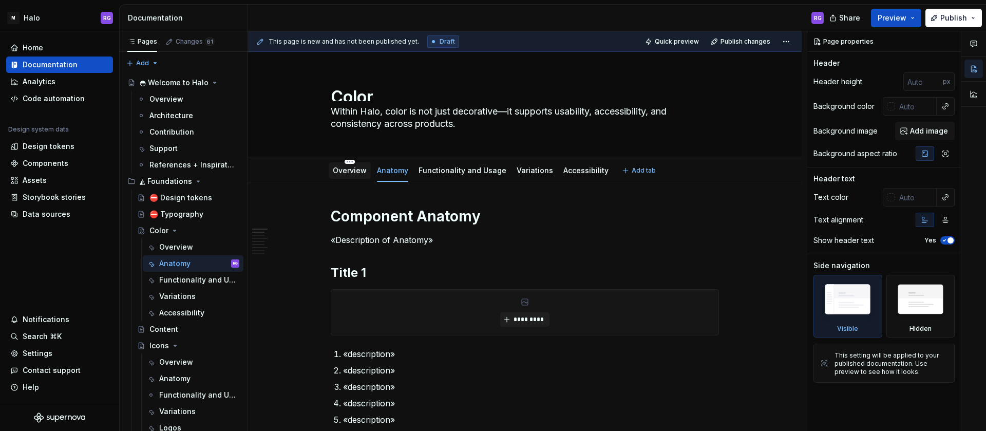
click at [346, 173] on link "Overview" at bounding box center [350, 170] width 34 height 9
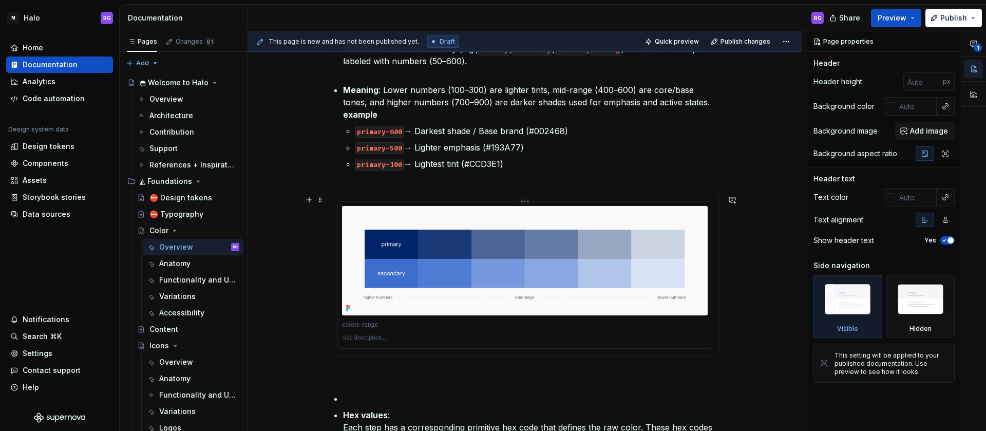
scroll to position [424, 0]
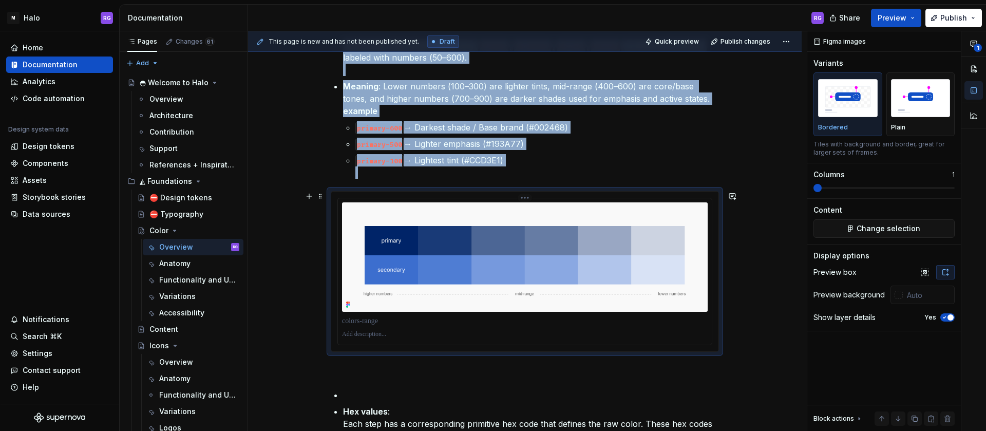
drag, startPoint x: 495, startPoint y: 238, endPoint x: 524, endPoint y: 199, distance: 49.1
click at [754, 183] on div "**********" at bounding box center [527, 231] width 559 height 400
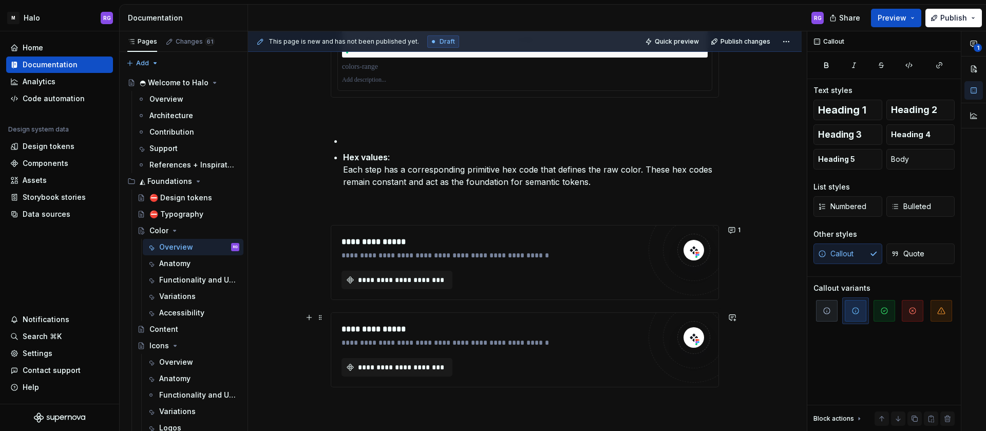
scroll to position [680, 0]
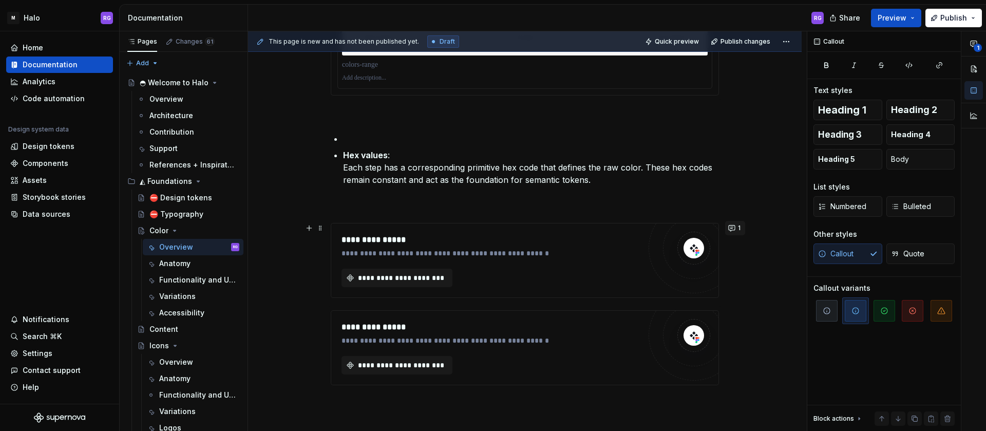
click at [734, 225] on button "1" at bounding box center [735, 228] width 20 height 14
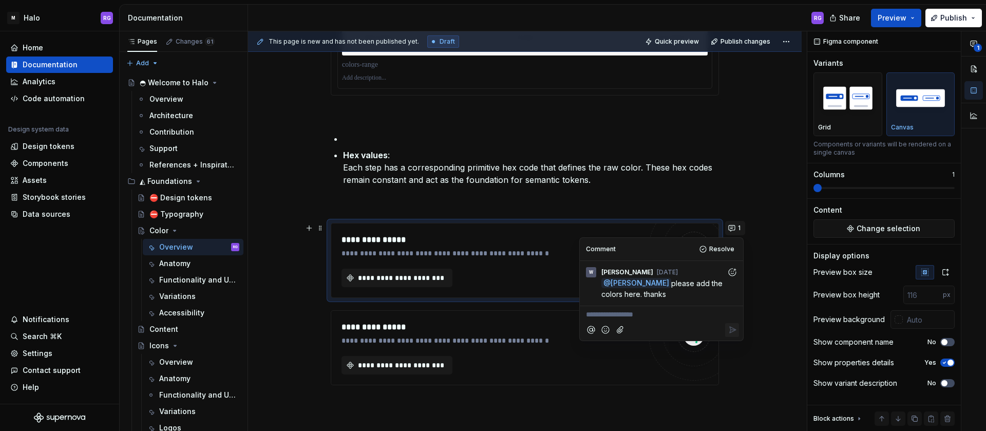
type textarea "*"
click at [734, 225] on button "1" at bounding box center [735, 228] width 20 height 14
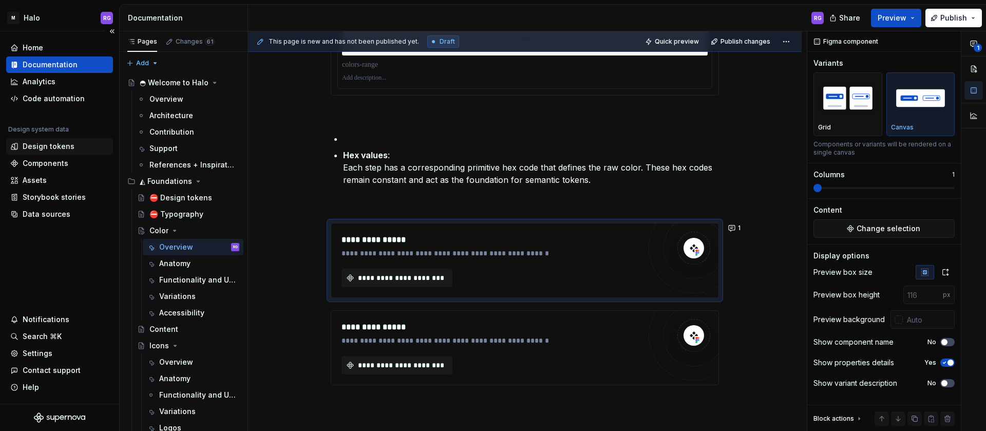
click at [54, 145] on div "Design tokens" at bounding box center [49, 146] width 52 height 10
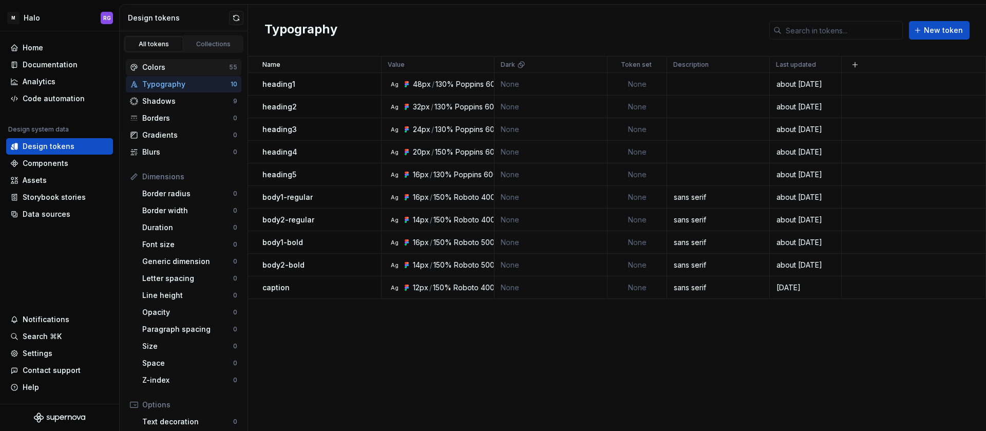
click at [180, 66] on div "Colors" at bounding box center [185, 67] width 87 height 10
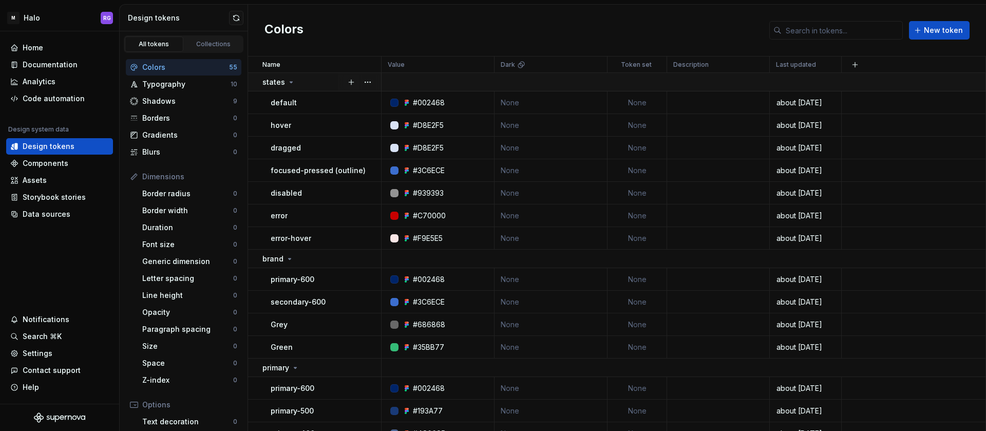
click at [288, 82] on icon at bounding box center [291, 82] width 8 height 8
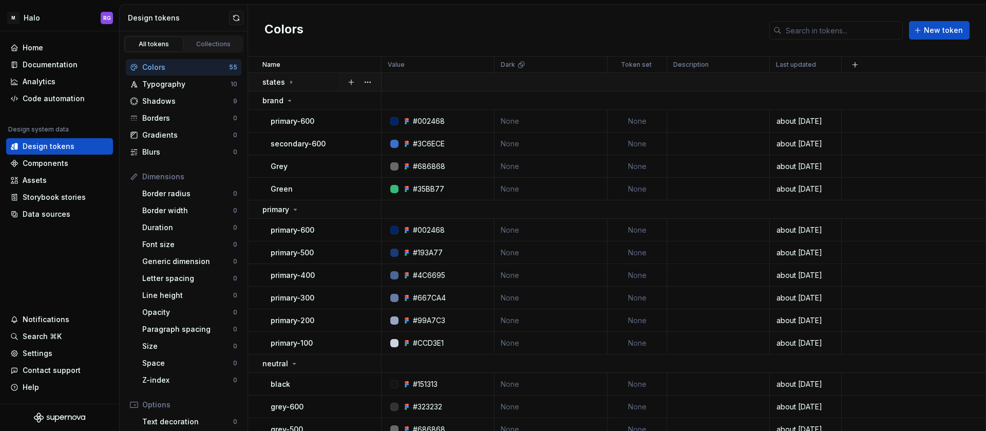
click at [288, 82] on icon at bounding box center [291, 82] width 8 height 8
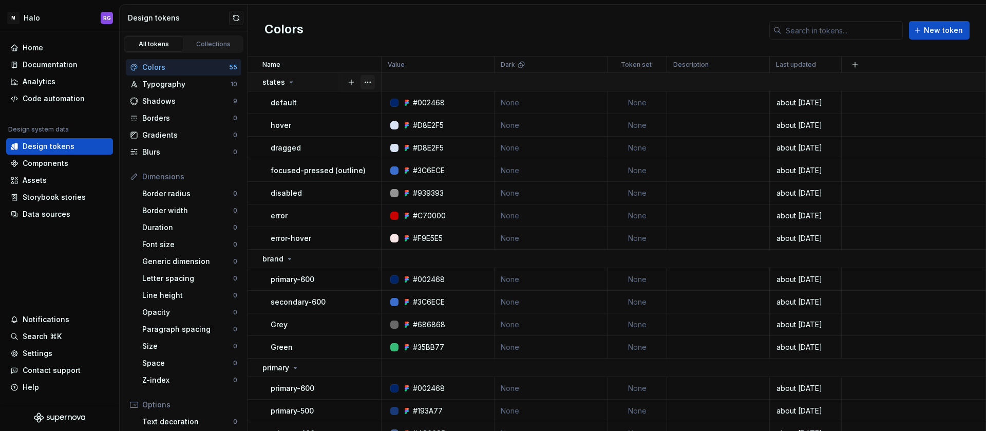
click at [369, 83] on button "button" at bounding box center [368, 82] width 14 height 14
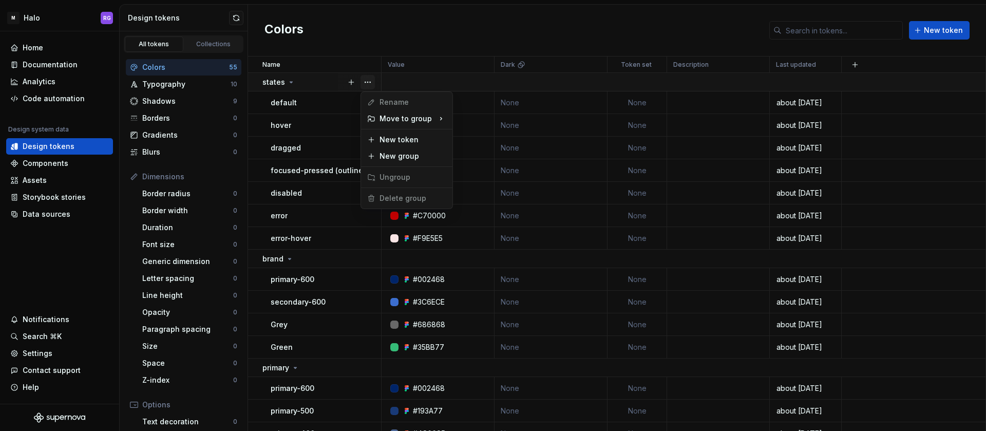
click at [369, 83] on button "button" at bounding box center [368, 82] width 14 height 14
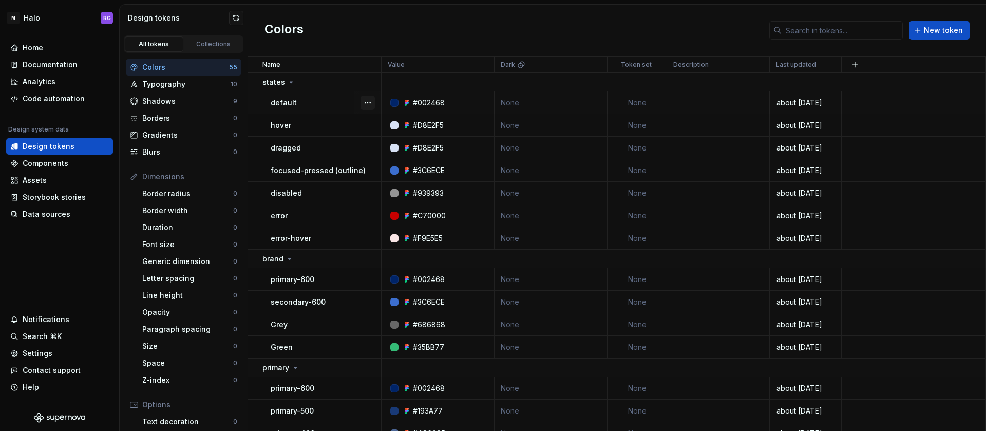
click at [371, 101] on button "button" at bounding box center [368, 103] width 14 height 14
click at [54, 65] on div "Documentation" at bounding box center [50, 65] width 55 height 10
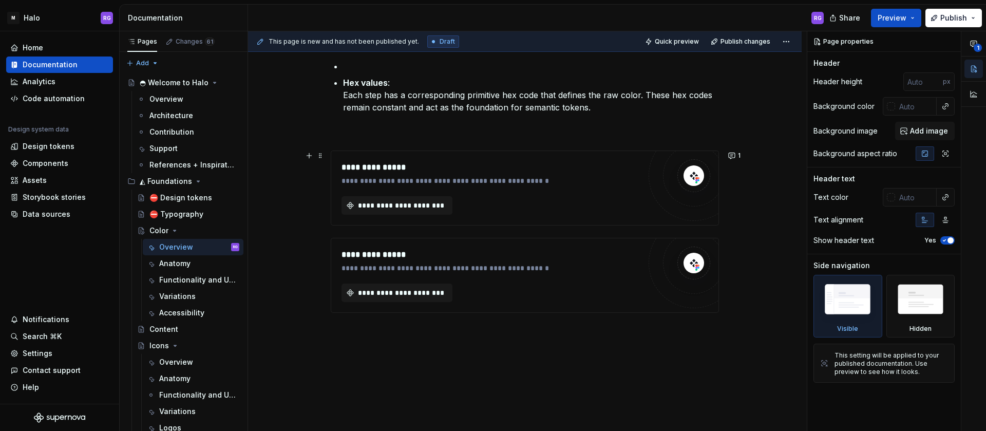
scroll to position [761, 0]
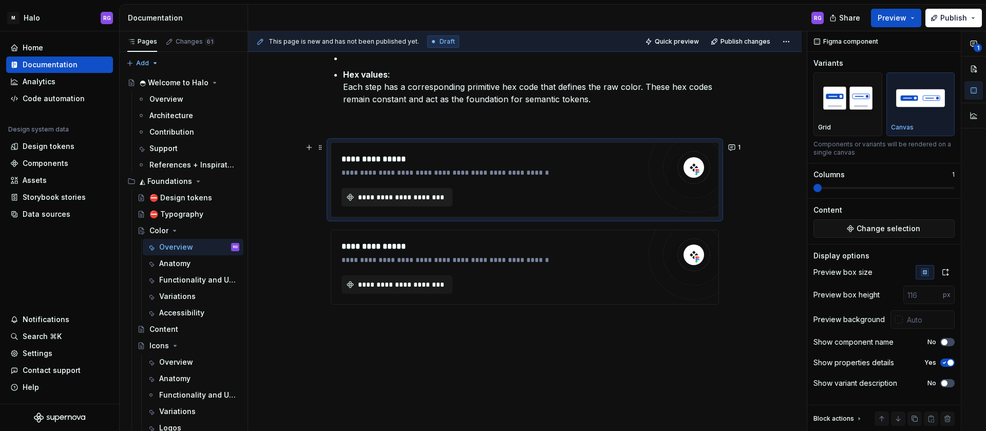
click at [427, 195] on span "**********" at bounding box center [400, 197] width 89 height 10
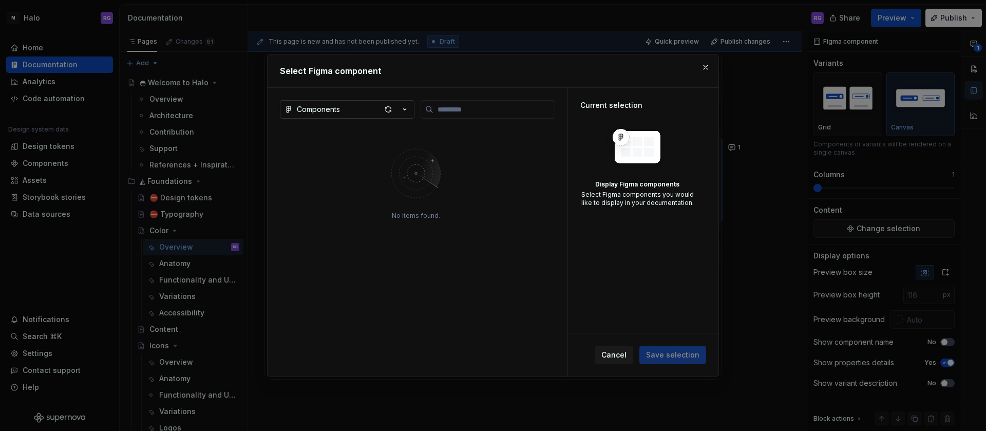
click at [401, 110] on icon "button" at bounding box center [405, 109] width 10 height 10
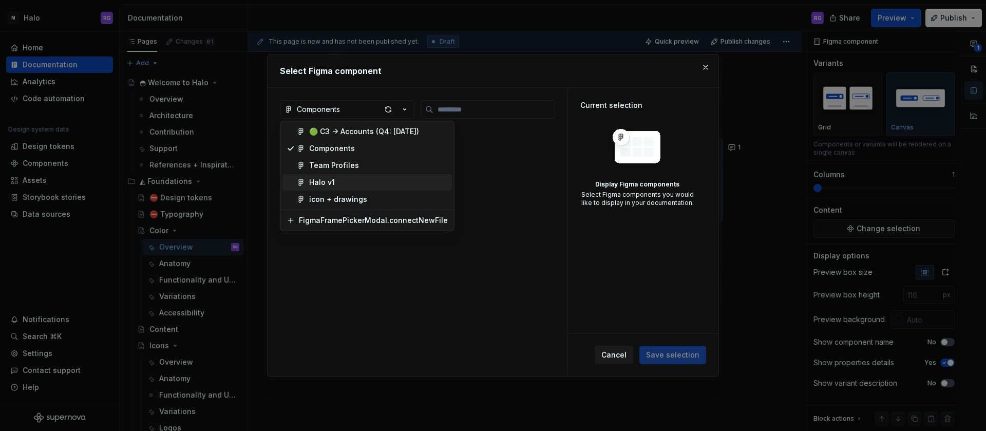
click at [340, 182] on div "Halo v1" at bounding box center [378, 182] width 139 height 10
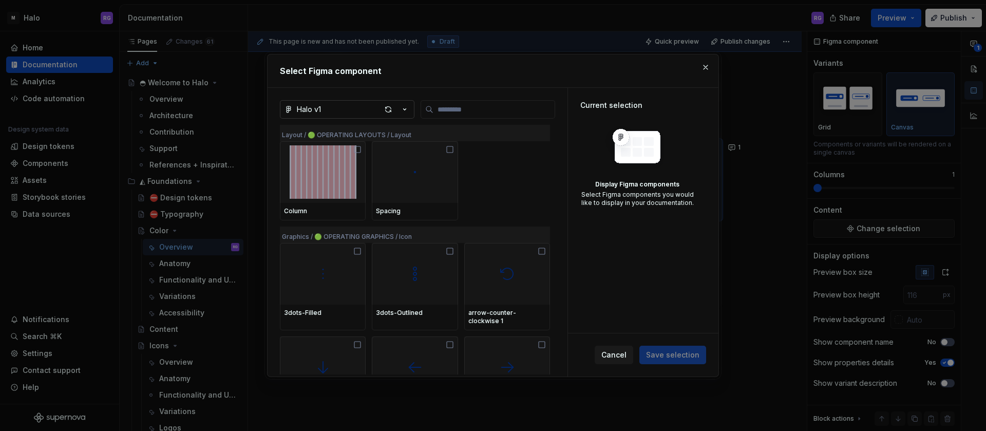
click at [405, 108] on icon "button" at bounding box center [405, 109] width 10 height 10
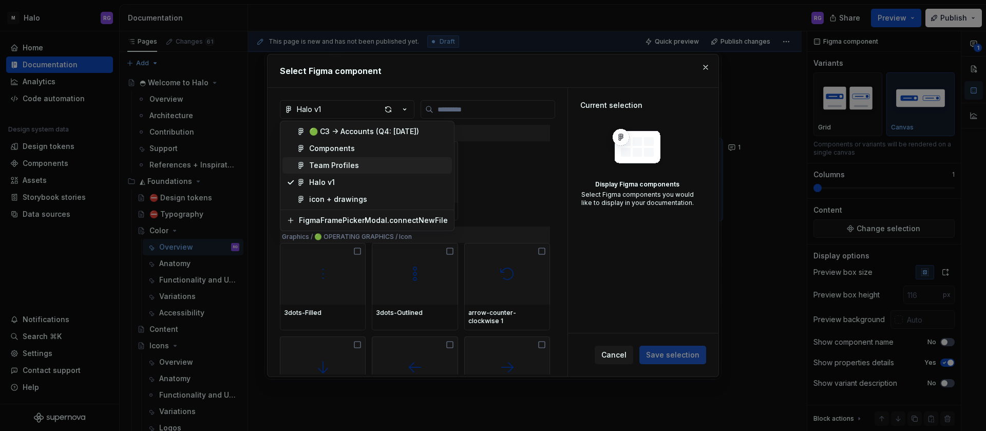
click at [358, 164] on div "Team Profiles" at bounding box center [378, 165] width 139 height 10
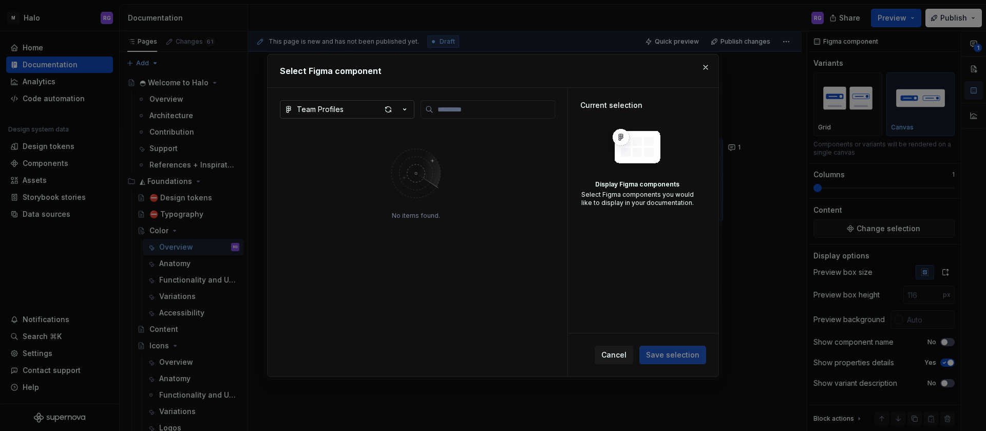
click at [405, 105] on icon "button" at bounding box center [405, 109] width 10 height 10
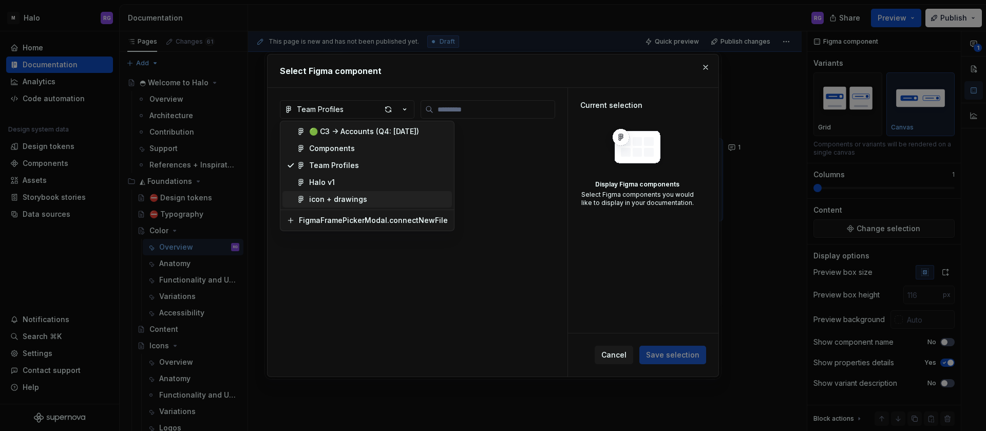
click at [360, 197] on div "icon + drawings" at bounding box center [338, 199] width 58 height 10
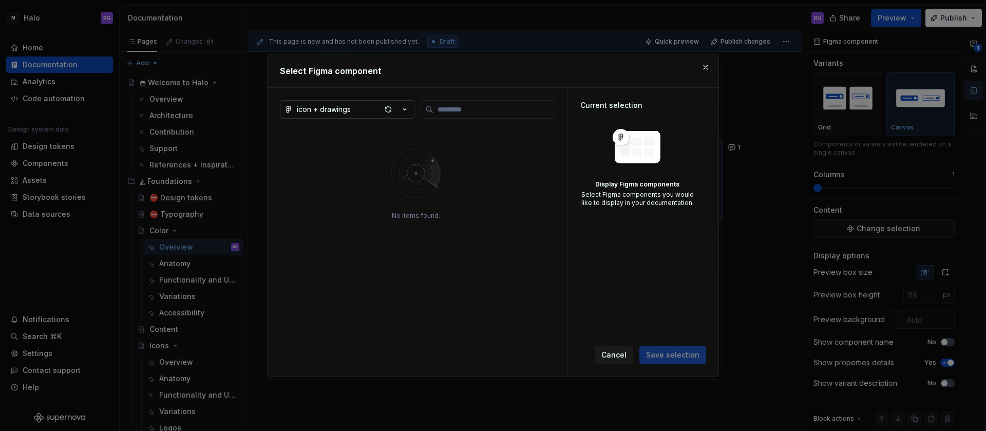
click at [404, 106] on icon "button" at bounding box center [405, 109] width 10 height 10
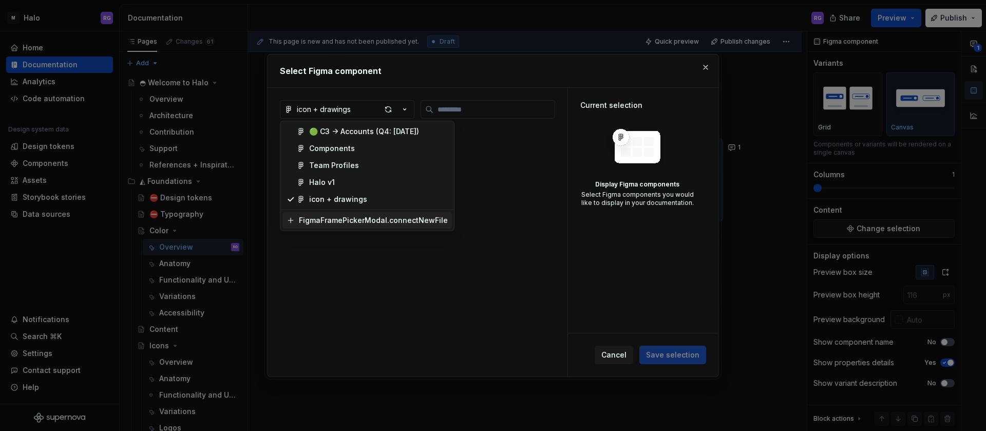
click at [321, 219] on div "FigmaFramePickerModal.connectNewFile" at bounding box center [373, 220] width 149 height 10
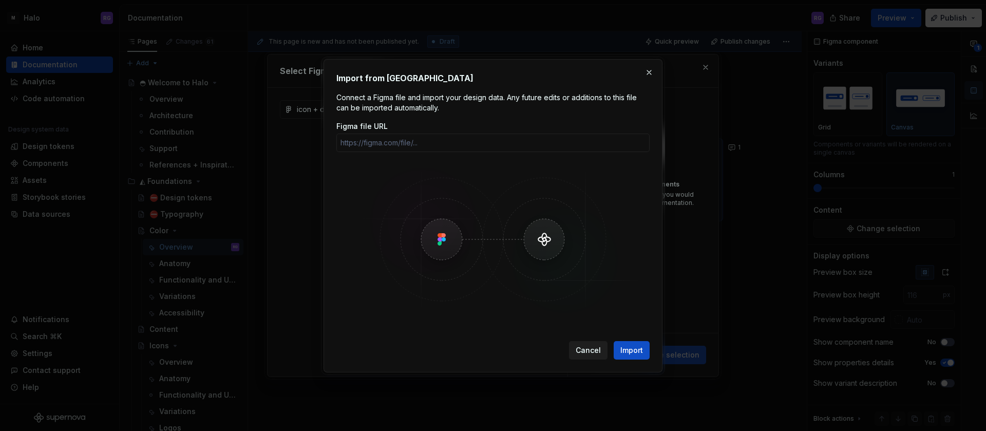
click at [586, 350] on span "Cancel" at bounding box center [588, 350] width 25 height 10
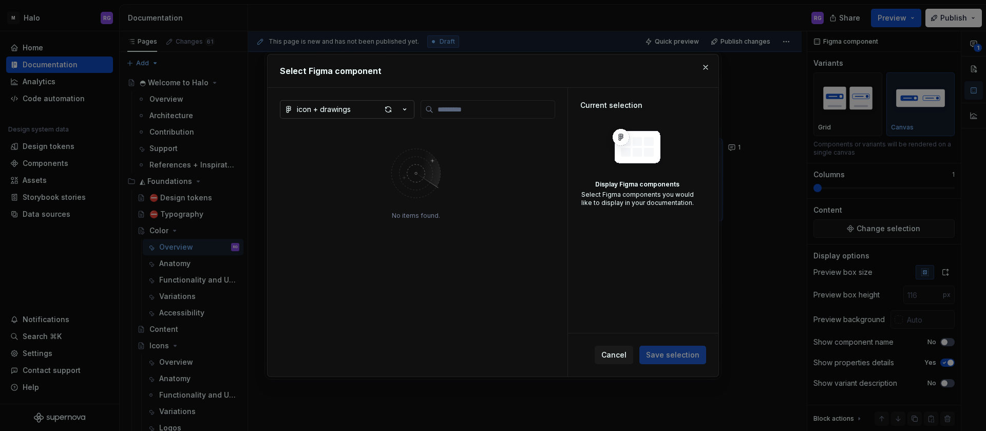
click at [405, 107] on icon "button" at bounding box center [405, 109] width 10 height 10
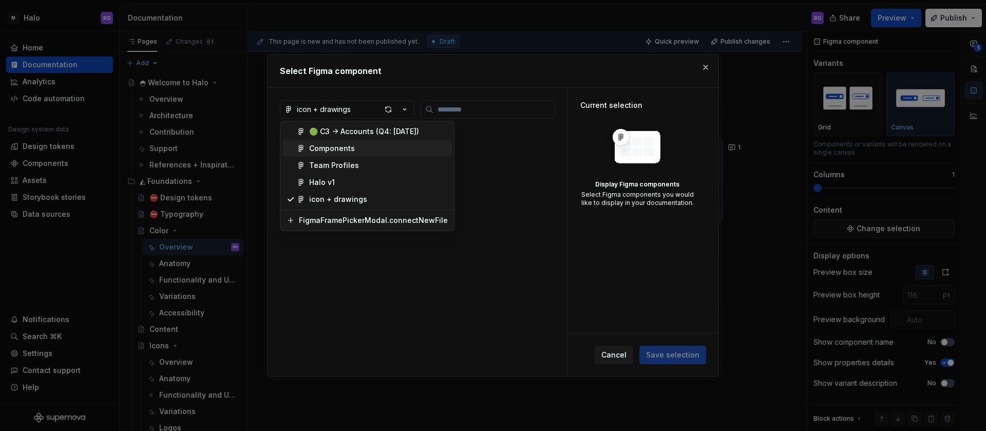
click at [357, 147] on div "Components" at bounding box center [378, 148] width 139 height 10
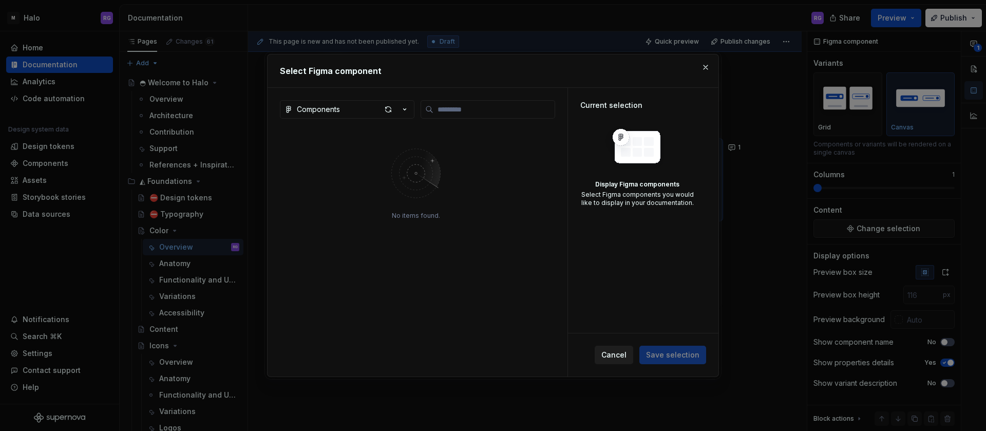
click at [623, 354] on span "Cancel" at bounding box center [613, 355] width 25 height 10
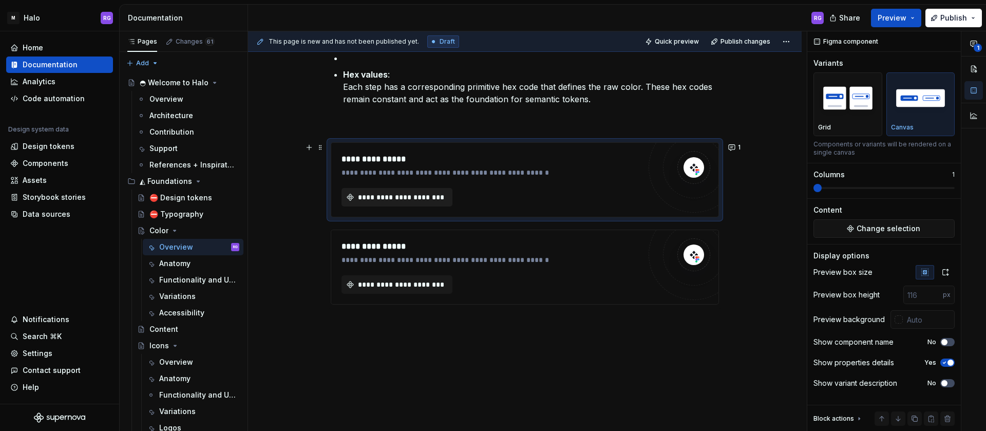
click at [416, 196] on span "**********" at bounding box center [400, 197] width 89 height 10
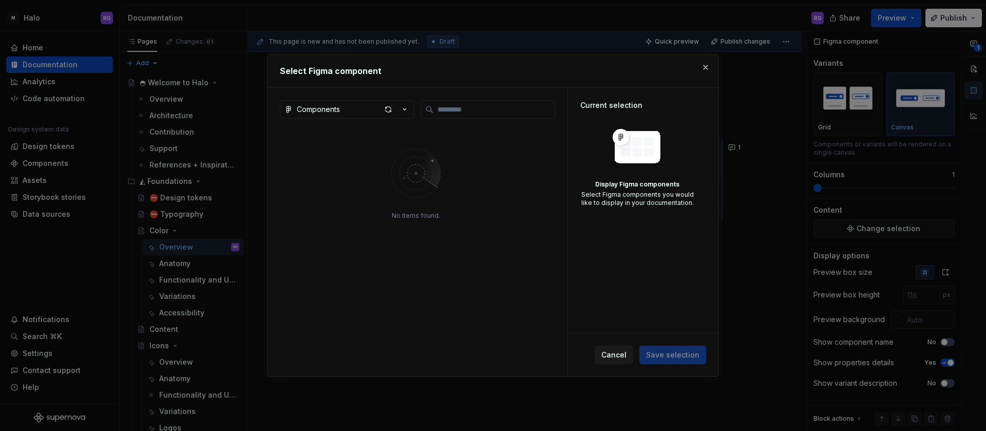
type textarea "*"
click at [404, 110] on icon "button" at bounding box center [405, 109] width 10 height 10
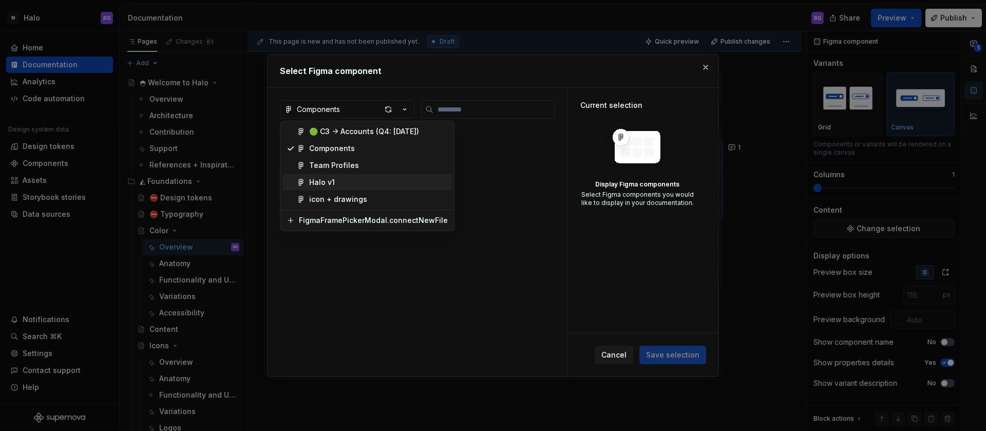
click at [350, 176] on span "Halo v1" at bounding box center [366, 182] width 169 height 16
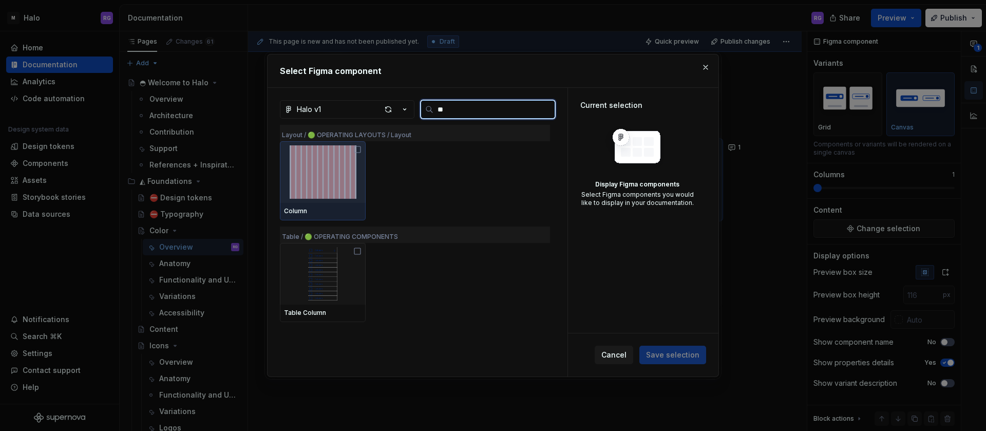
type input "*"
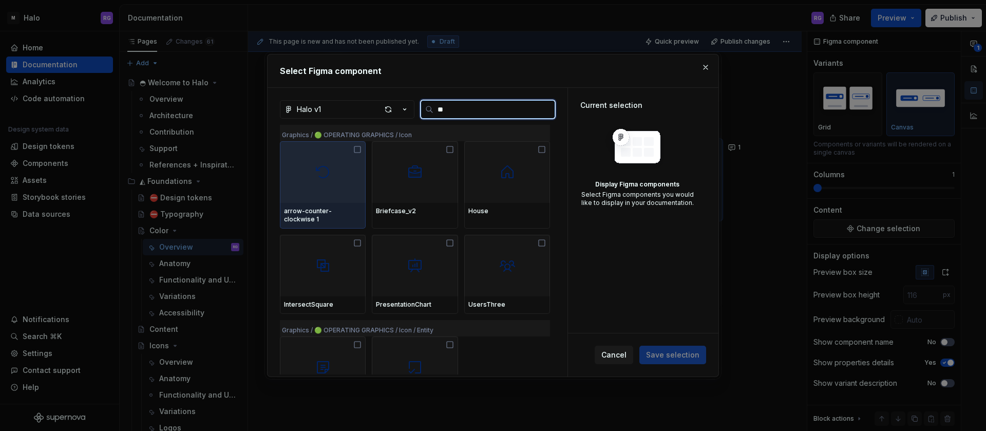
type input "*"
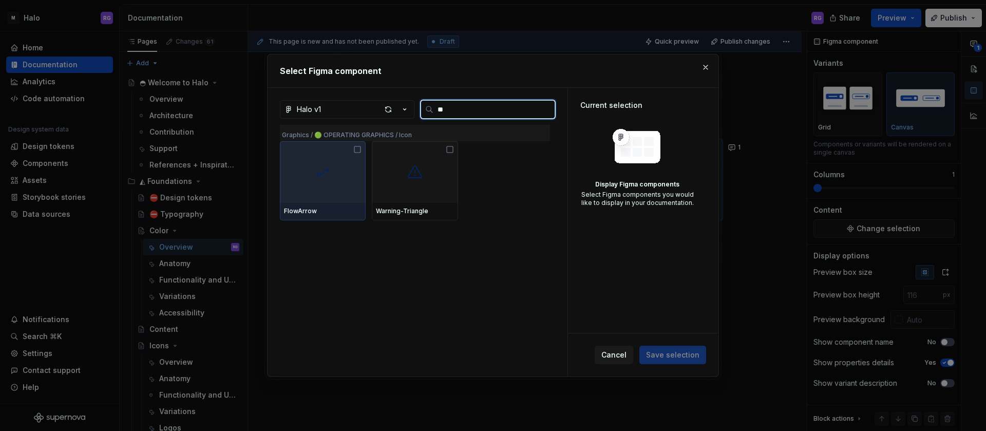
type input "*"
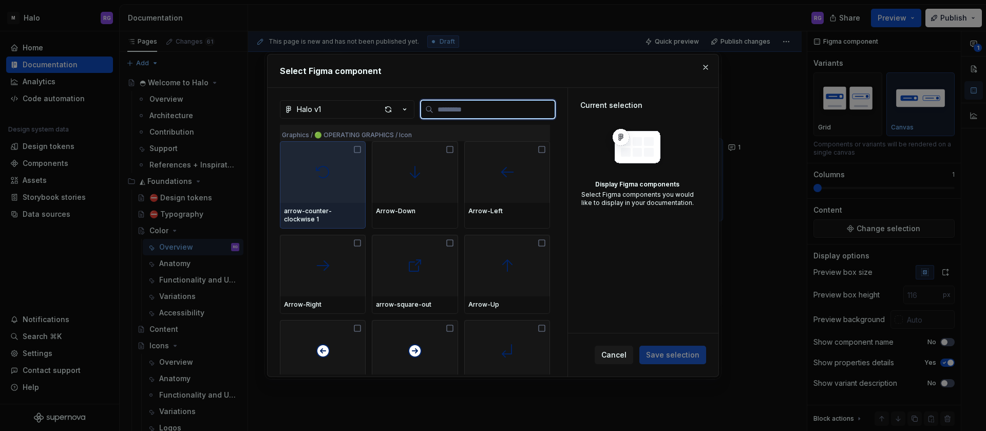
scroll to position [0, 0]
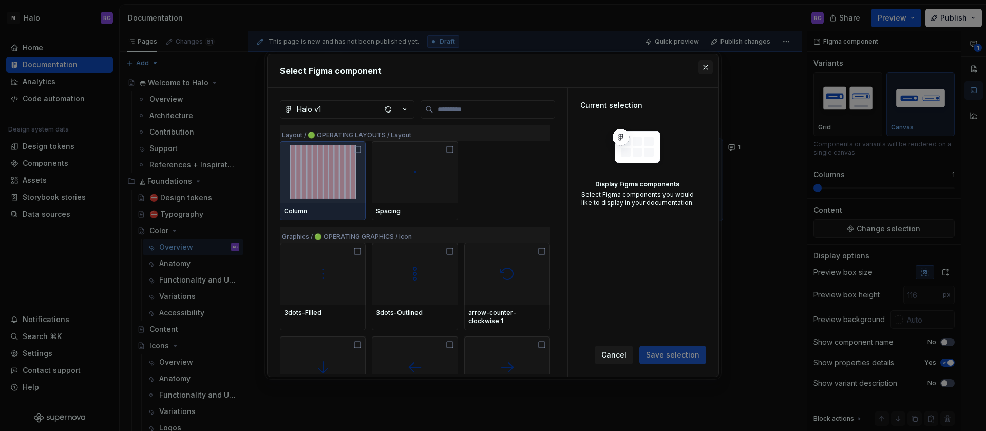
click at [705, 64] on button "button" at bounding box center [705, 67] width 14 height 14
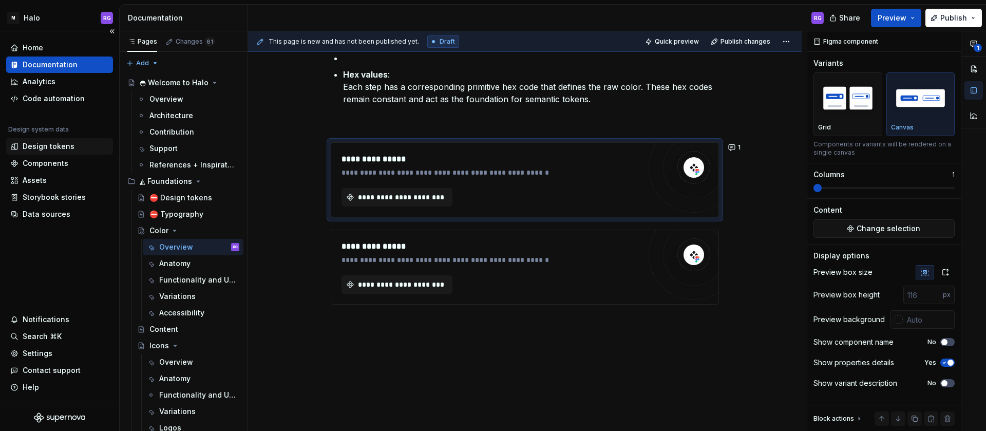
click at [49, 144] on div "Design tokens" at bounding box center [49, 146] width 52 height 10
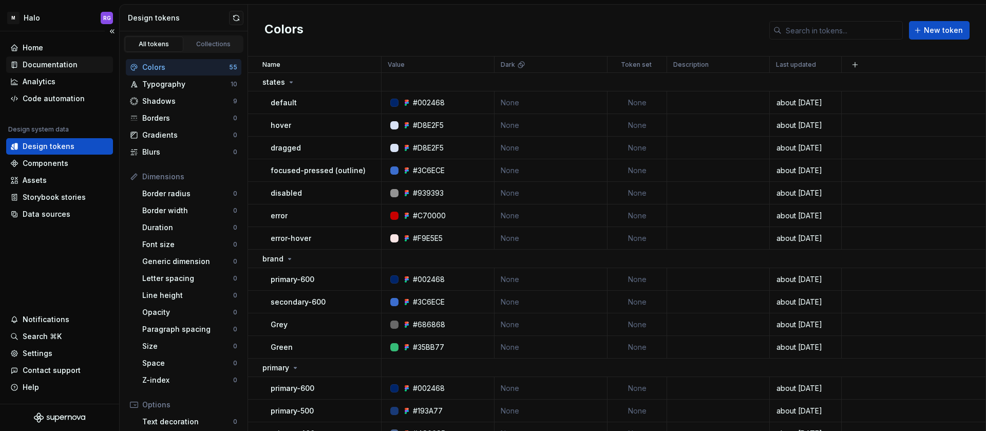
click at [29, 65] on div "Documentation" at bounding box center [50, 65] width 55 height 10
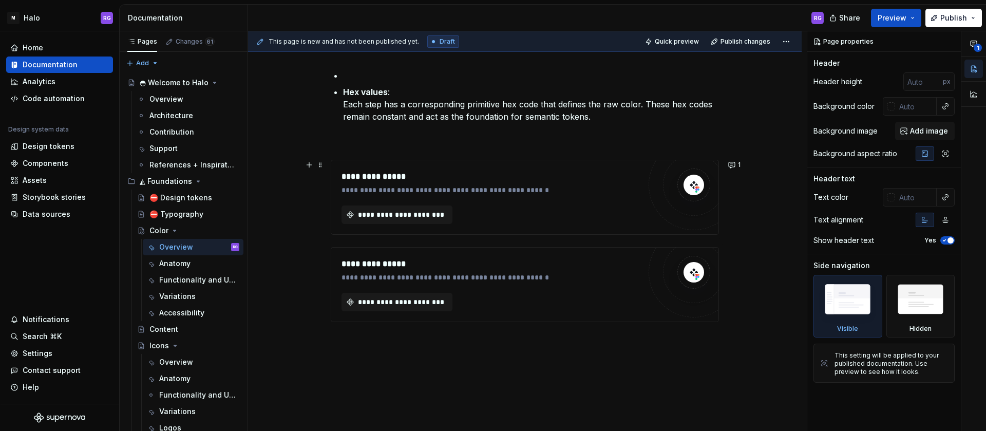
scroll to position [735, 0]
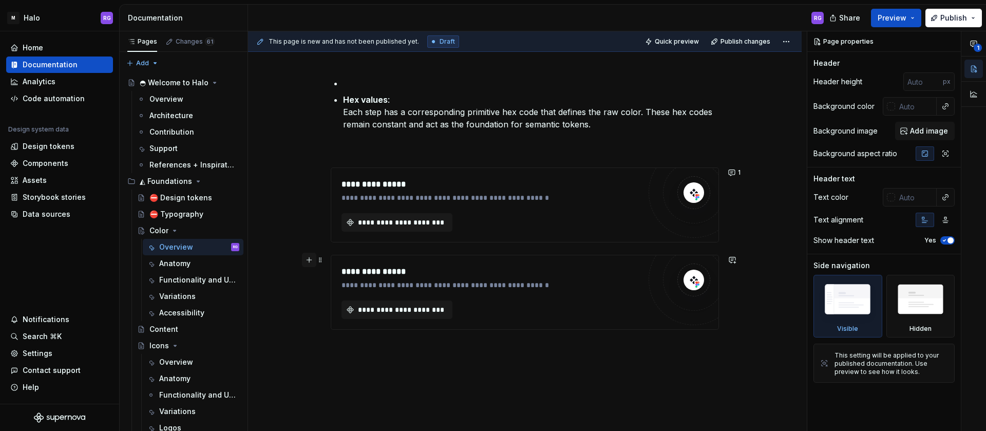
click at [305, 262] on button "button" at bounding box center [309, 260] width 14 height 14
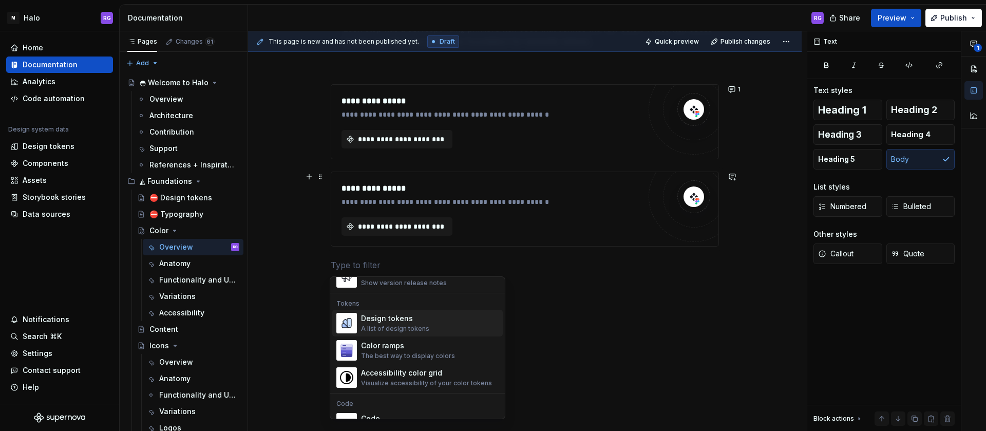
scroll to position [730, 0]
click at [399, 323] on div "Design tokens A list of design tokens" at bounding box center [395, 323] width 68 height 20
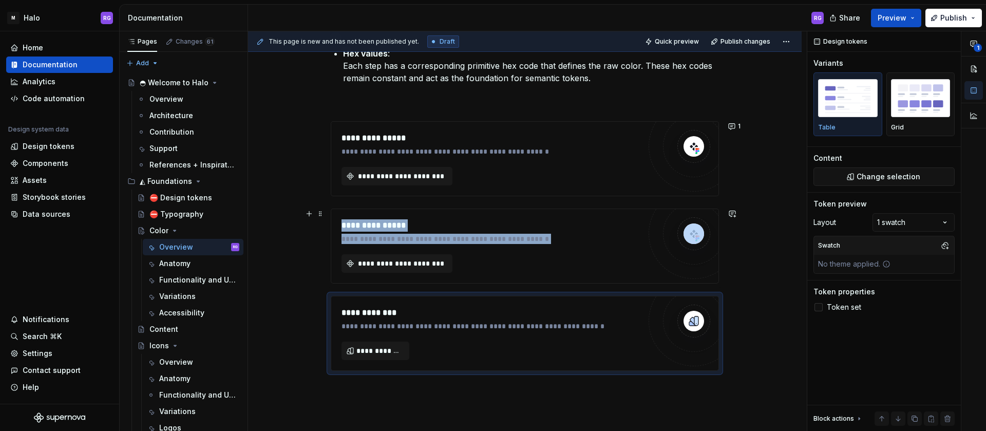
scroll to position [780, 0]
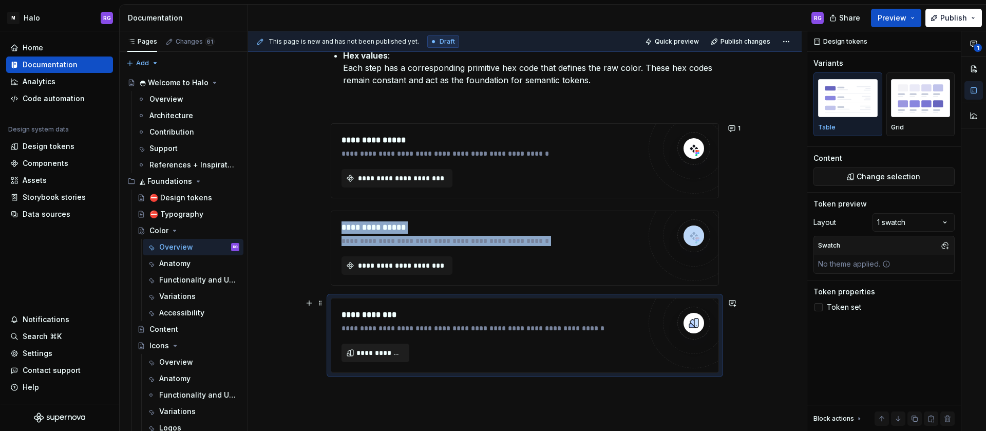
click at [377, 349] on span "**********" at bounding box center [379, 353] width 46 height 10
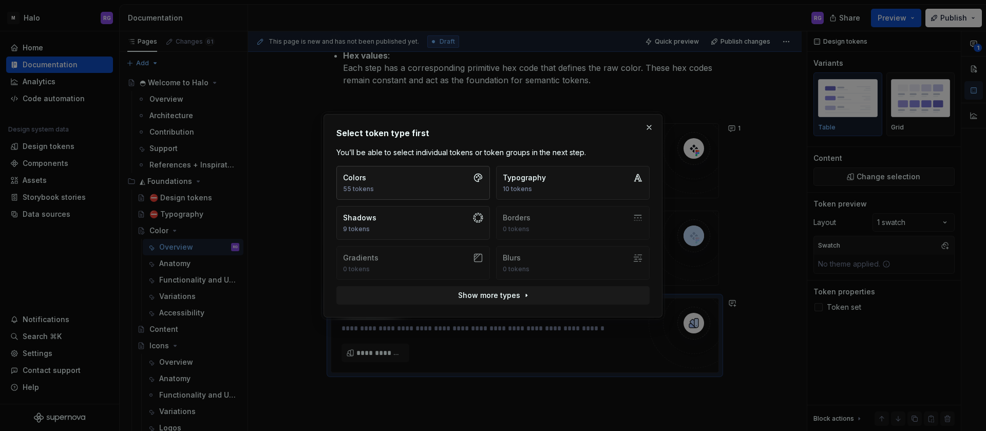
click at [422, 185] on button "Colors 55 tokens" at bounding box center [413, 183] width 154 height 34
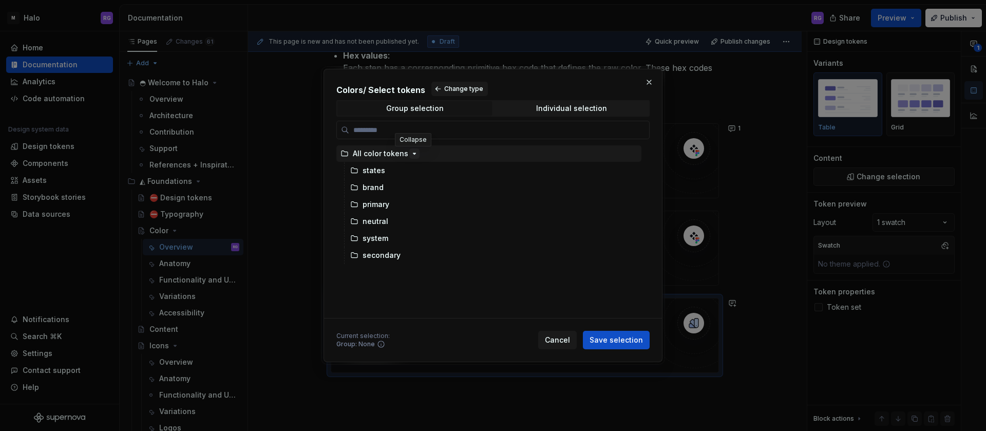
click at [412, 155] on icon "button" at bounding box center [414, 153] width 8 height 8
click at [412, 152] on icon "button" at bounding box center [414, 153] width 8 height 8
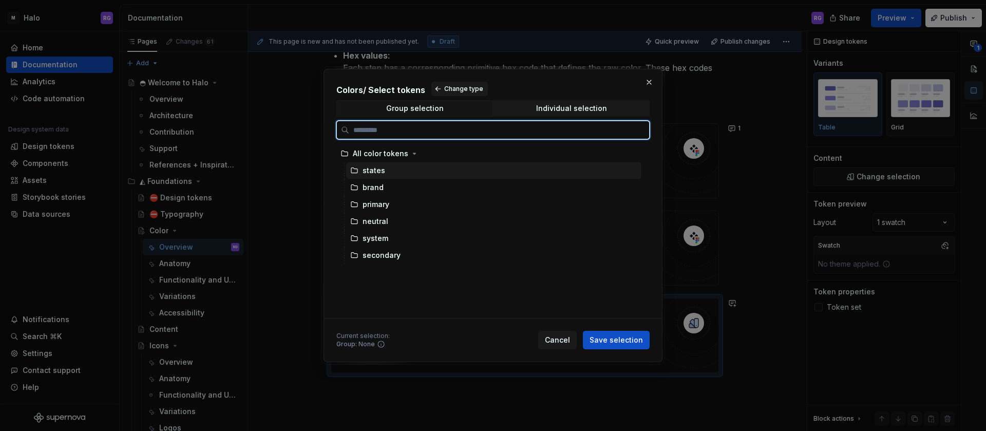
click at [385, 166] on div "states" at bounding box center [493, 170] width 295 height 16
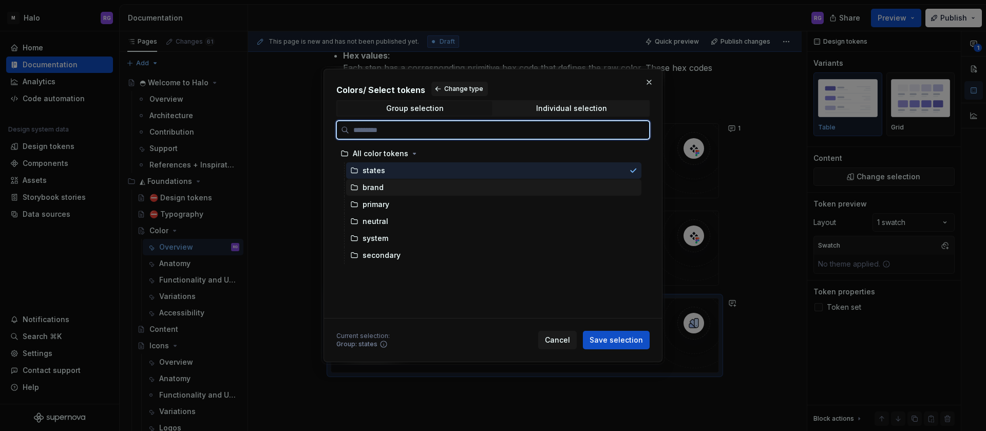
click at [379, 185] on div "brand" at bounding box center [373, 187] width 21 height 10
click at [395, 171] on div "states" at bounding box center [493, 170] width 295 height 16
click at [390, 183] on div "brand" at bounding box center [493, 187] width 295 height 16
click at [395, 167] on div "states" at bounding box center [493, 170] width 295 height 16
click at [385, 188] on div "brand" at bounding box center [493, 187] width 295 height 16
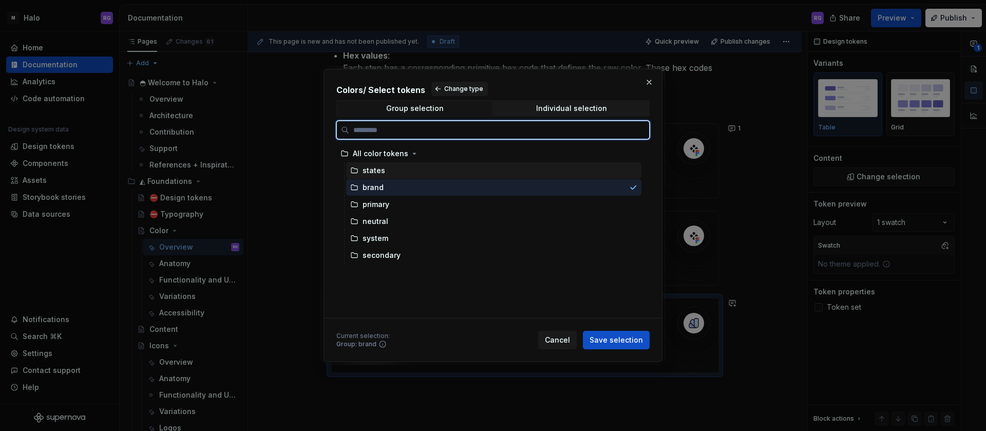
click at [404, 168] on div "states" at bounding box center [493, 170] width 295 height 16
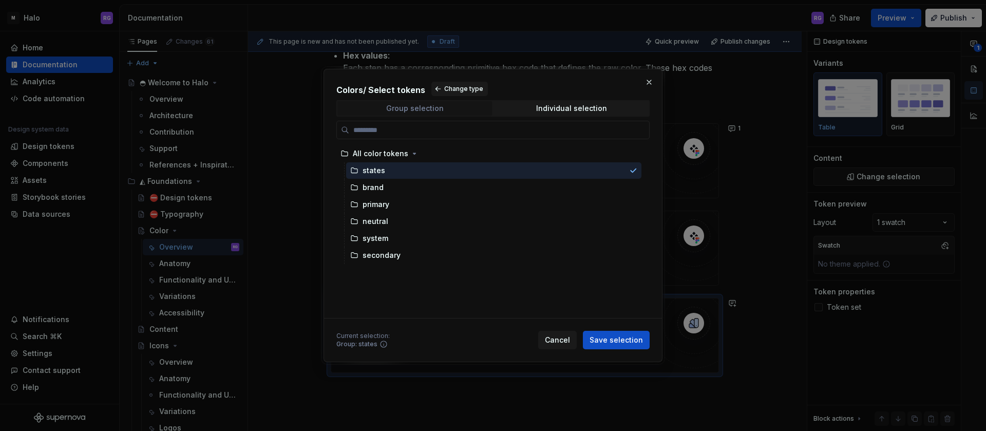
click at [436, 109] on div "Group selection" at bounding box center [415, 108] width 58 height 8
click at [427, 108] on div "Group selection" at bounding box center [415, 108] width 58 height 8
click at [532, 108] on span "Individual selection" at bounding box center [571, 108] width 155 height 14
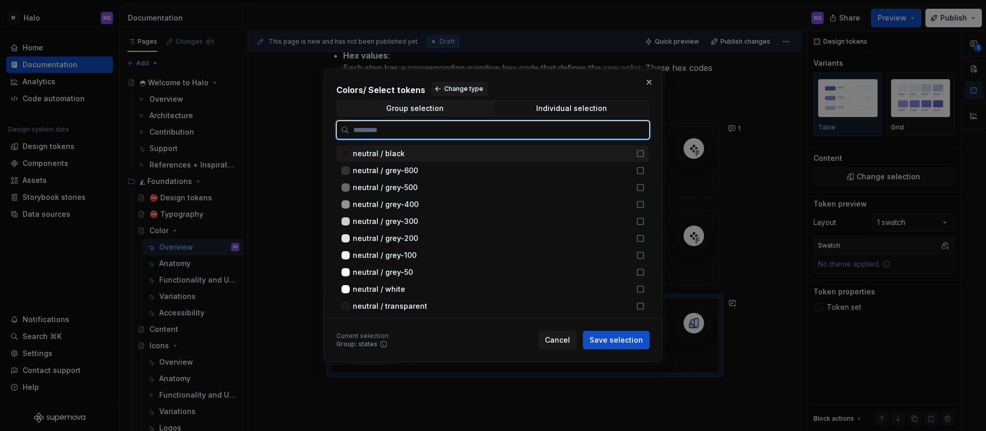
click at [638, 156] on icon at bounding box center [640, 153] width 8 height 8
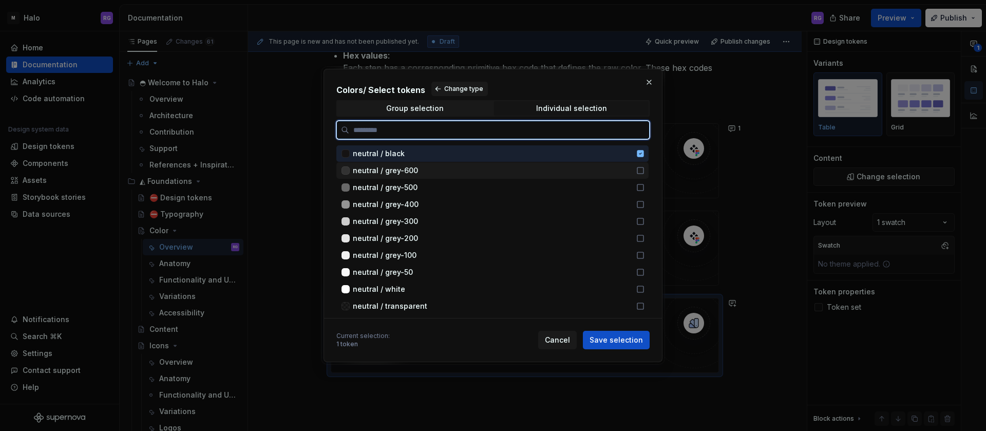
click at [638, 163] on div "neutral / grey-600" at bounding box center [492, 170] width 312 height 16
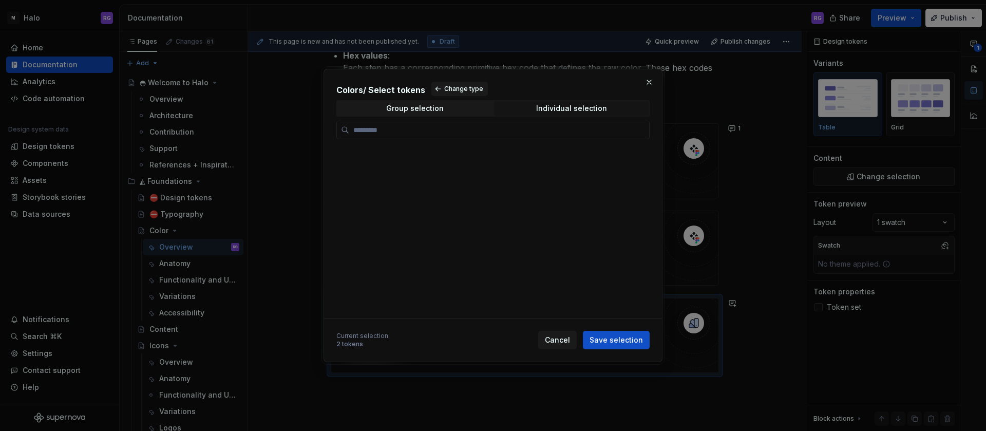
scroll to position [0, 0]
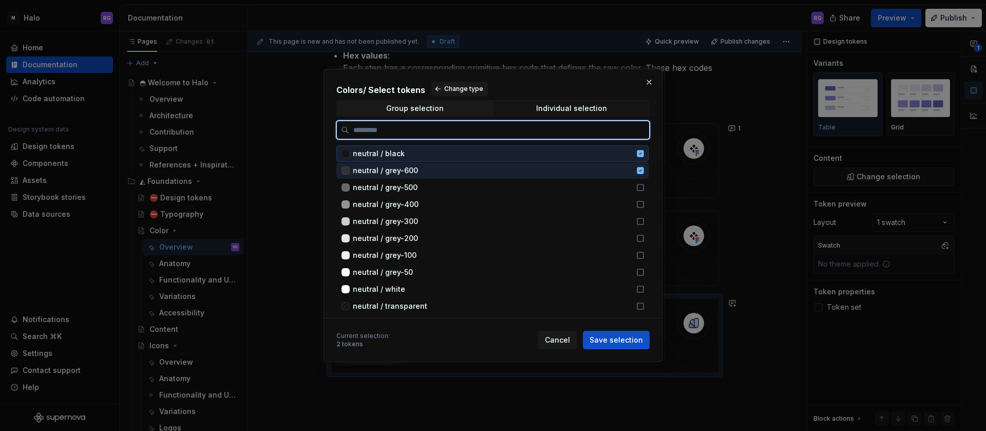
click at [637, 150] on icon at bounding box center [640, 153] width 7 height 7
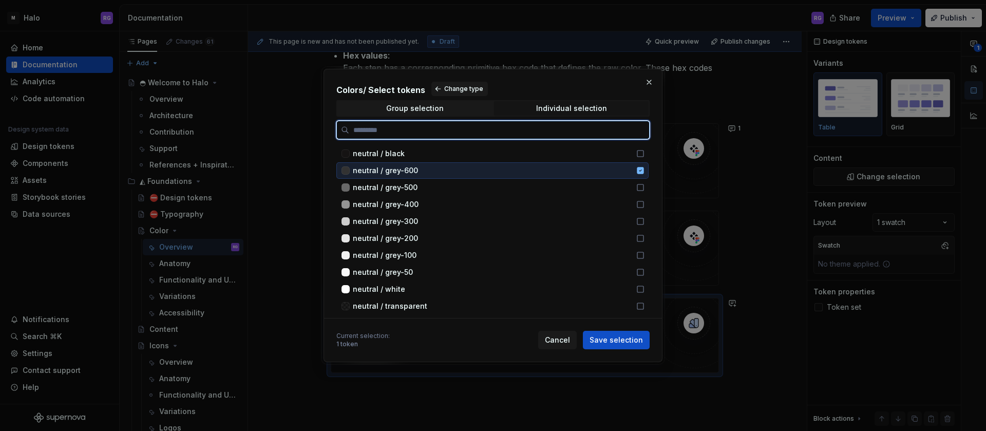
click at [637, 170] on icon at bounding box center [640, 170] width 7 height 7
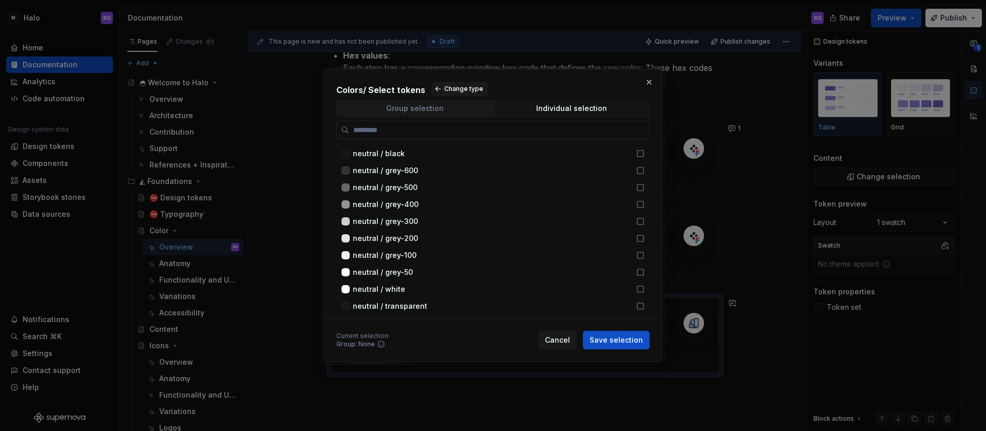
click at [444, 108] on span "Group selection" at bounding box center [414, 108] width 155 height 14
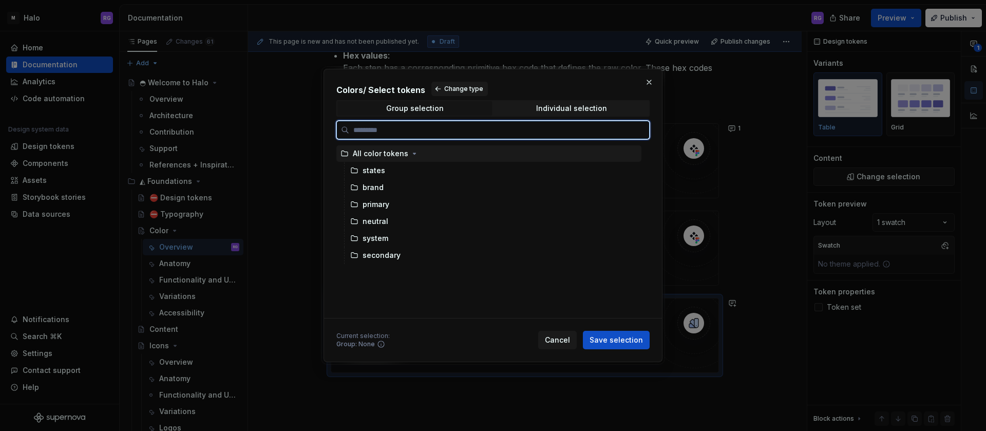
click at [404, 151] on div "All color tokens" at bounding box center [380, 153] width 55 height 10
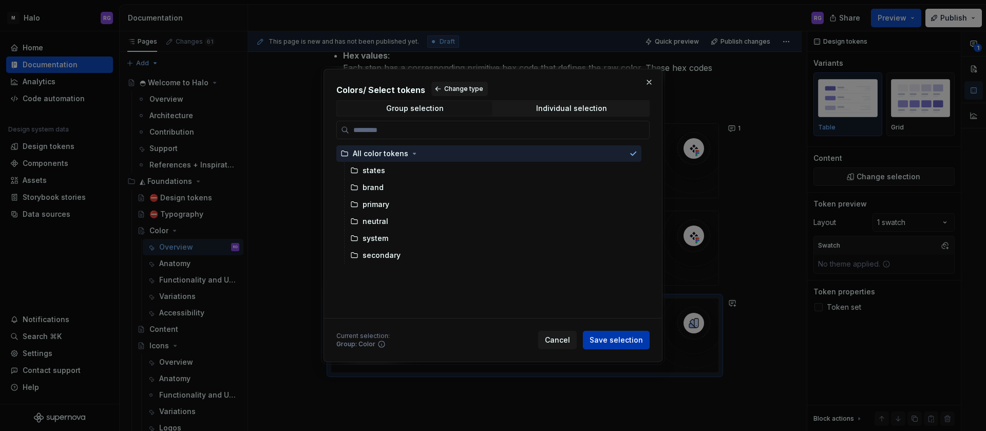
click at [609, 342] on span "Save selection" at bounding box center [616, 340] width 53 height 10
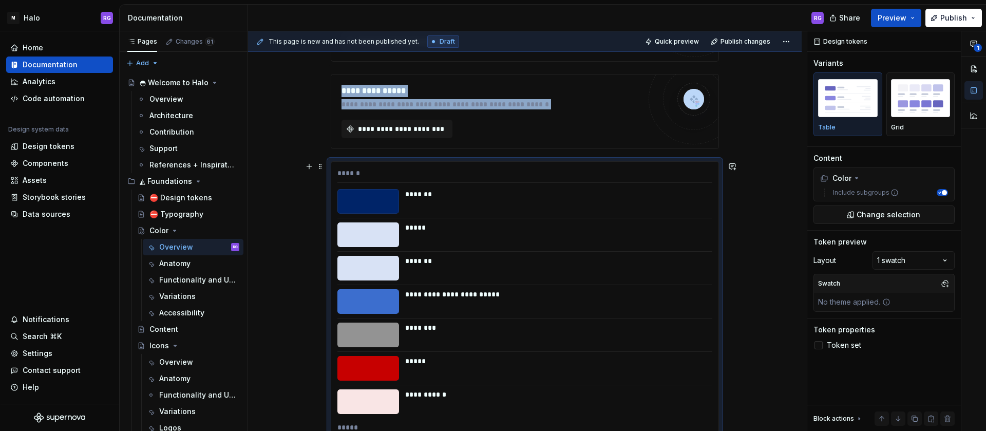
scroll to position [886, 0]
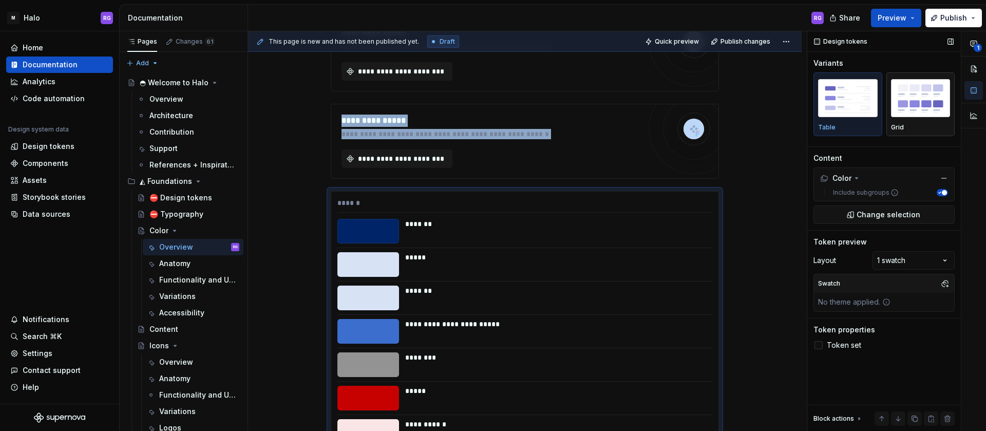
click at [934, 97] on img "button" at bounding box center [921, 97] width 60 height 37
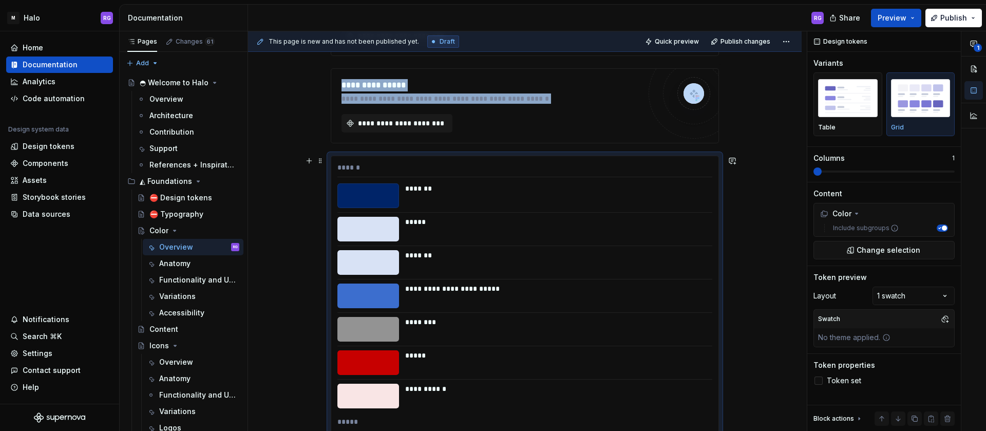
scroll to position [916, 0]
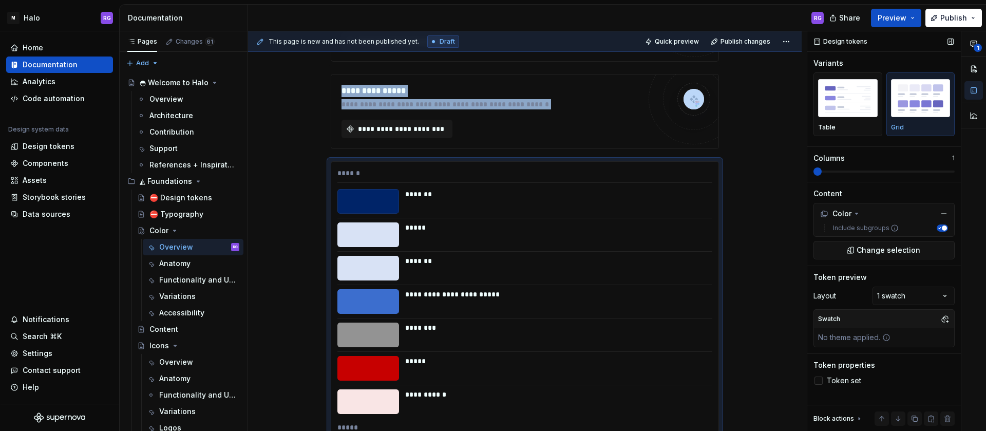
click at [822, 172] on span at bounding box center [817, 171] width 8 height 8
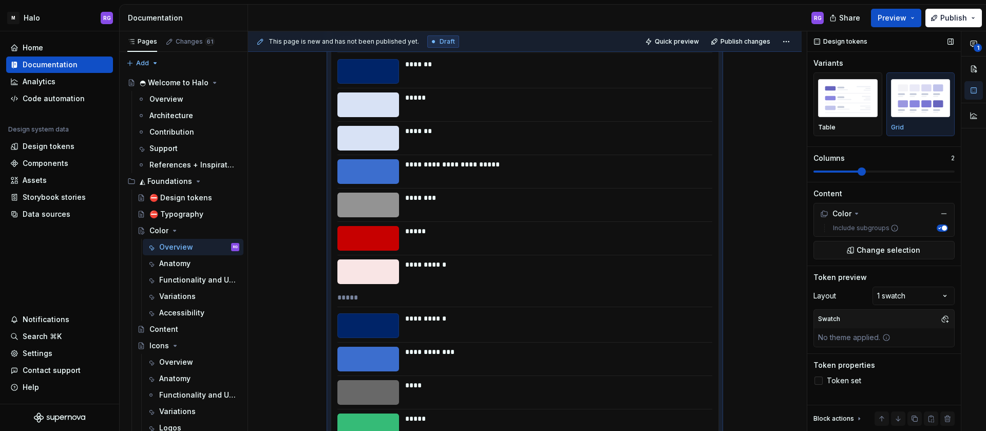
click at [840, 171] on span at bounding box center [883, 172] width 141 height 2
click at [882, 171] on span at bounding box center [883, 172] width 141 height 2
click at [907, 171] on span at bounding box center [883, 172] width 141 height 2
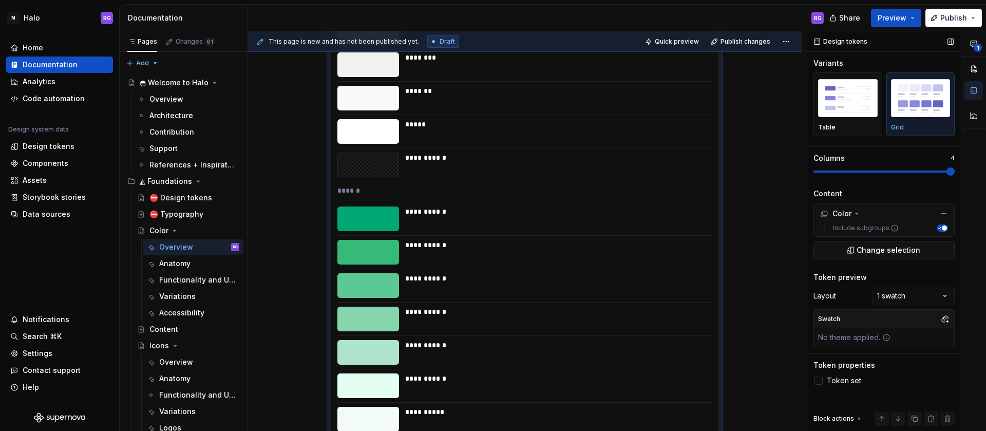
scroll to position [2610, 0]
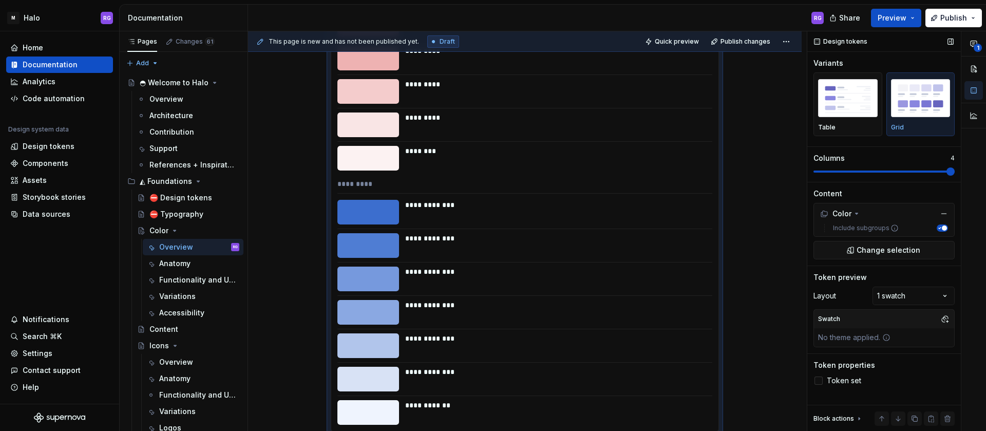
click at [950, 172] on span at bounding box center [883, 172] width 141 height 2
click at [813, 171] on span at bounding box center [813, 172] width 0 height 2
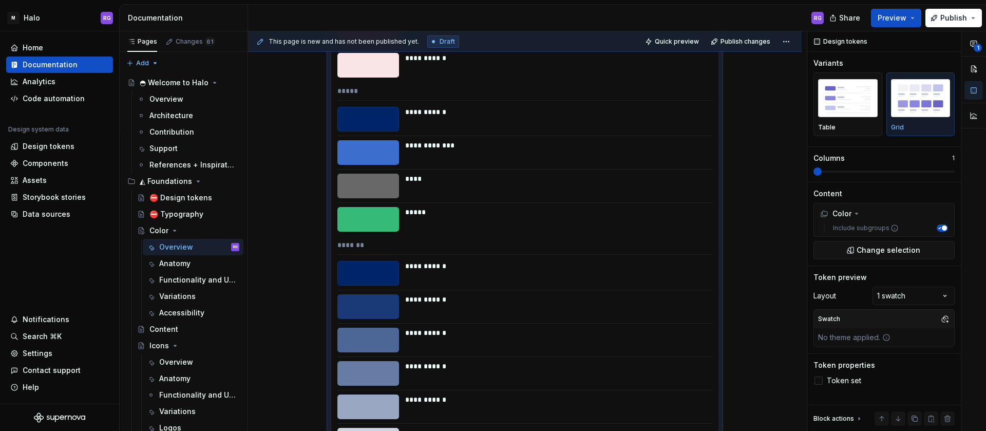
scroll to position [1229, 0]
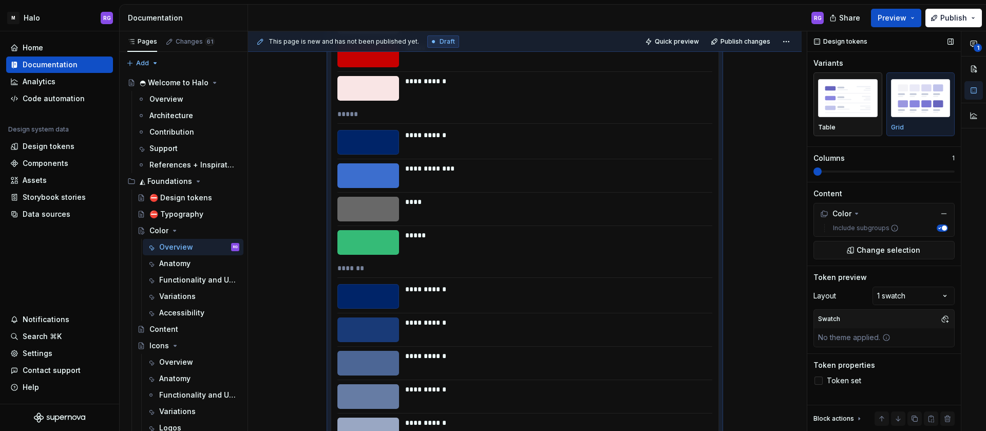
click at [845, 104] on img "button" at bounding box center [848, 97] width 60 height 37
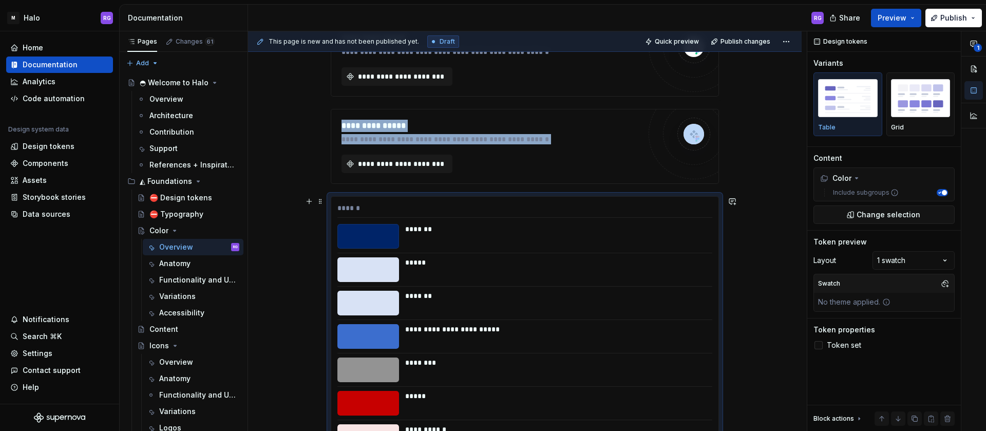
scroll to position [884, 0]
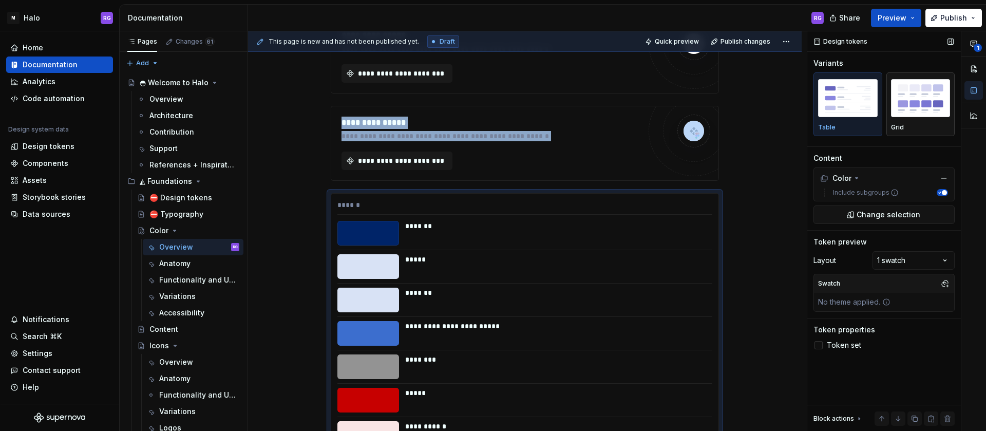
click at [921, 103] on img "button" at bounding box center [921, 97] width 60 height 37
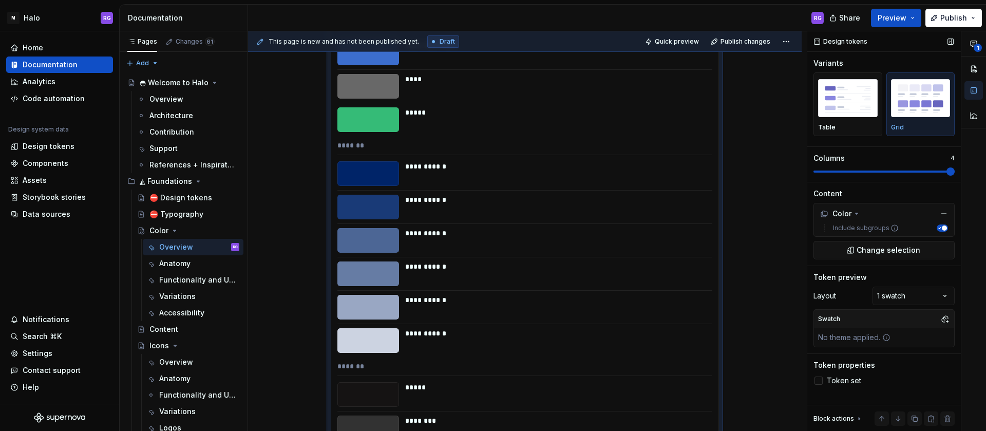
scroll to position [1046, 0]
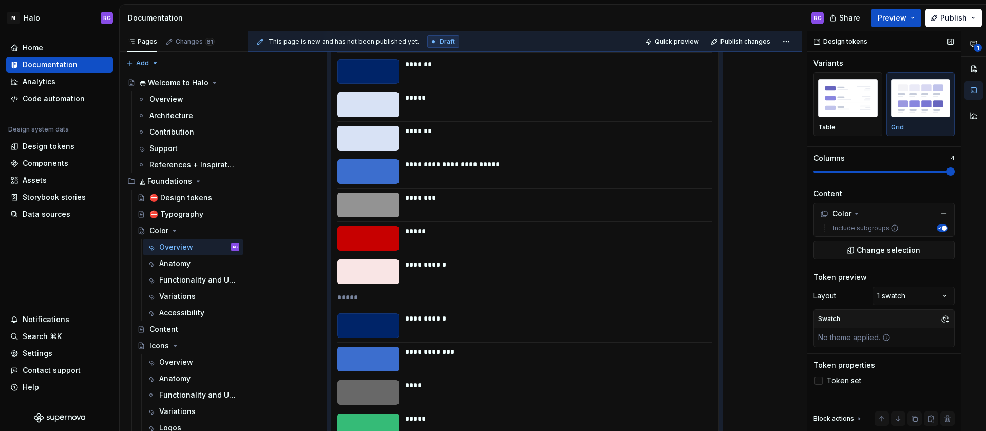
click at [946, 172] on span at bounding box center [883, 172] width 141 height 2
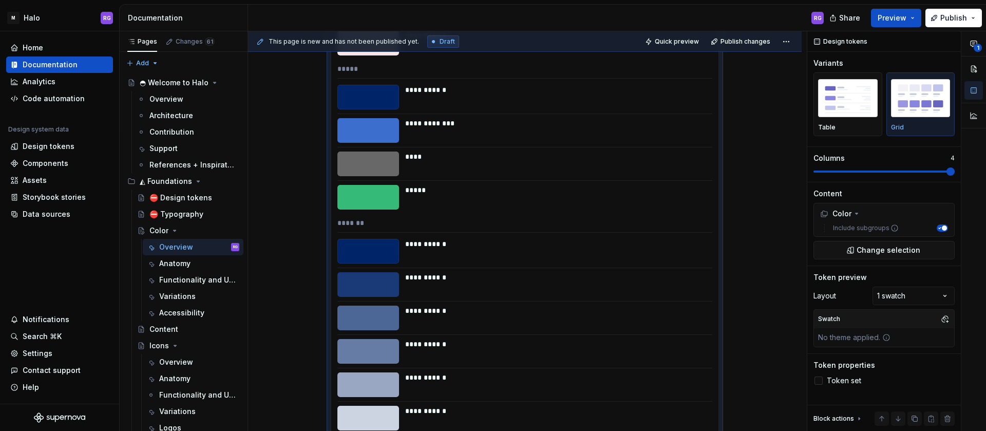
scroll to position [1324, 0]
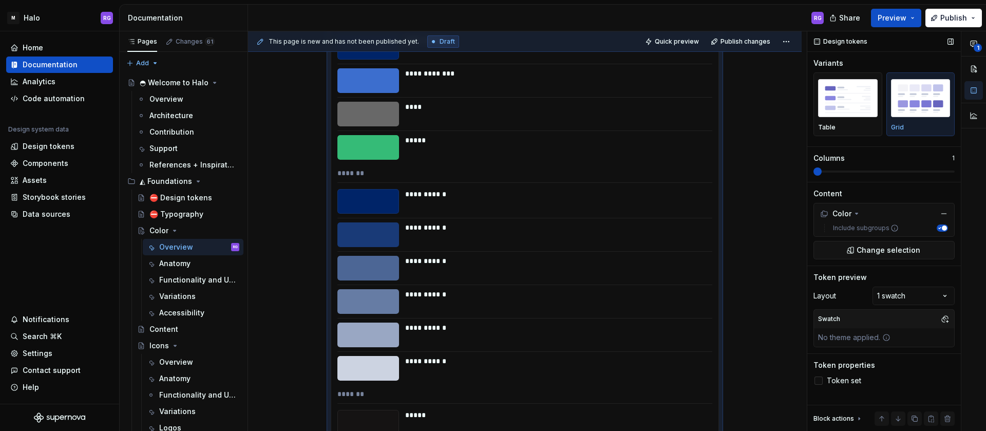
click at [813, 171] on span at bounding box center [813, 172] width 0 height 2
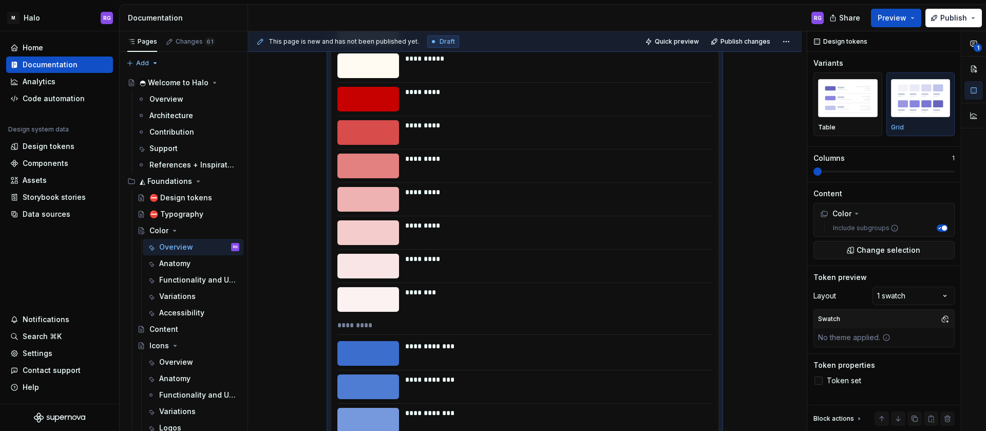
scroll to position [2361, 0]
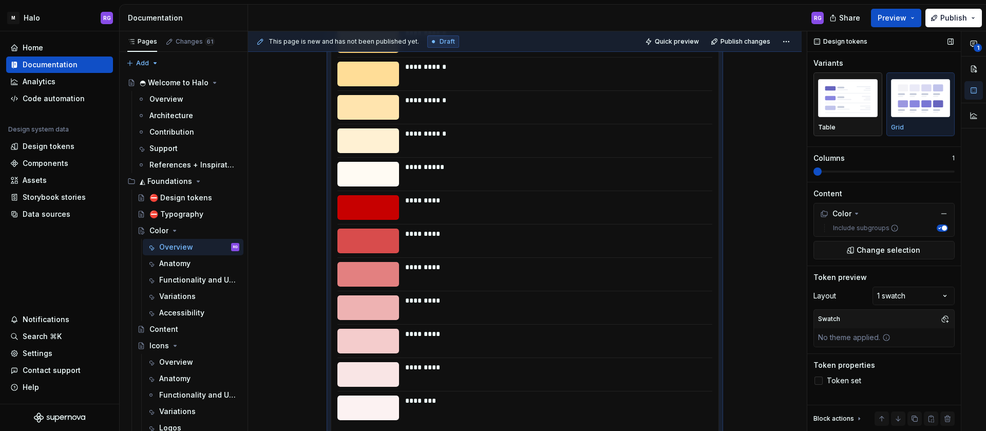
click at [846, 112] on img "button" at bounding box center [848, 97] width 60 height 37
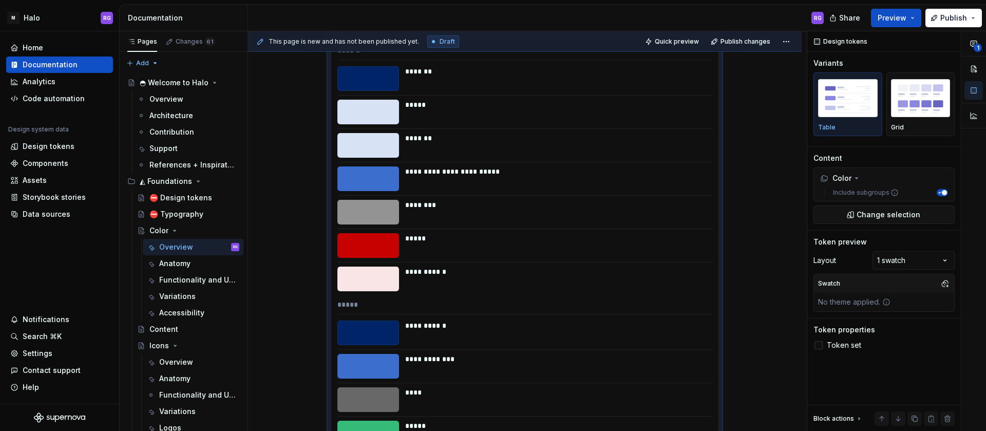
scroll to position [1035, 0]
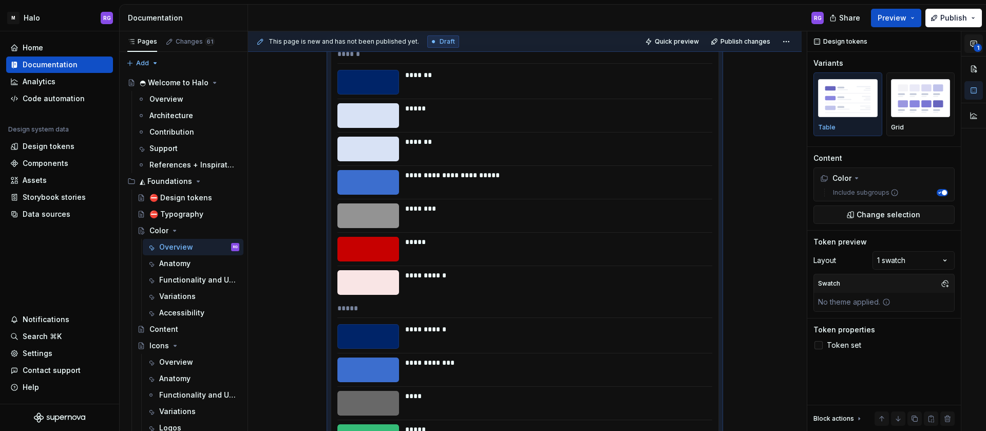
click at [975, 46] on span "1" at bounding box center [978, 48] width 8 height 8
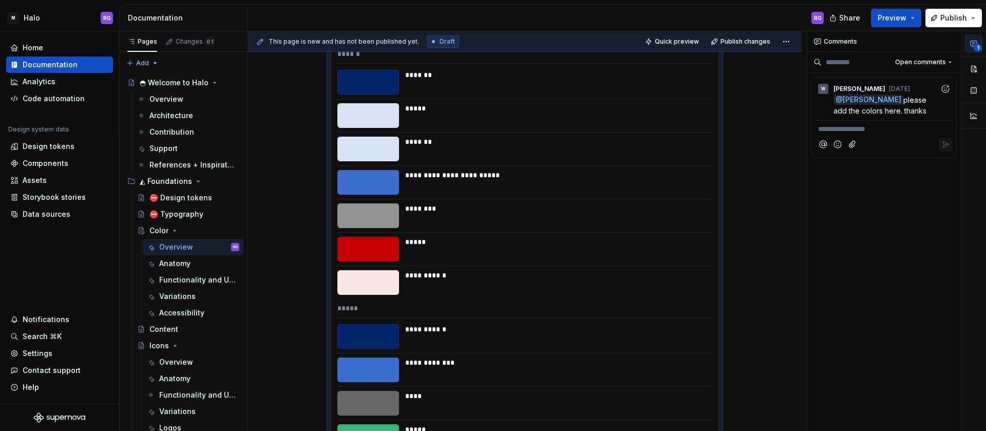
click at [876, 130] on div "**********" at bounding box center [884, 137] width 136 height 35
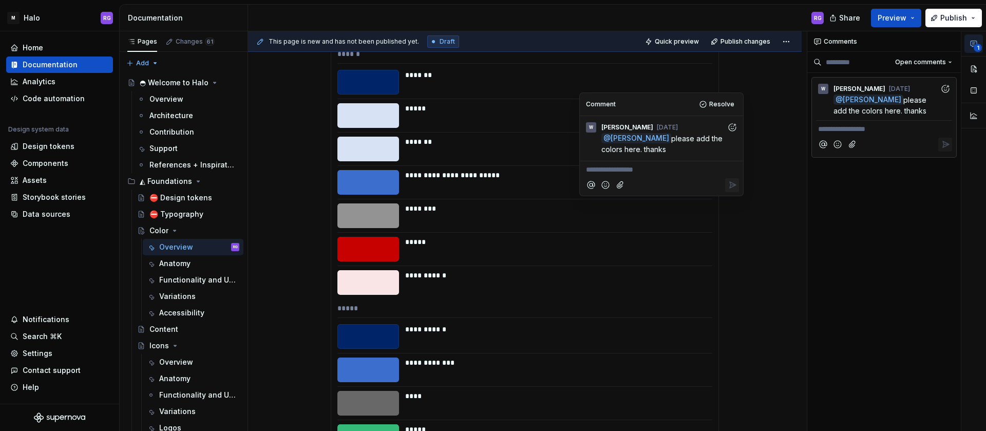
scroll to position [5, 0]
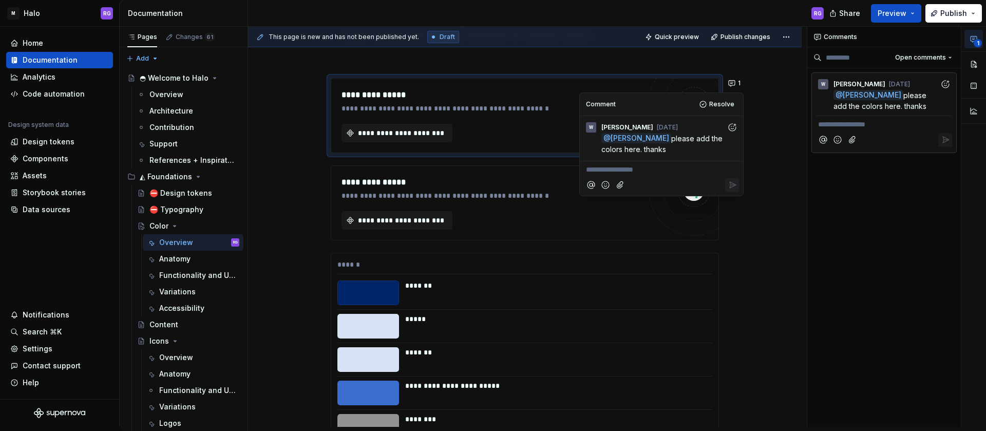
type textarea "*"
copy span "Added as an token, pls check"
click at [655, 168] on span "Added as an token, pls check" at bounding box center [637, 169] width 102 height 9
click at [691, 167] on p "Added as an token, pls check" at bounding box center [661, 169] width 151 height 11
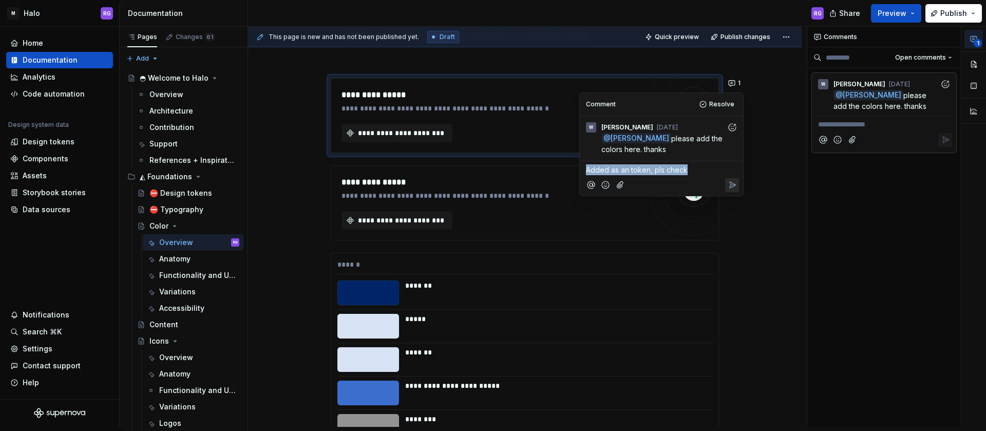
click at [691, 167] on p "Added as an token, pls check" at bounding box center [661, 169] width 151 height 11
click at [689, 168] on p "Added as an token, pls check" at bounding box center [661, 169] width 151 height 11
click at [735, 181] on icon "Reply" at bounding box center [732, 185] width 10 height 10
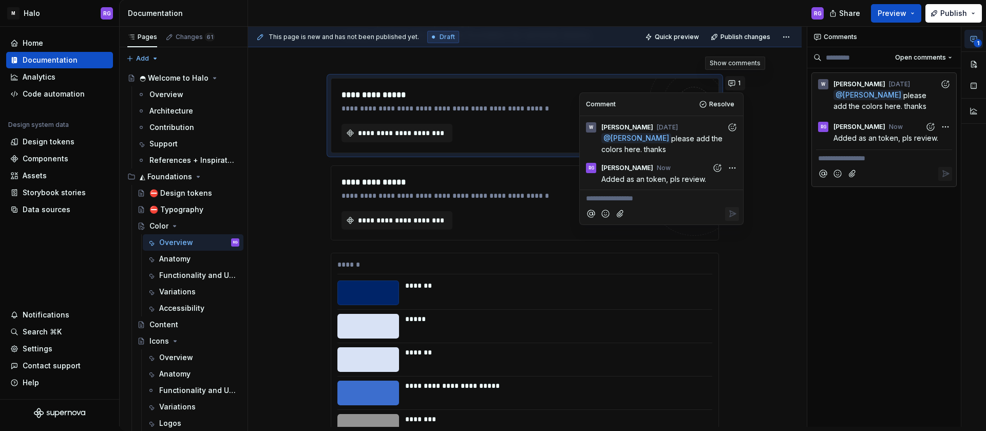
click at [738, 84] on span "1" at bounding box center [739, 83] width 3 height 8
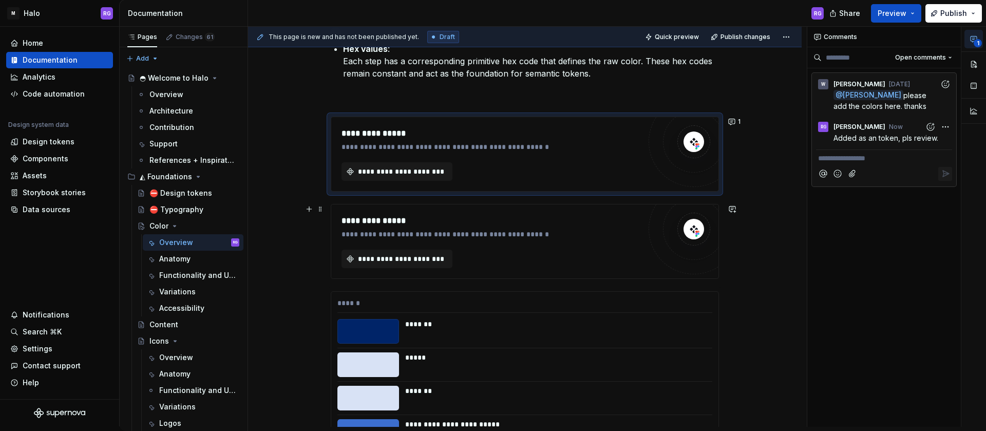
scroll to position [781, 0]
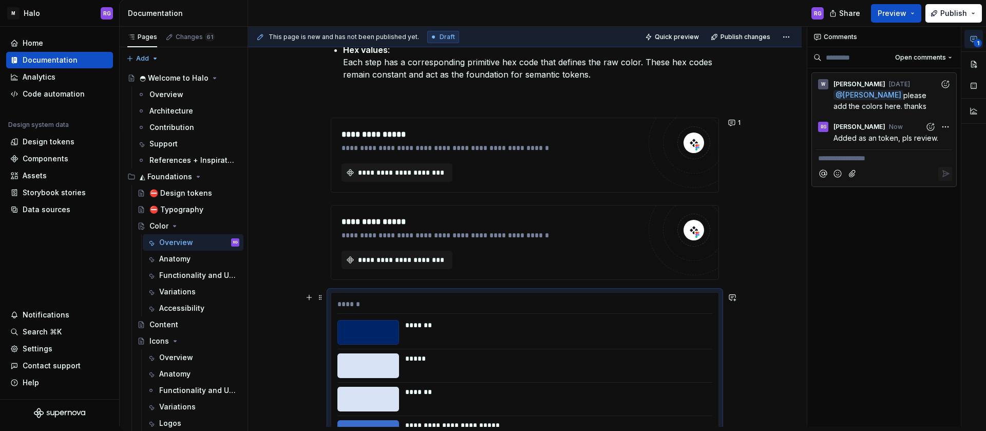
scroll to position [2777, 0]
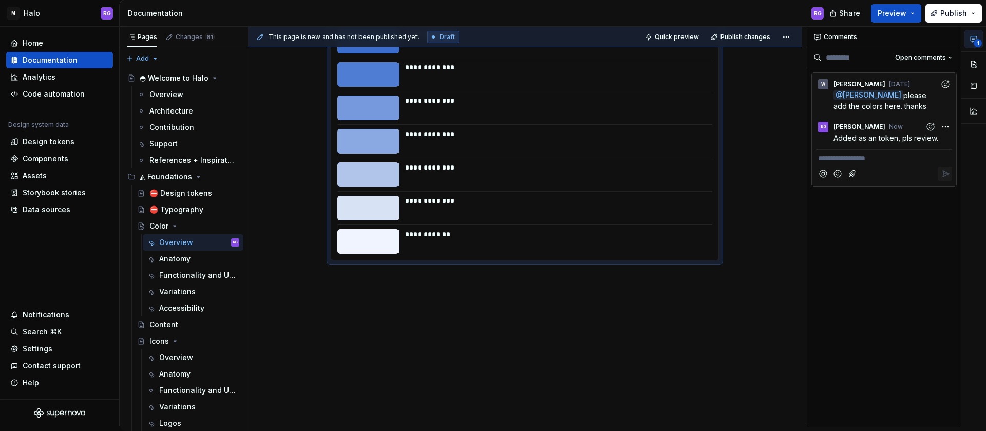
click at [396, 278] on p at bounding box center [525, 279] width 388 height 12
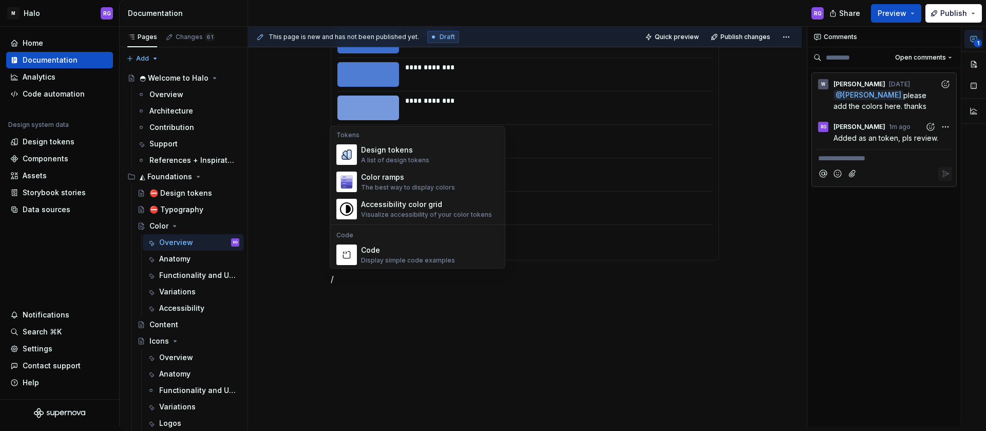
scroll to position [734, 0]
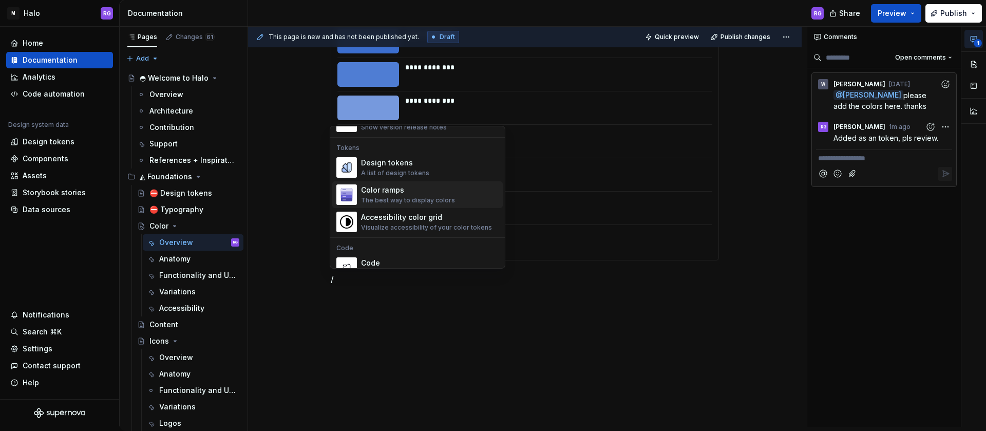
click at [412, 199] on div "The best way to display colors" at bounding box center [408, 200] width 94 height 8
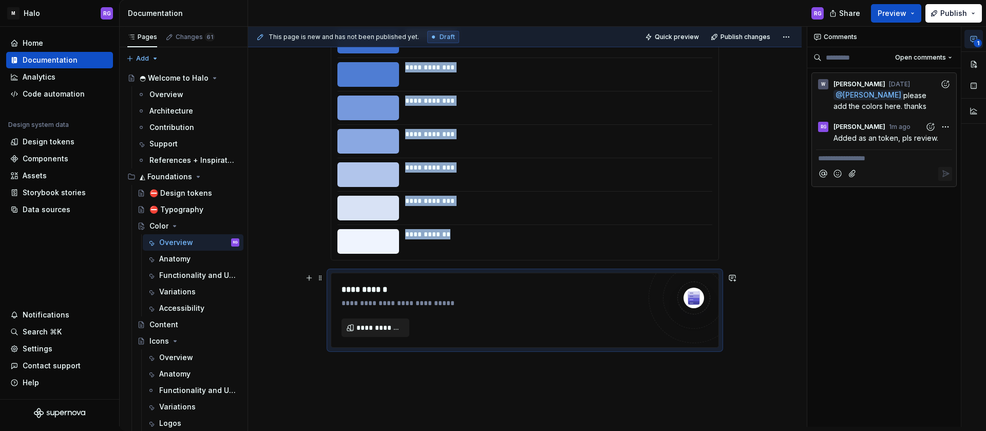
click at [374, 330] on span "**********" at bounding box center [379, 328] width 46 height 10
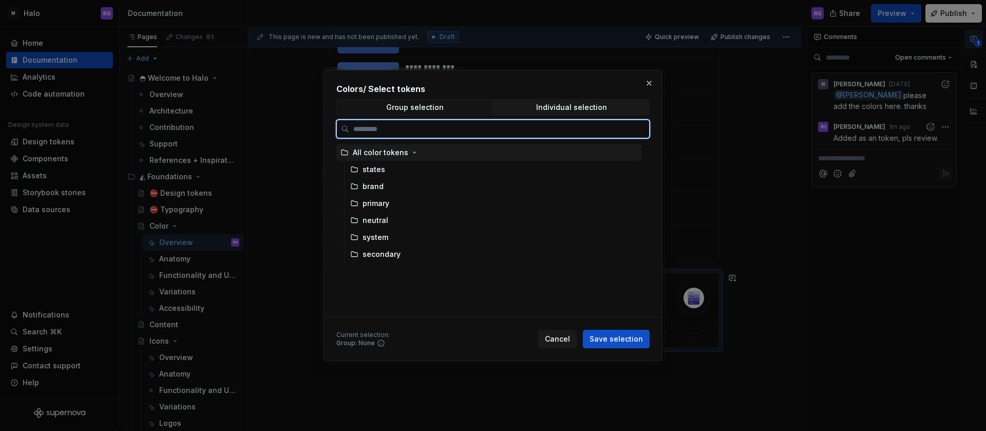
click at [396, 146] on div "All color tokens" at bounding box center [488, 152] width 305 height 16
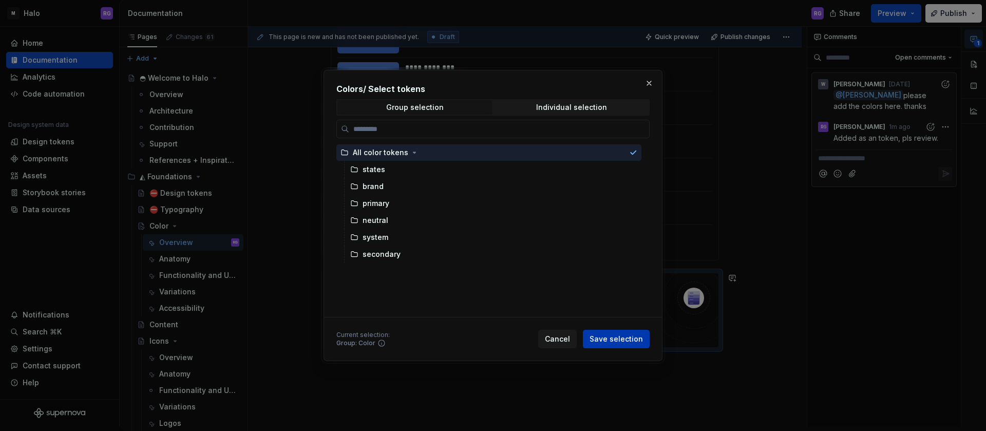
click at [626, 340] on span "Save selection" at bounding box center [616, 339] width 53 height 10
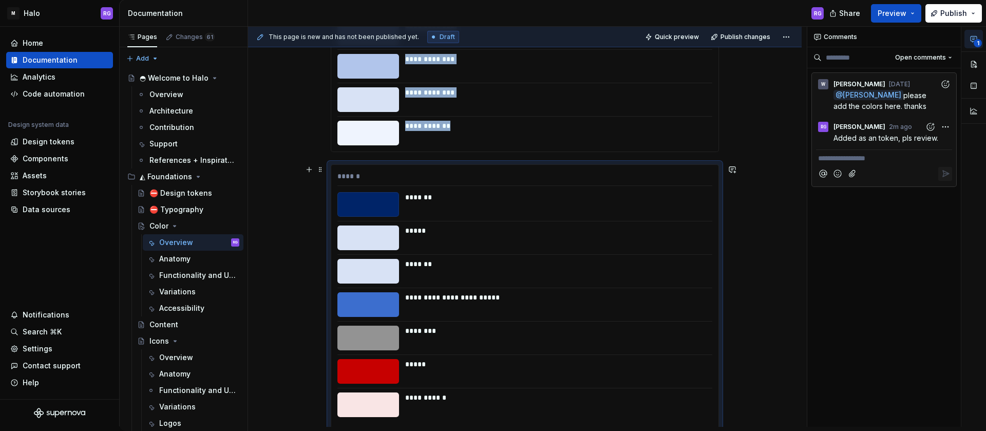
scroll to position [2887, 0]
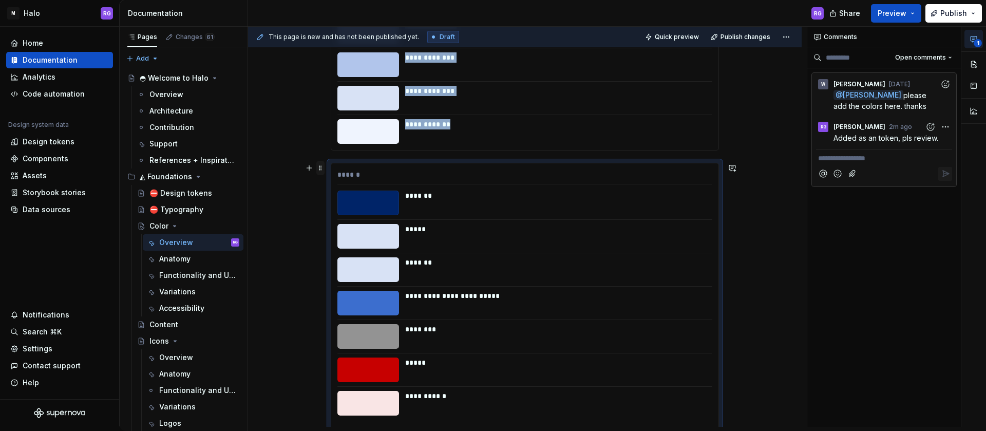
click at [317, 172] on span at bounding box center [320, 168] width 8 height 14
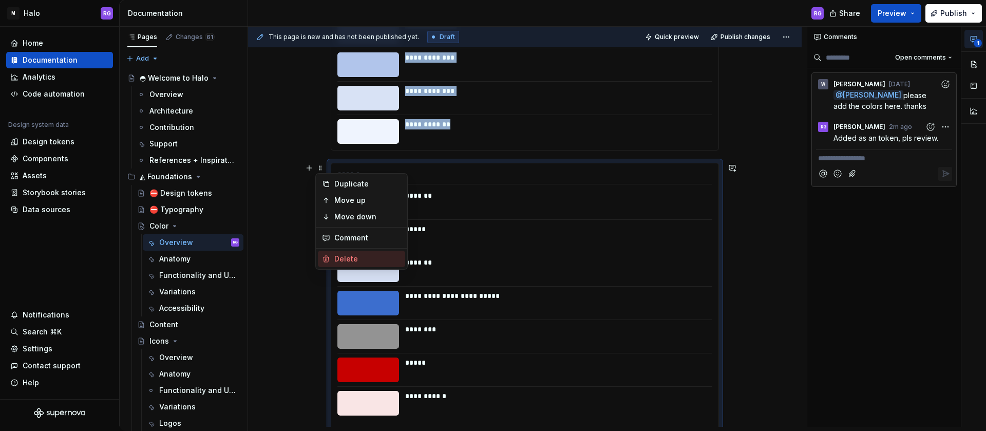
click at [346, 256] on div "Delete" at bounding box center [367, 259] width 67 height 10
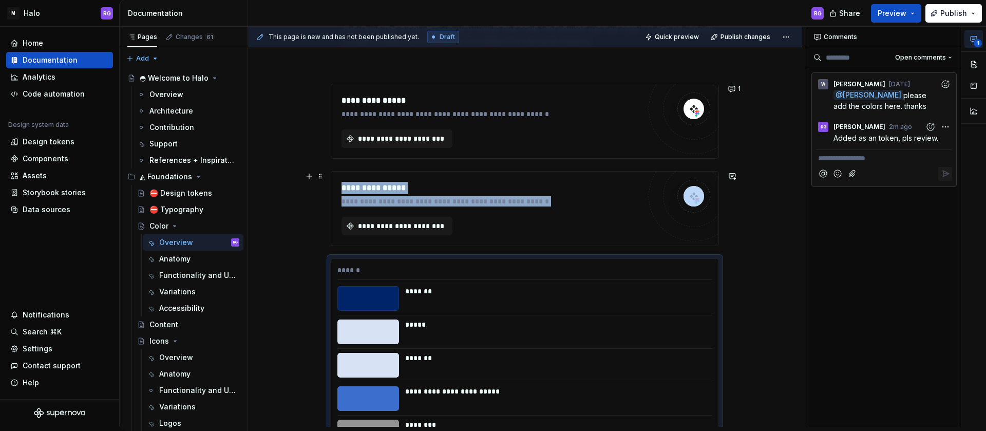
scroll to position [793, 0]
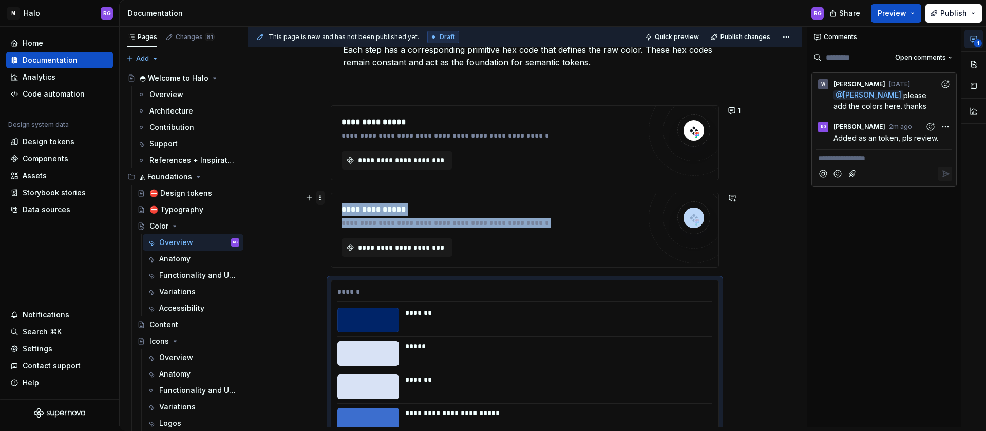
click at [318, 201] on span at bounding box center [320, 198] width 8 height 14
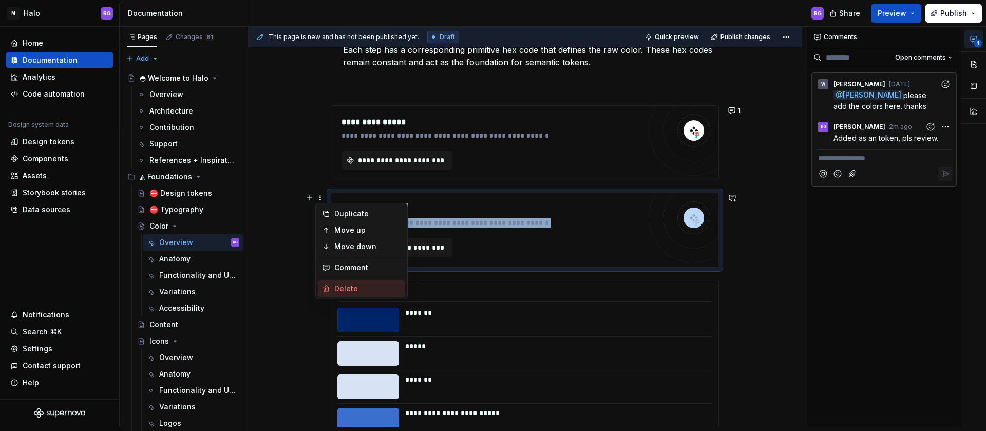
click at [343, 290] on div "Delete" at bounding box center [367, 288] width 67 height 10
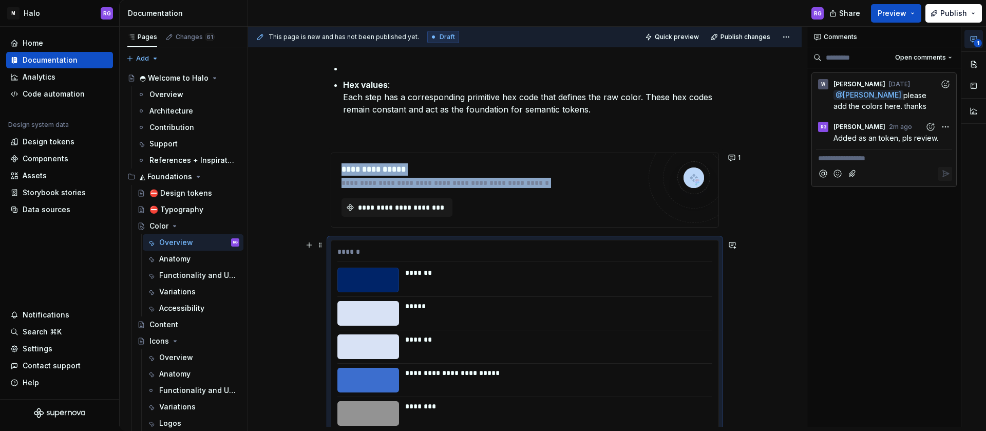
scroll to position [756, 0]
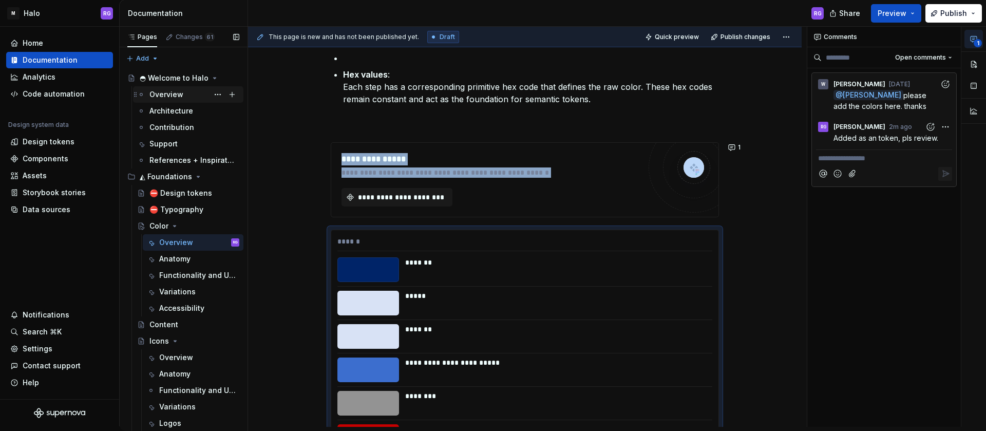
click at [165, 100] on div "Overview" at bounding box center [194, 94] width 90 height 14
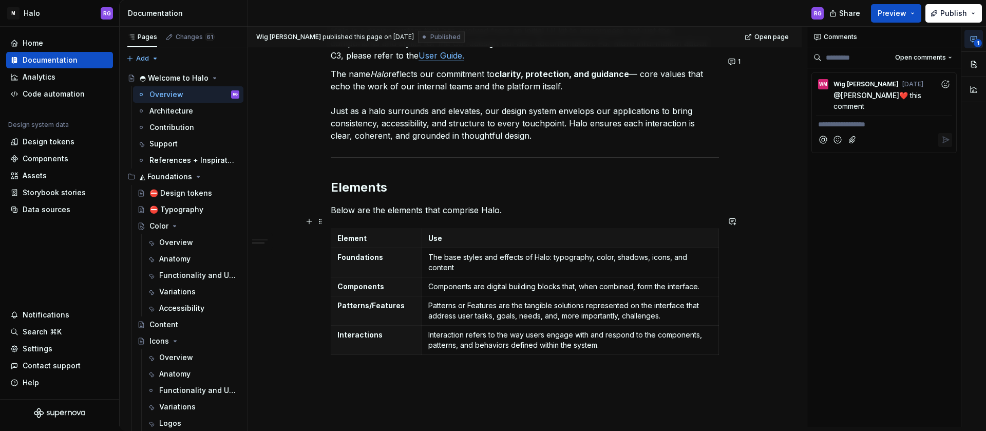
scroll to position [478, 0]
click at [825, 87] on div "WM" at bounding box center [823, 84] width 8 height 8
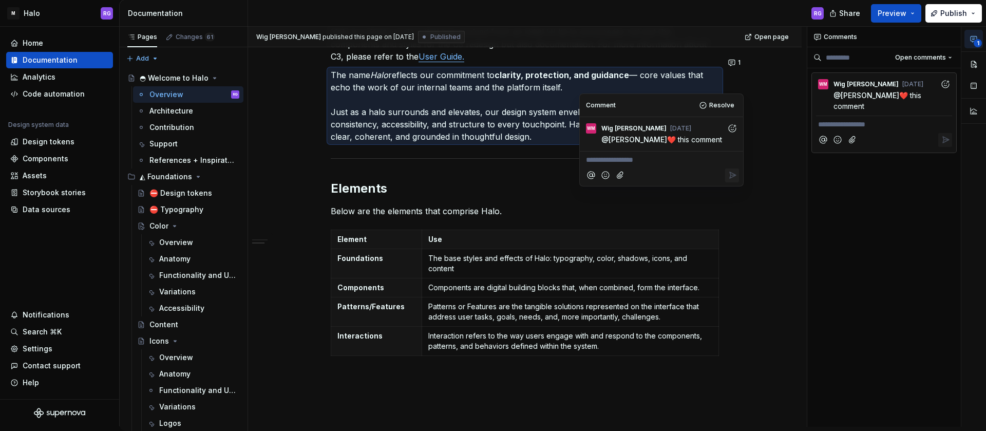
scroll to position [456, 0]
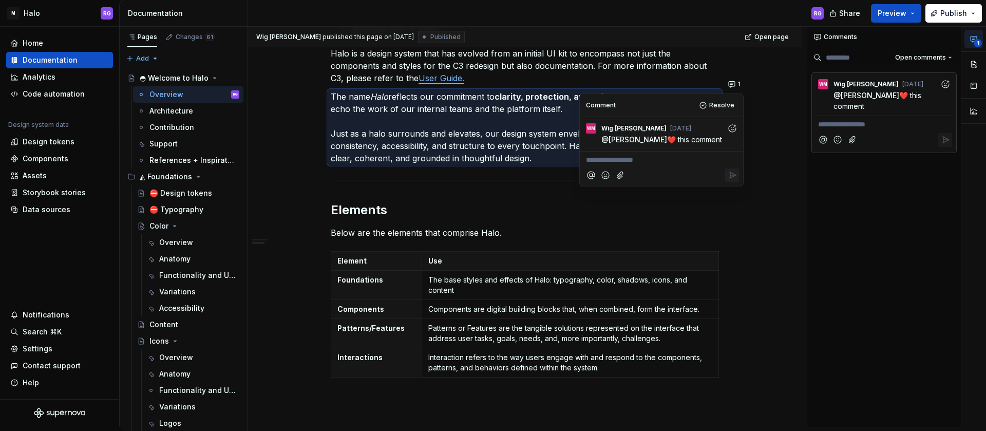
click at [782, 178] on div "If you notice that something isn’t right, please contact: Wig, [EMAIL_ADDRESS][…" at bounding box center [525, 147] width 554 height 876
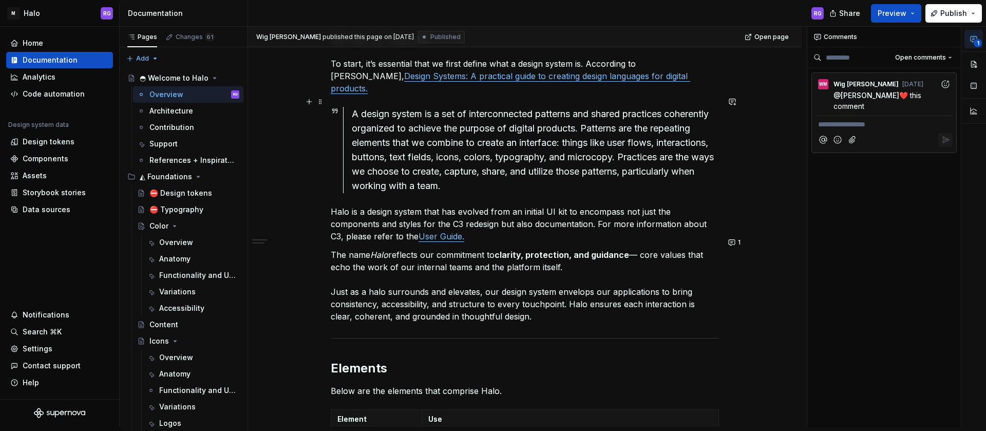
scroll to position [318, 0]
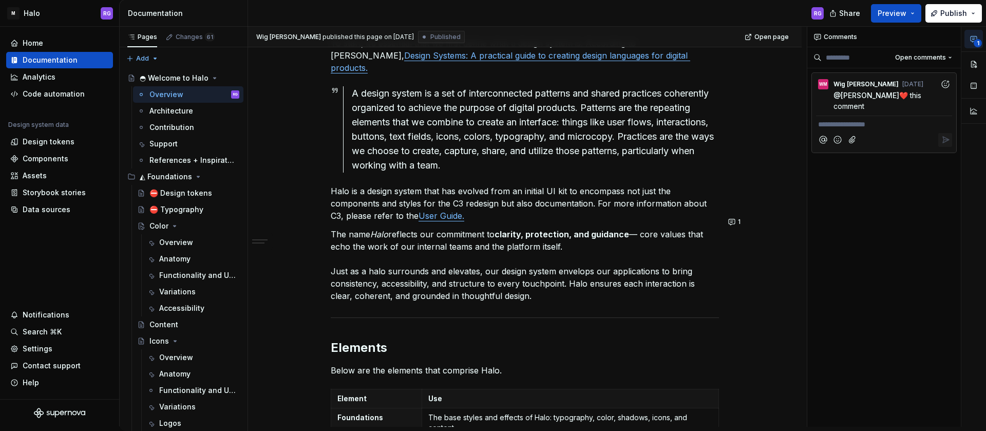
click at [980, 34] on button "1" at bounding box center [973, 39] width 18 height 18
type textarea "*"
